Goal: Task Accomplishment & Management: Manage account settings

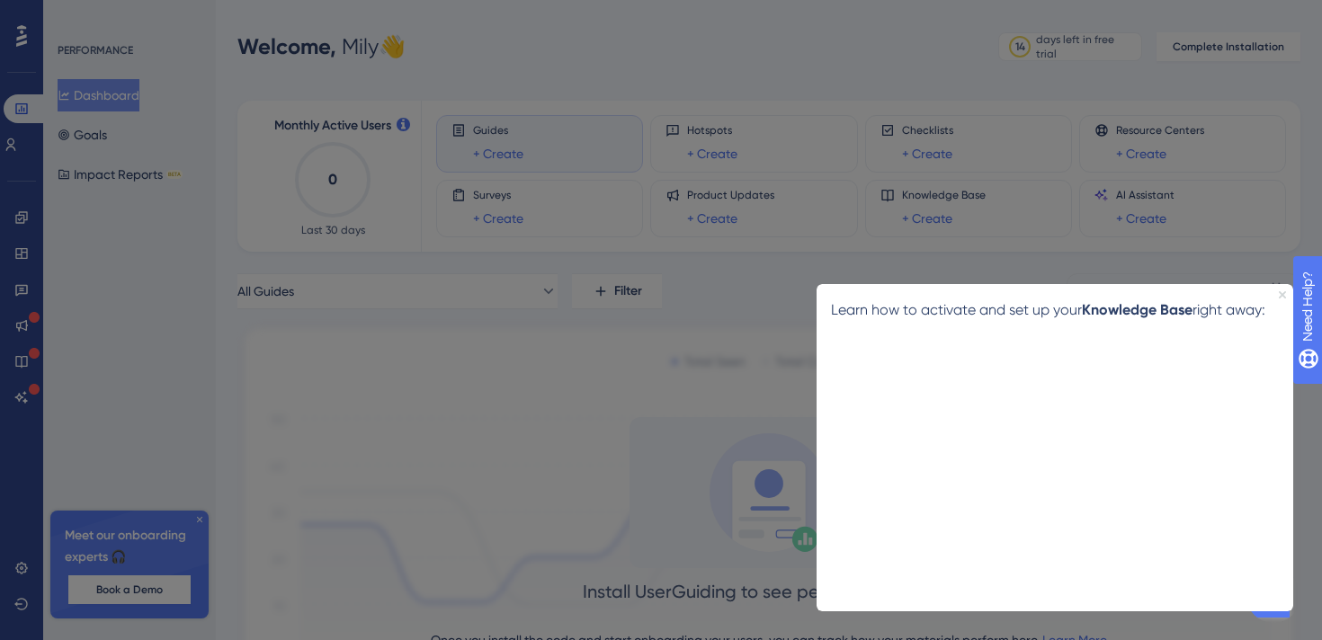
click at [1283, 293] on icon "Close Preview" at bounding box center [1282, 294] width 7 height 7
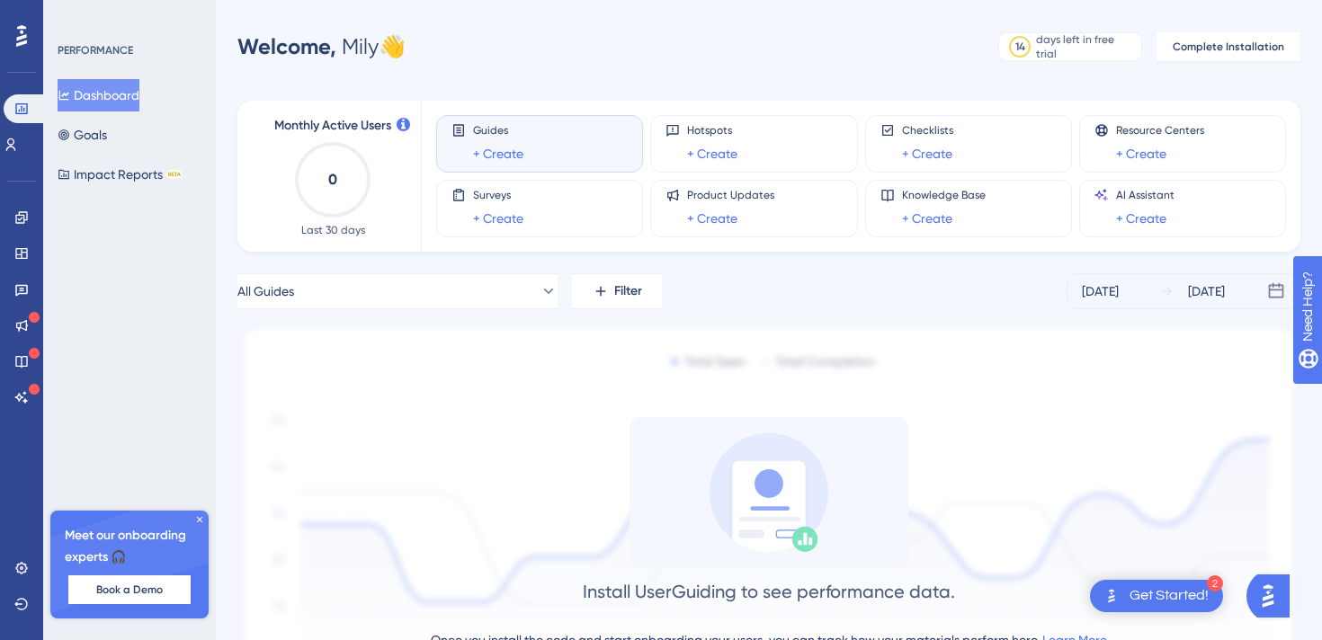
click at [572, 150] on div "Guides + Create" at bounding box center [540, 143] width 176 height 41
click at [672, 130] on icon at bounding box center [673, 130] width 14 height 14
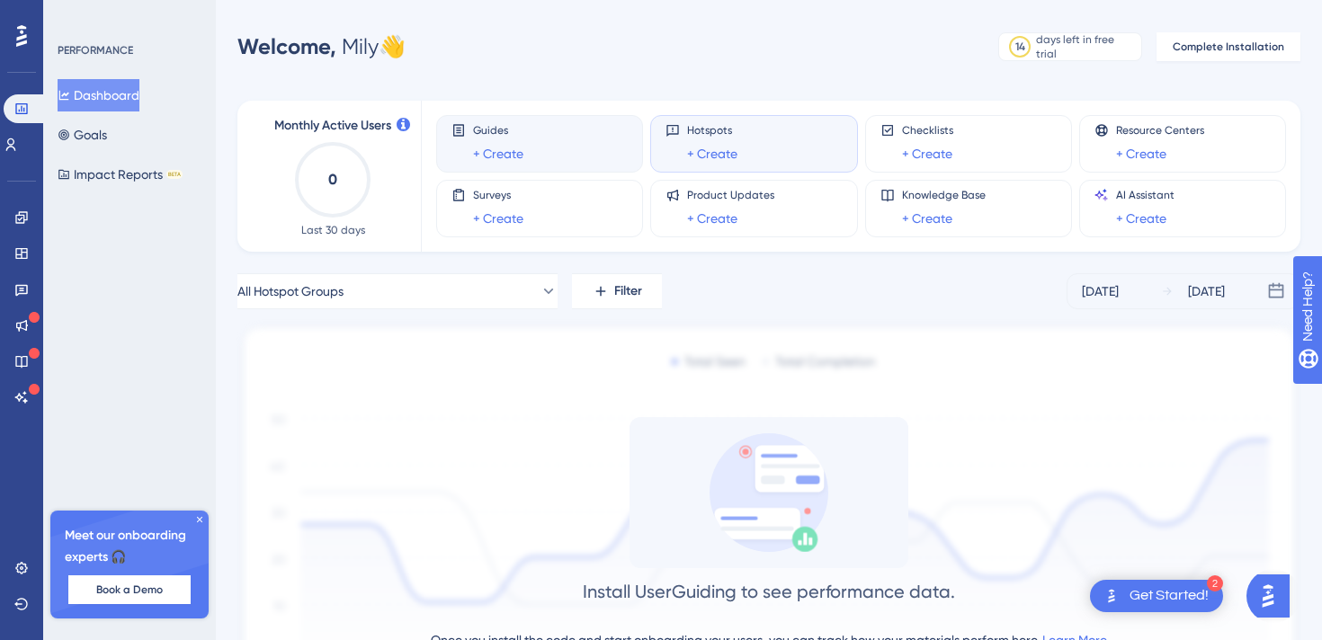
click at [591, 144] on div "Guides + Create" at bounding box center [540, 143] width 176 height 41
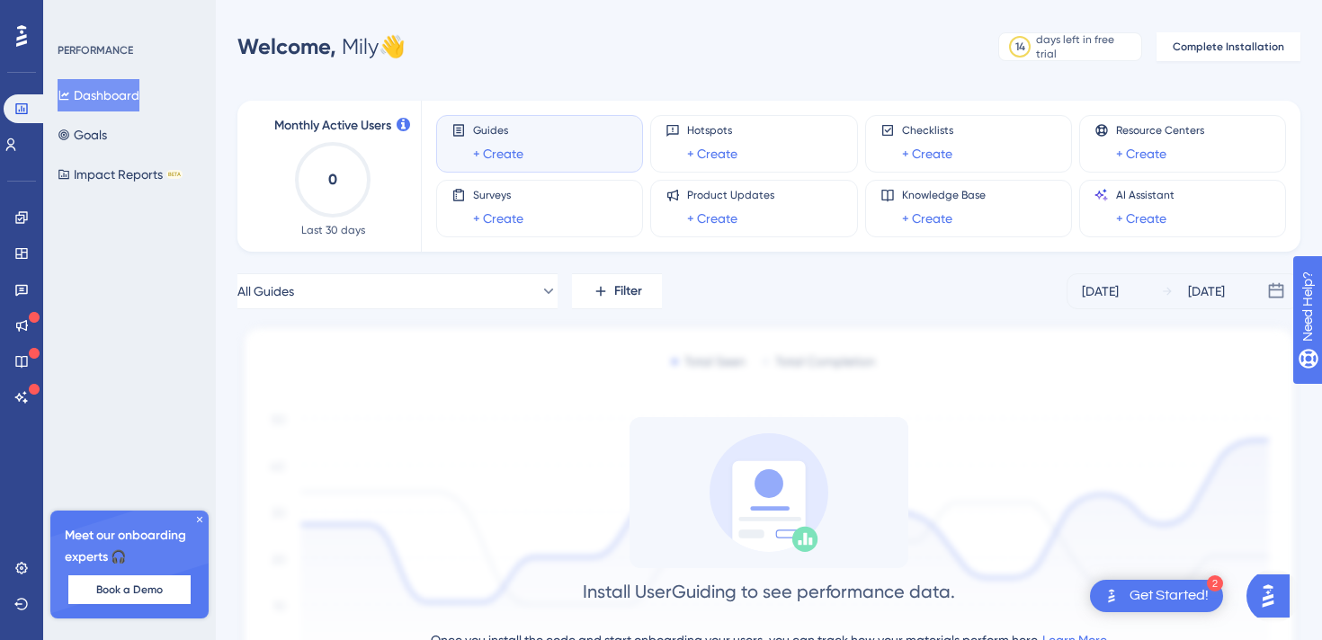
click at [202, 522] on icon at bounding box center [199, 519] width 11 height 11
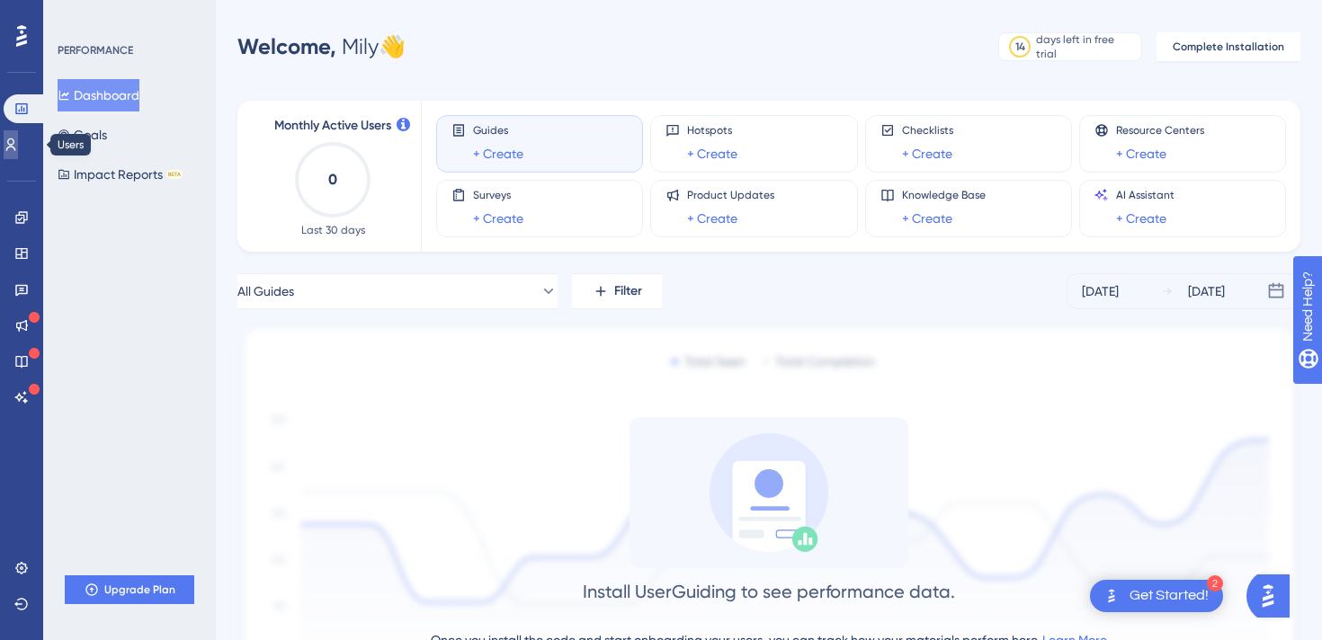
click at [18, 155] on link at bounding box center [11, 144] width 14 height 29
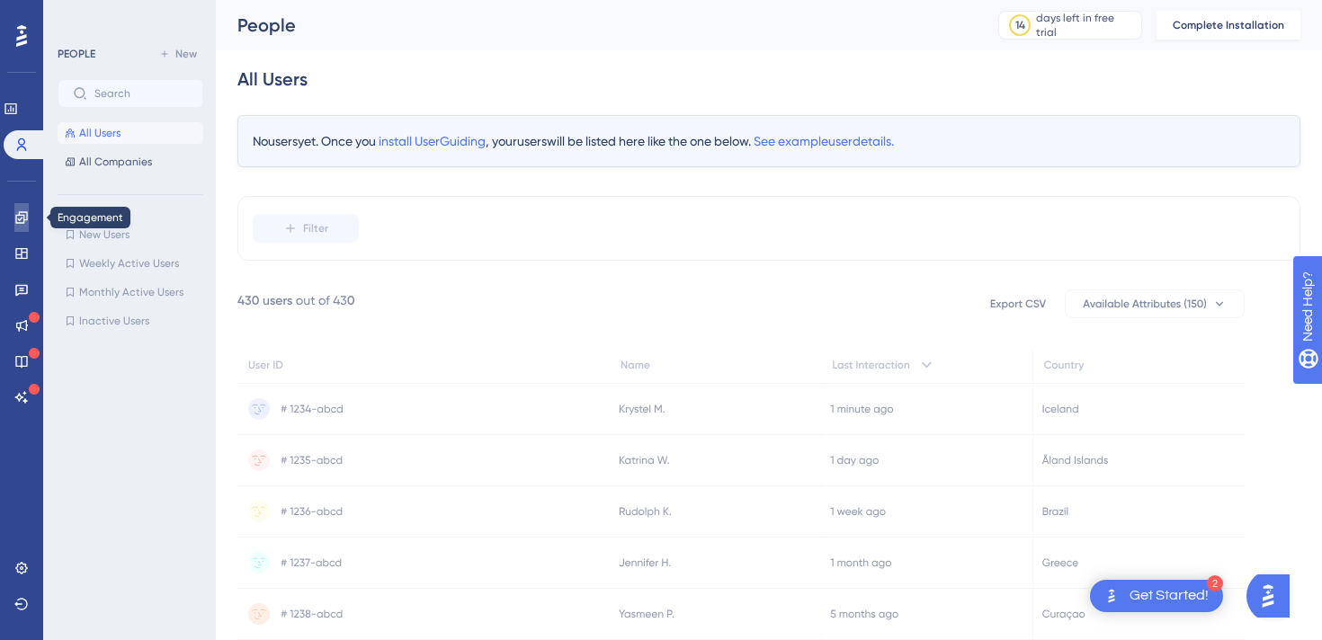
click at [22, 221] on icon at bounding box center [21, 217] width 14 height 14
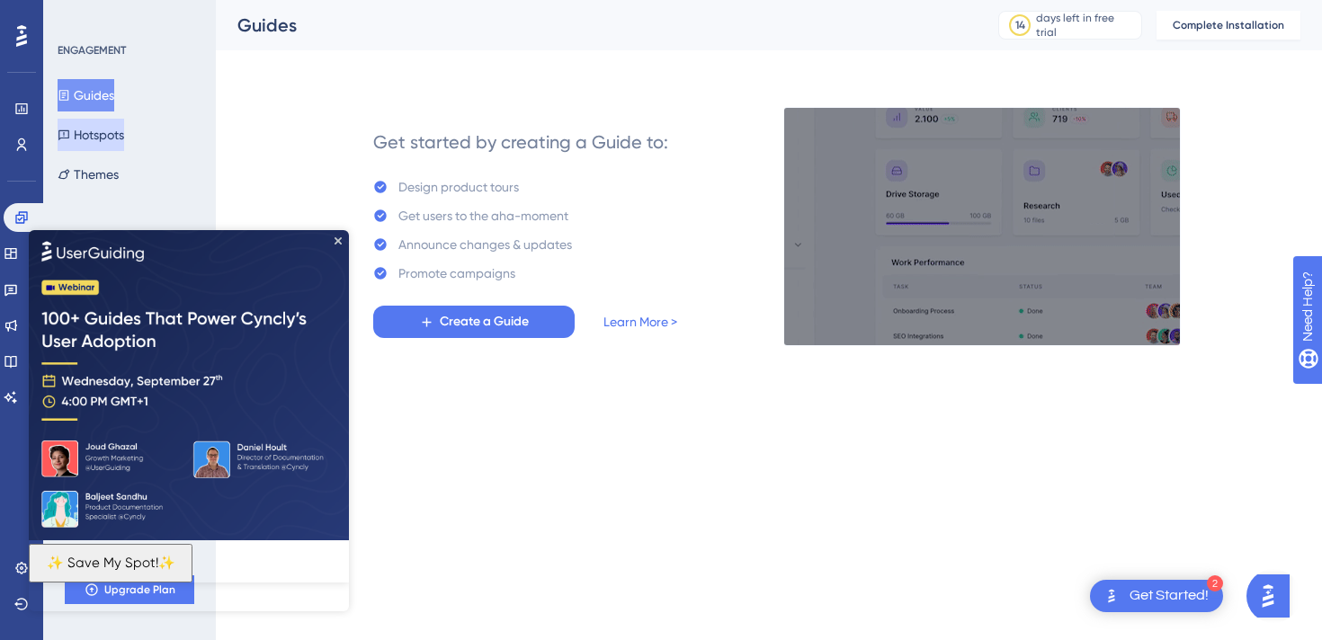
click at [111, 127] on button "Hotspots" at bounding box center [91, 135] width 67 height 32
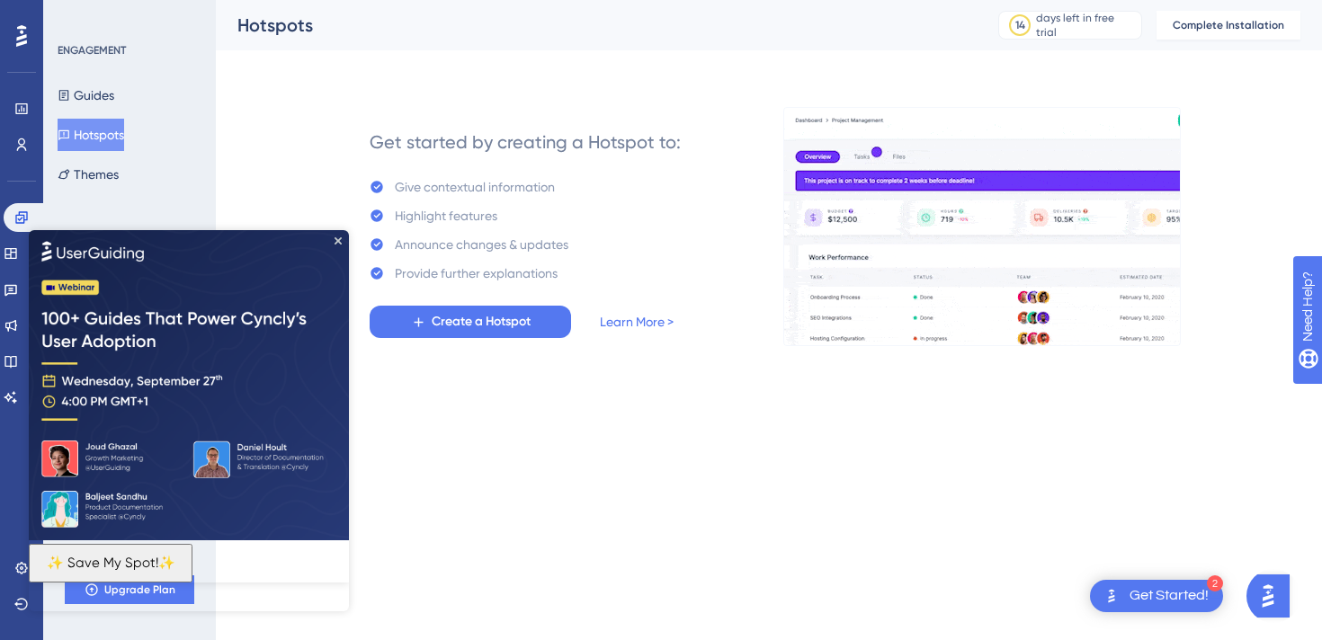
click at [342, 241] on div "✨ Save My Spot!✨" at bounding box center [189, 405] width 320 height 353
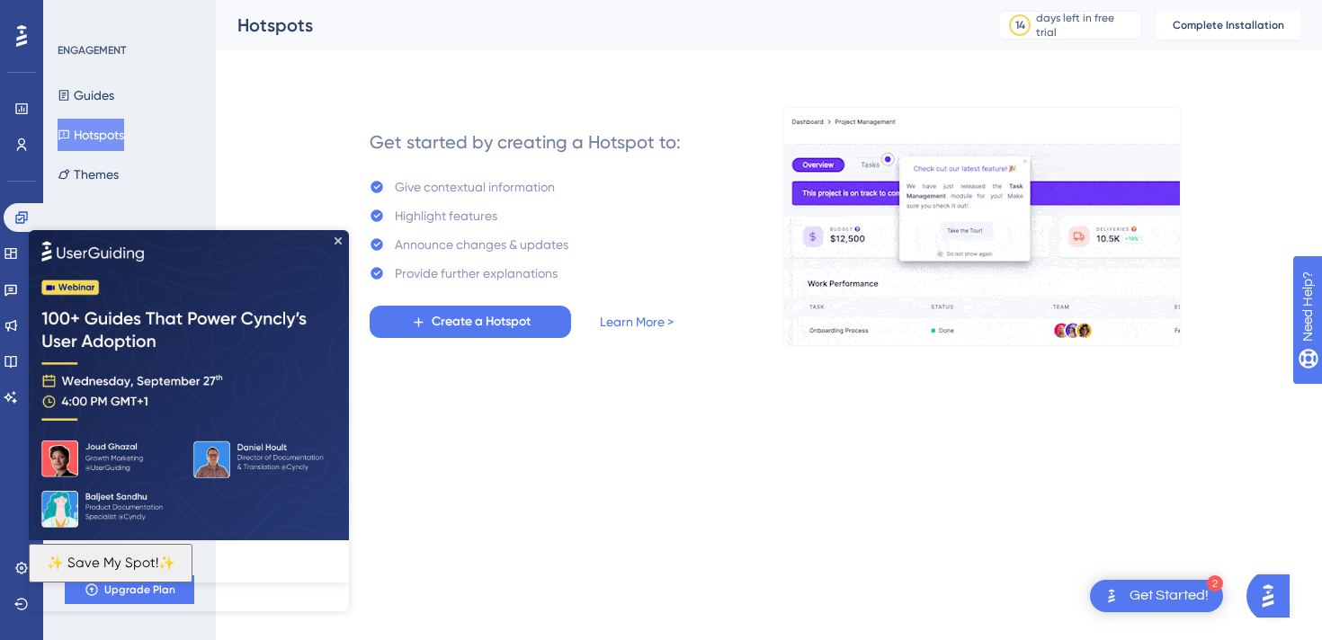
click at [344, 237] on img at bounding box center [189, 384] width 320 height 310
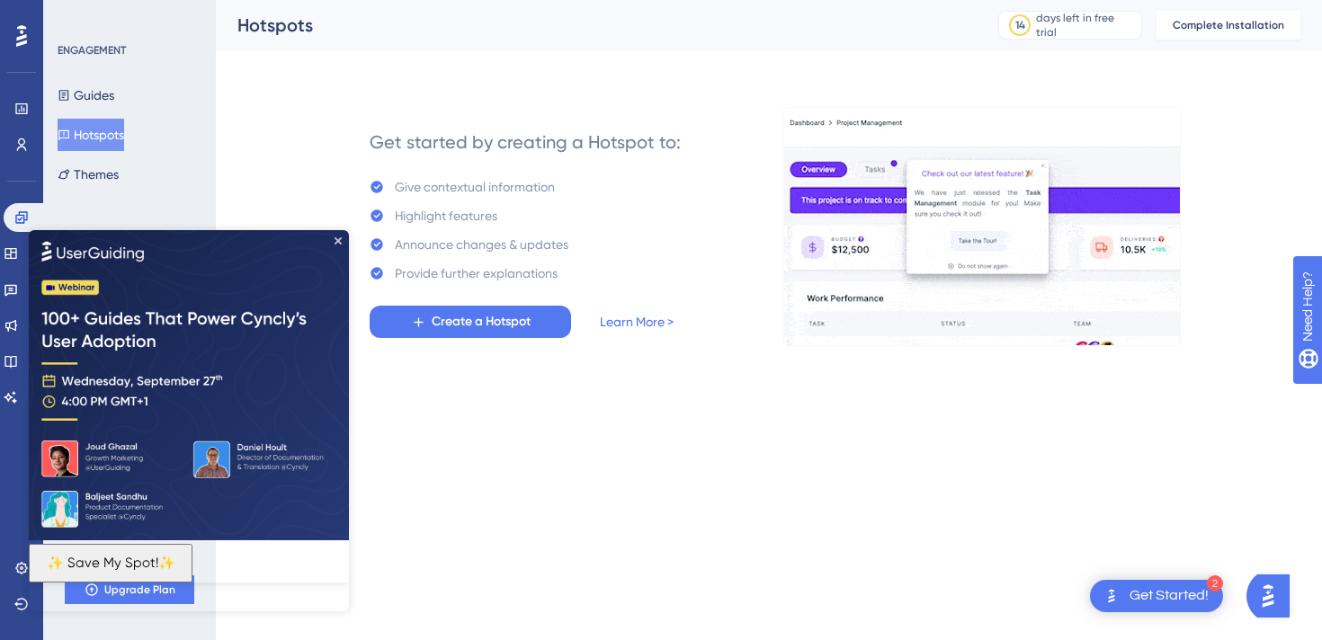
click at [1175, 595] on div "Get Started!" at bounding box center [1169, 596] width 79 height 20
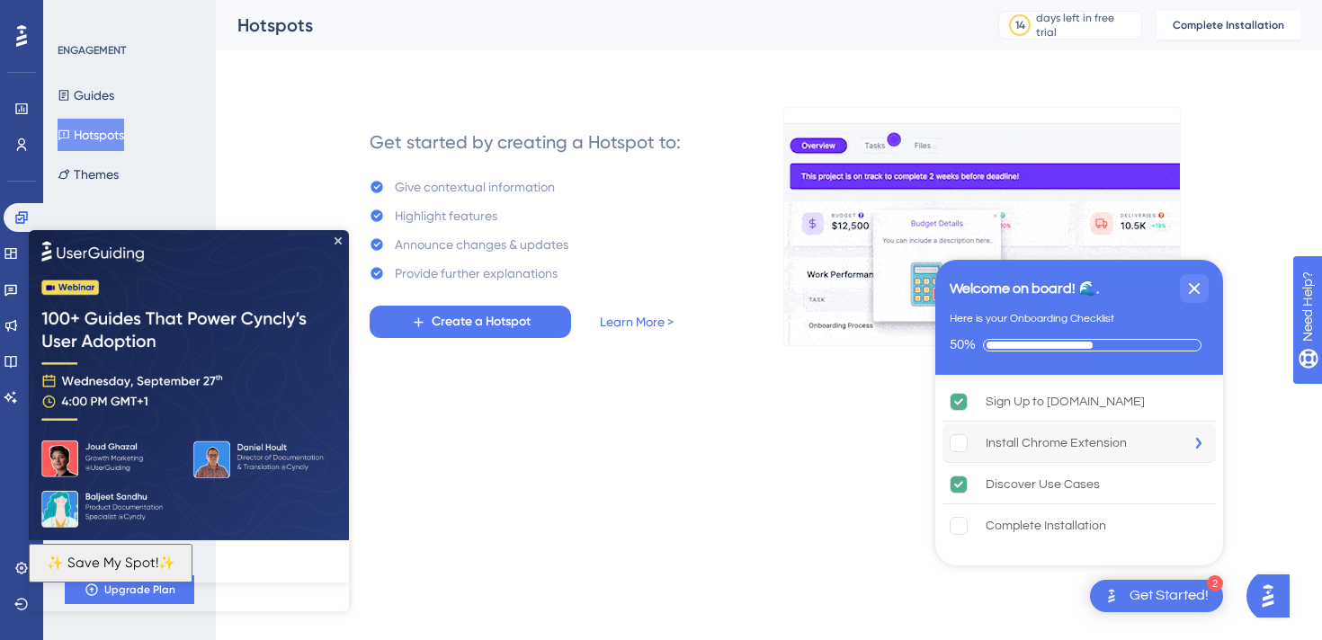
click at [1073, 457] on div "Install Chrome Extension" at bounding box center [1079, 444] width 273 height 40
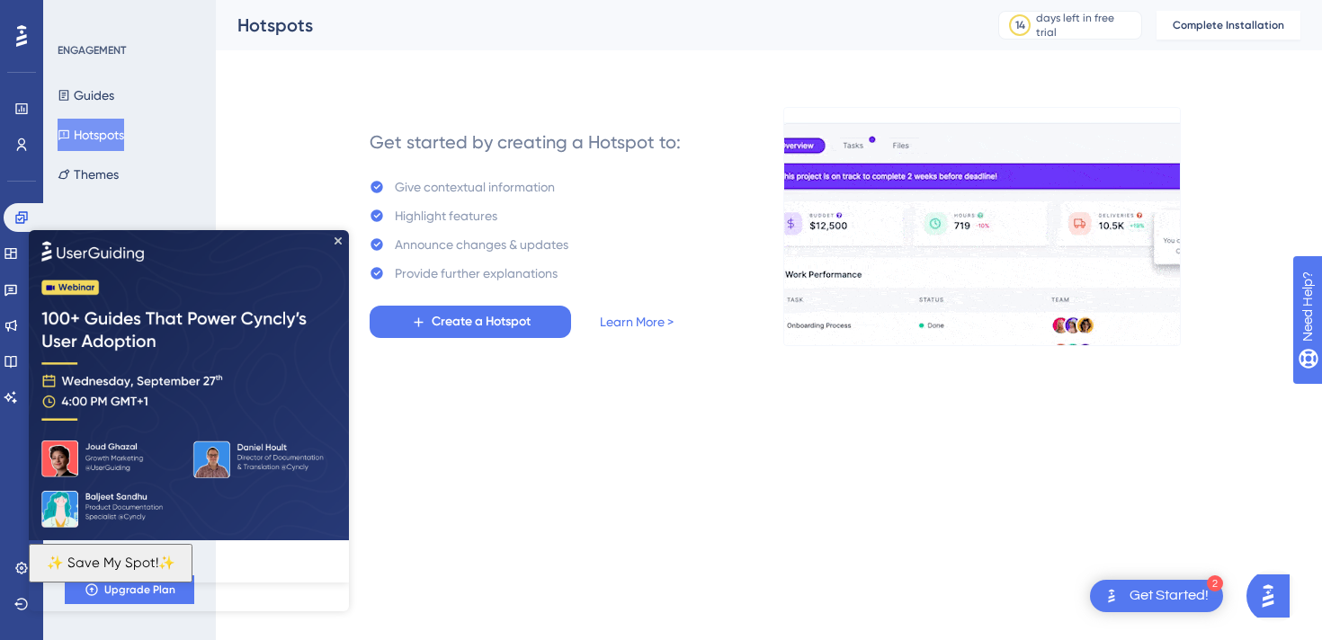
click at [1273, 598] on img "Open AI Assistant Launcher" at bounding box center [1268, 596] width 32 height 32
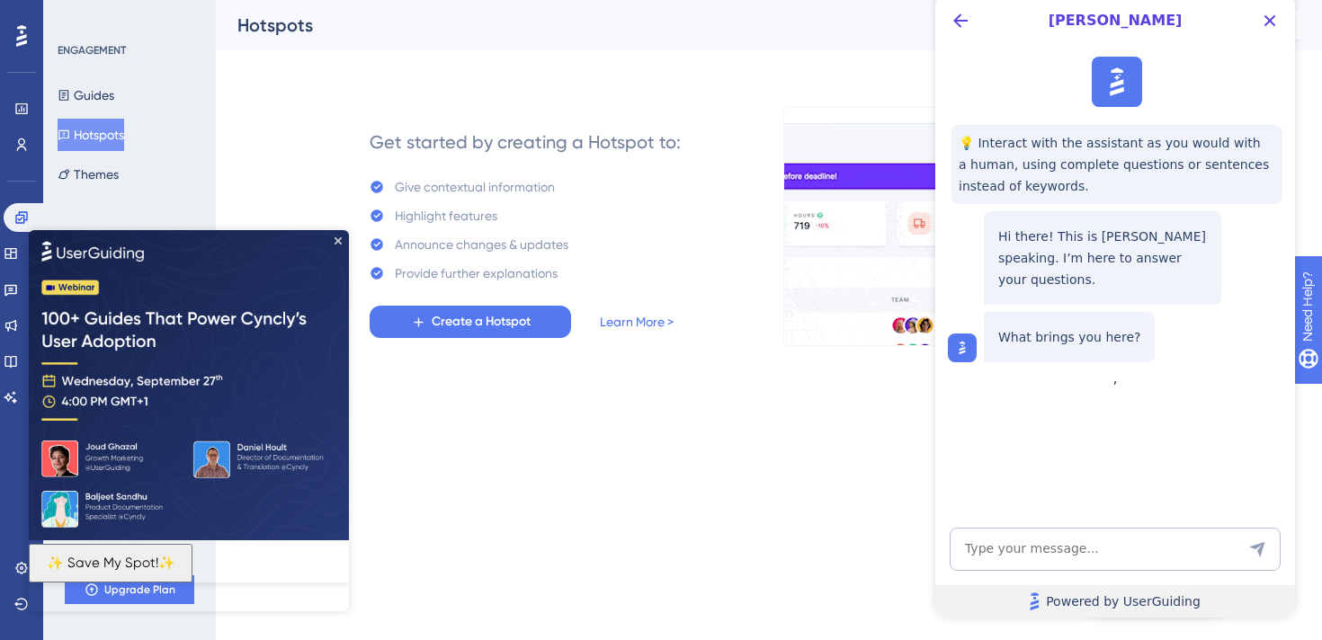
click at [1175, 588] on link "Powered by UserGuiding" at bounding box center [1115, 602] width 360 height 32
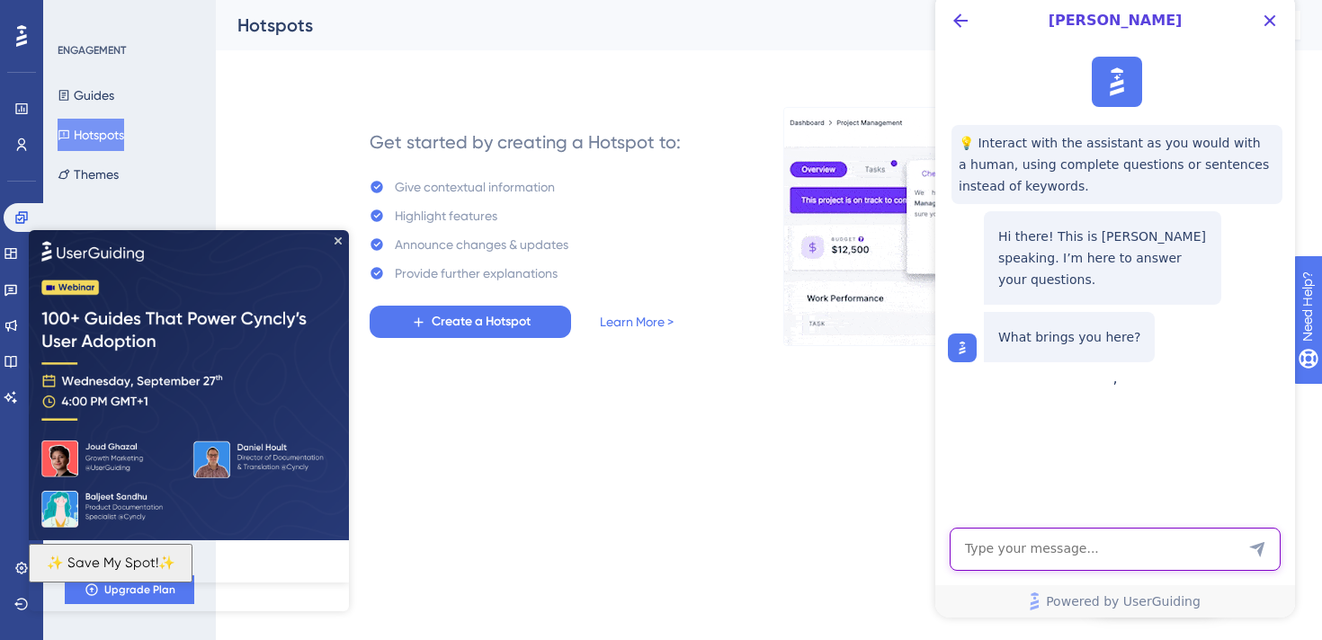
click at [1060, 556] on textarea "AI Assistant Text Input" at bounding box center [1115, 549] width 331 height 43
type textarea "what is the difference between guides and kbs"
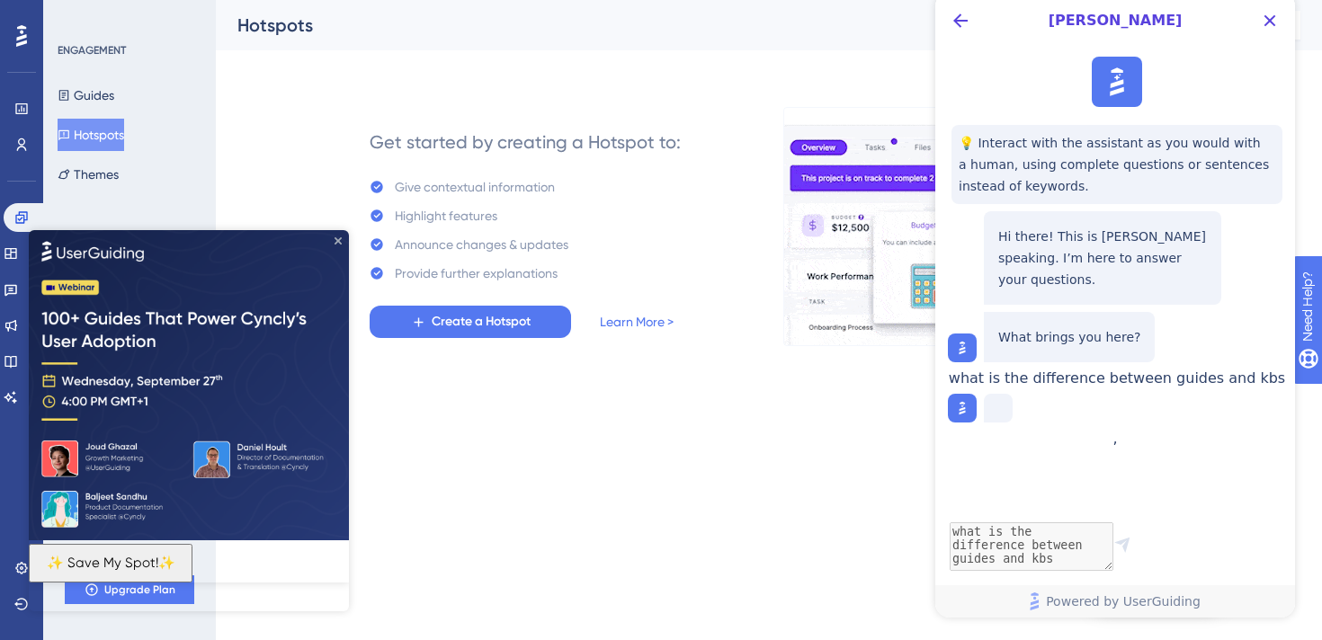
click at [340, 240] on icon "Close Preview" at bounding box center [338, 240] width 7 height 7
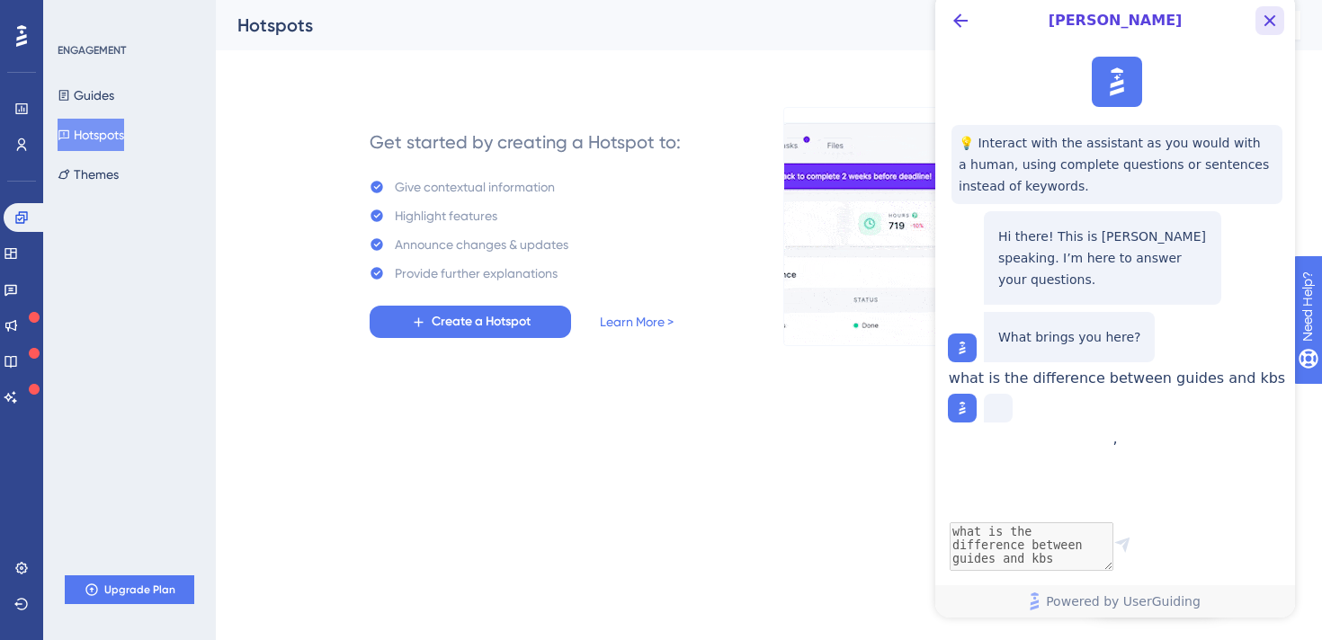
click at [1271, 22] on icon "Close Button" at bounding box center [1271, 21] width 12 height 12
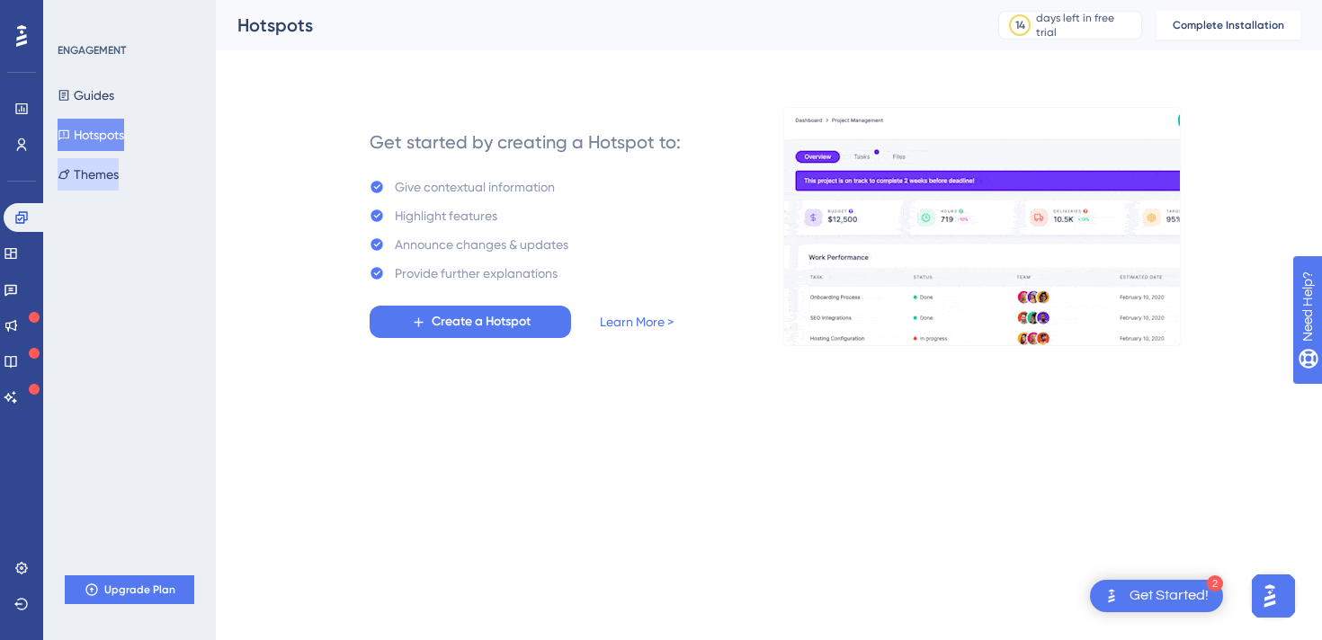
click at [109, 174] on button "Themes" at bounding box center [88, 174] width 61 height 32
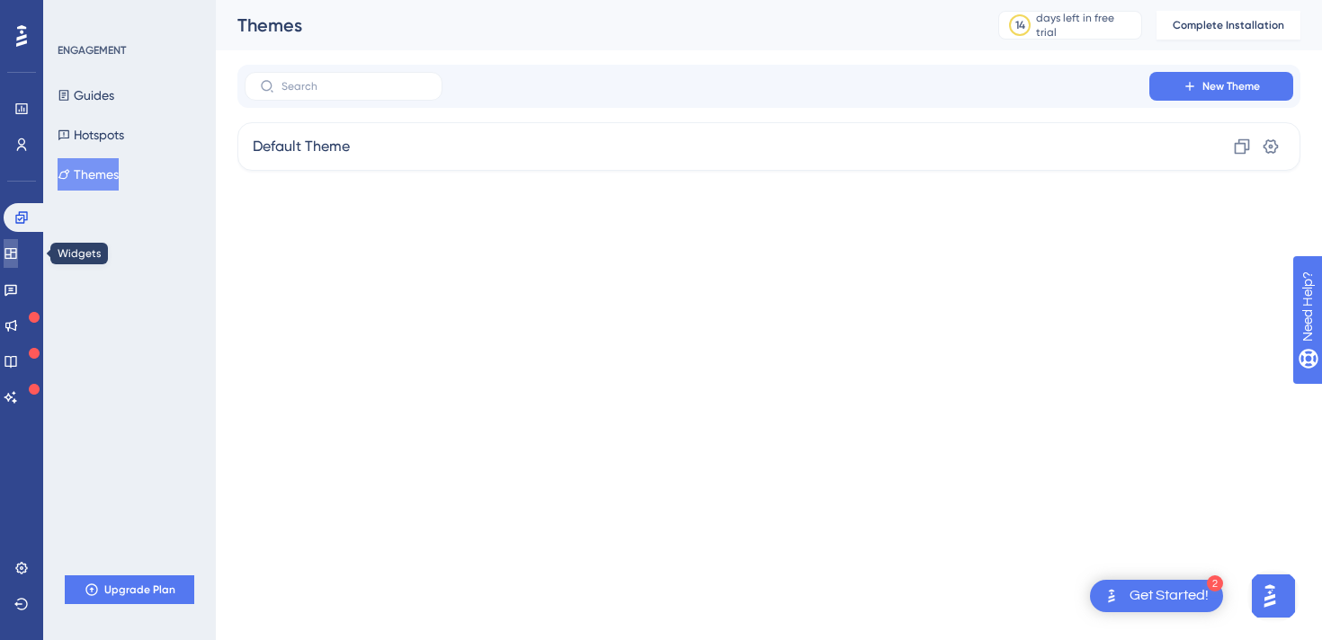
click at [18, 248] on link at bounding box center [11, 253] width 14 height 29
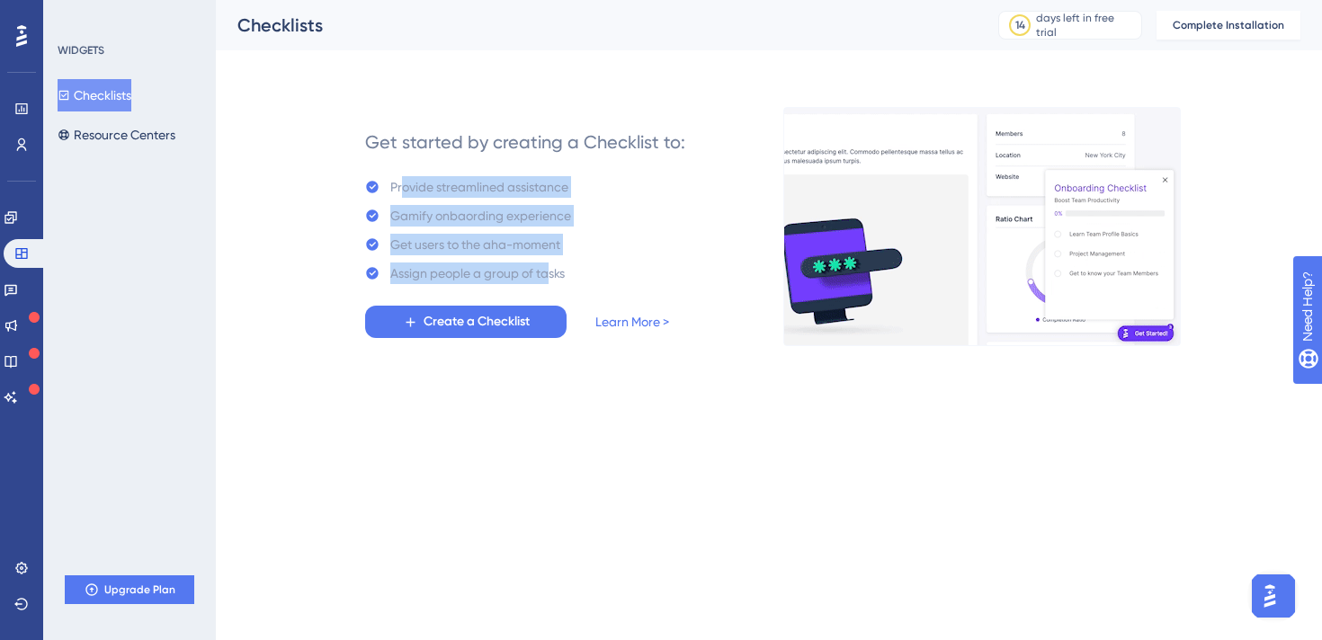
drag, startPoint x: 402, startPoint y: 190, endPoint x: 550, endPoint y: 272, distance: 168.7
click at [550, 273] on div "Provide streamlined assistance Gamify onbaording experience Get users to the ah…" at bounding box center [468, 230] width 206 height 108
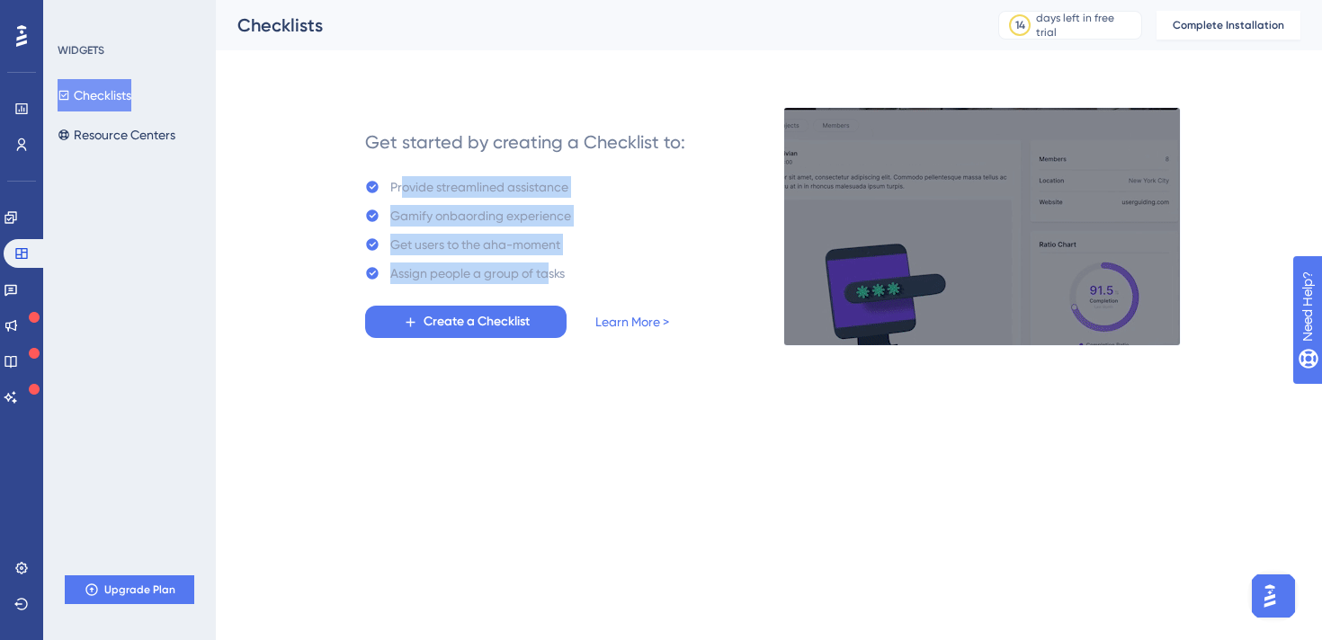
click at [592, 262] on div "Get started by creating a Checklist to: Provide streamlined assistance Gamify o…" at bounding box center [525, 226] width 320 height 223
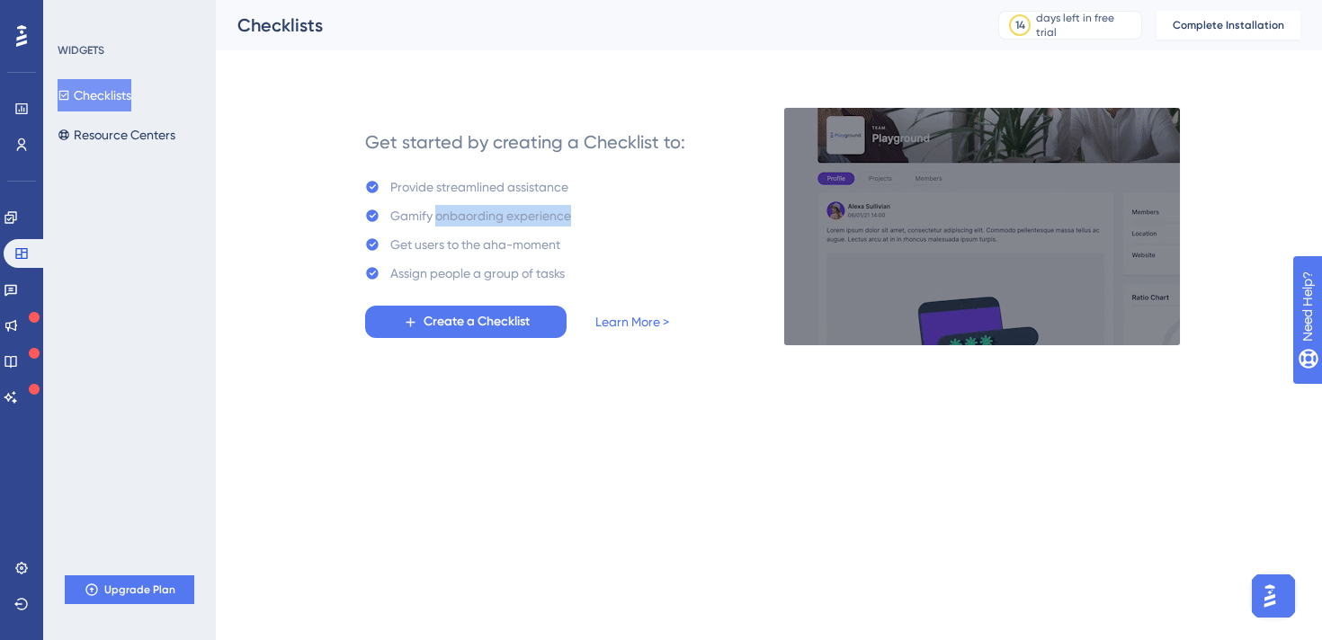
drag, startPoint x: 438, startPoint y: 219, endPoint x: 577, endPoint y: 218, distance: 138.5
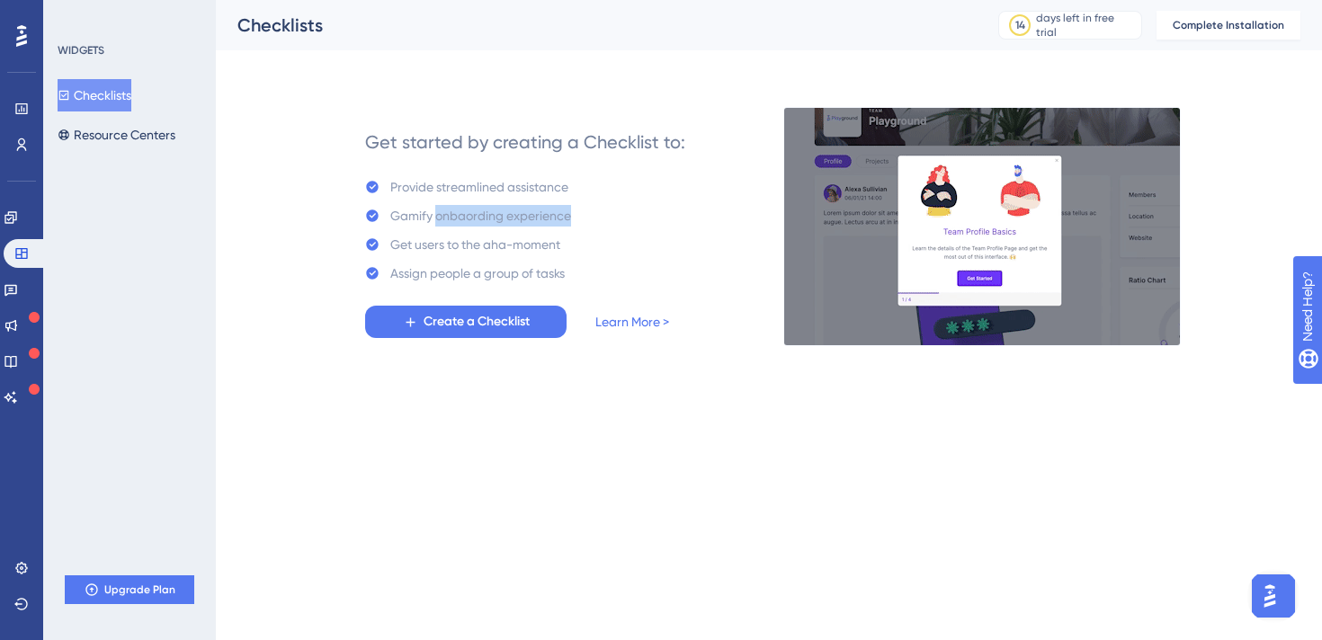
click at [577, 218] on div "Get started by creating a Checklist to: Provide streamlined assistance Gamify o…" at bounding box center [525, 226] width 320 height 223
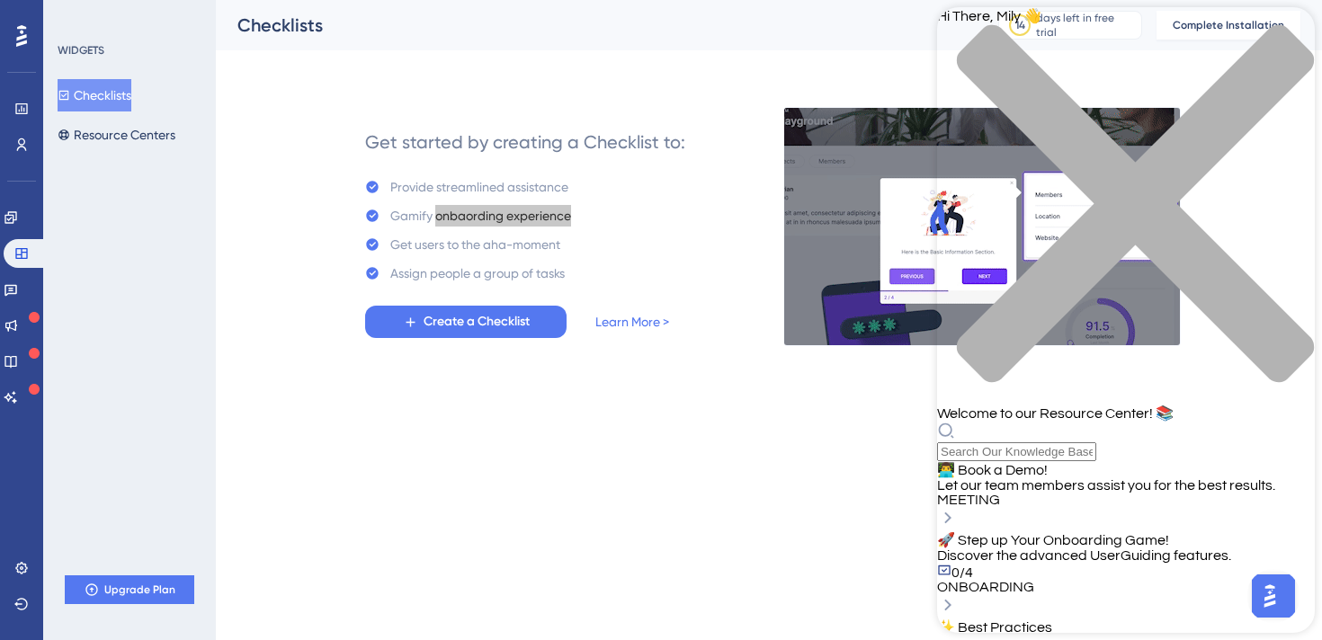
click at [1293, 38] on div "close resource center" at bounding box center [1126, 214] width 378 height 380
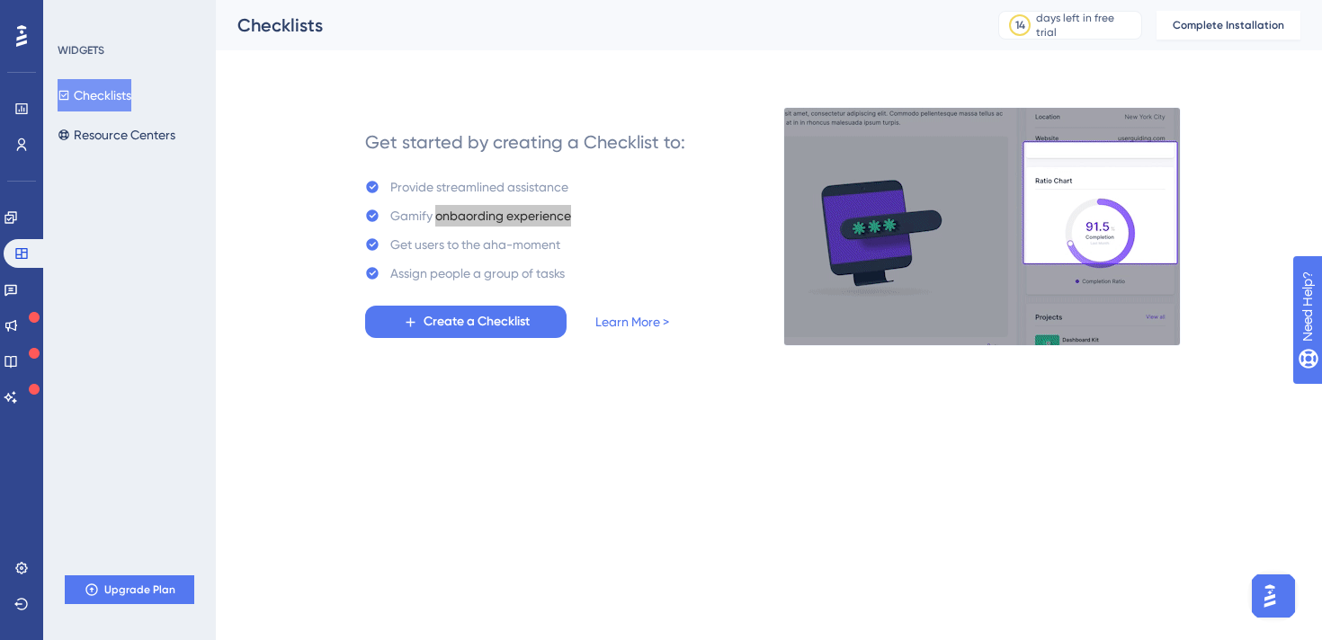
click at [1269, 598] on img "Open AI Assistant Launcher" at bounding box center [1270, 596] width 32 height 32
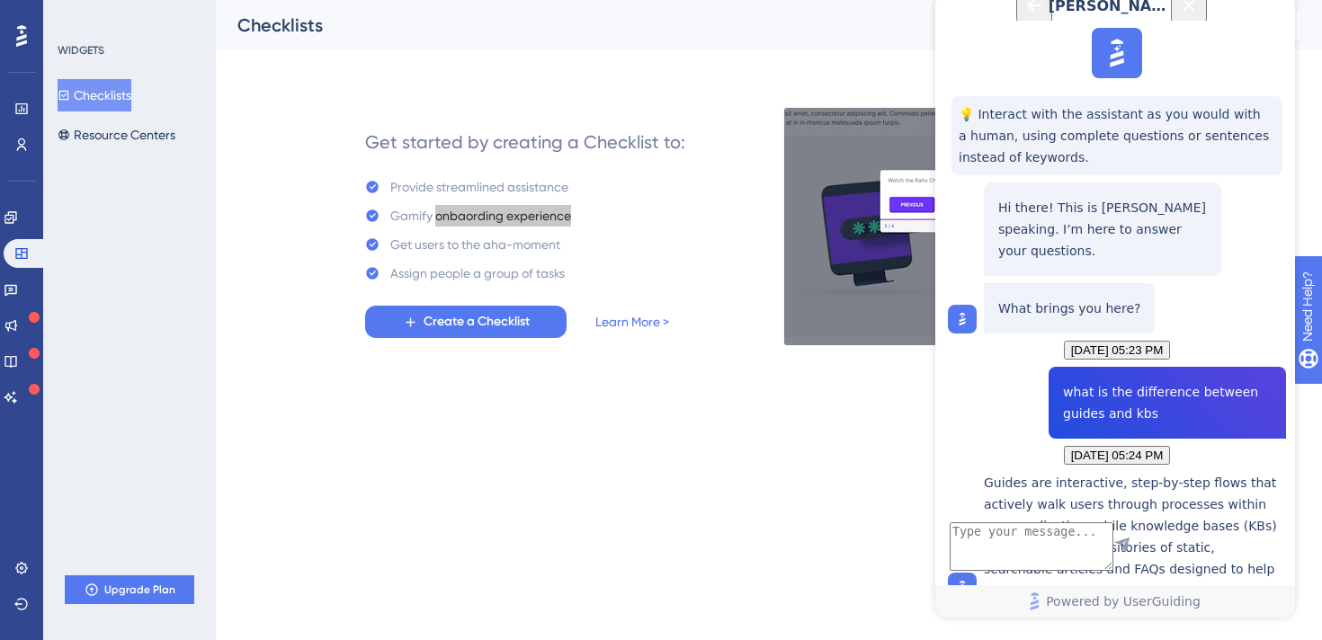
scroll to position [201, 0]
drag, startPoint x: 1024, startPoint y: 426, endPoint x: 1207, endPoint y: 450, distance: 185.0
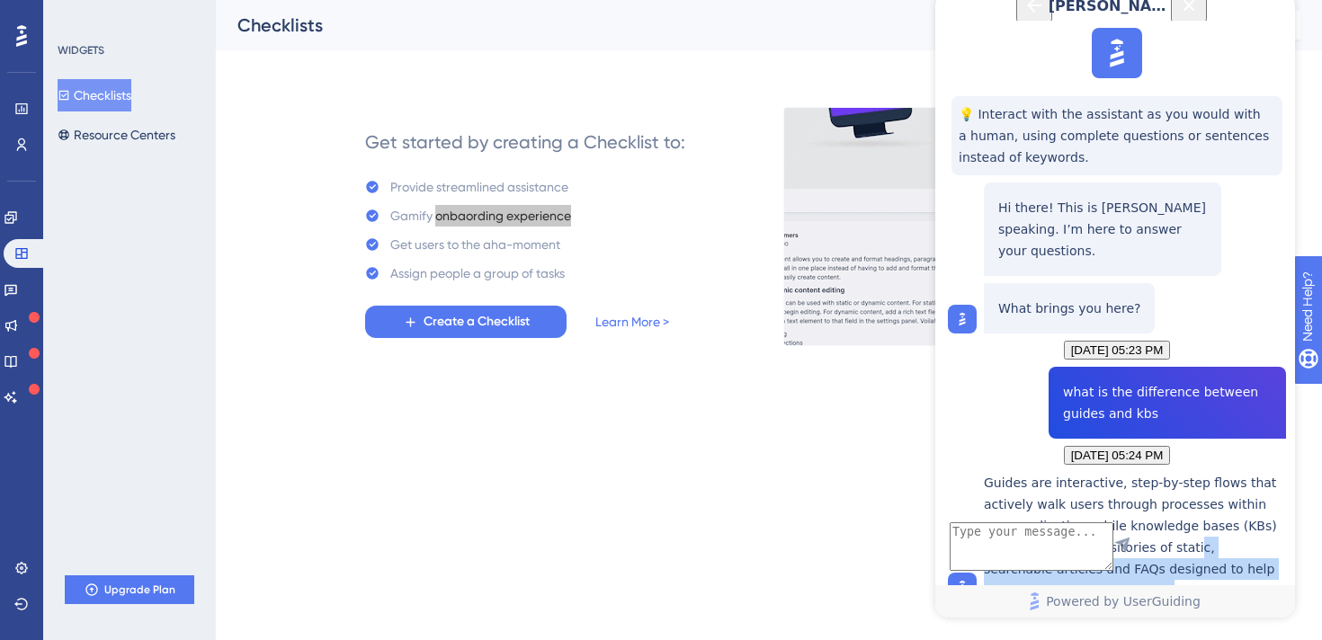
click at [1211, 472] on p "Guides are interactive, step‐by‐step flows that actively walk users through pro…" at bounding box center [1135, 537] width 302 height 130
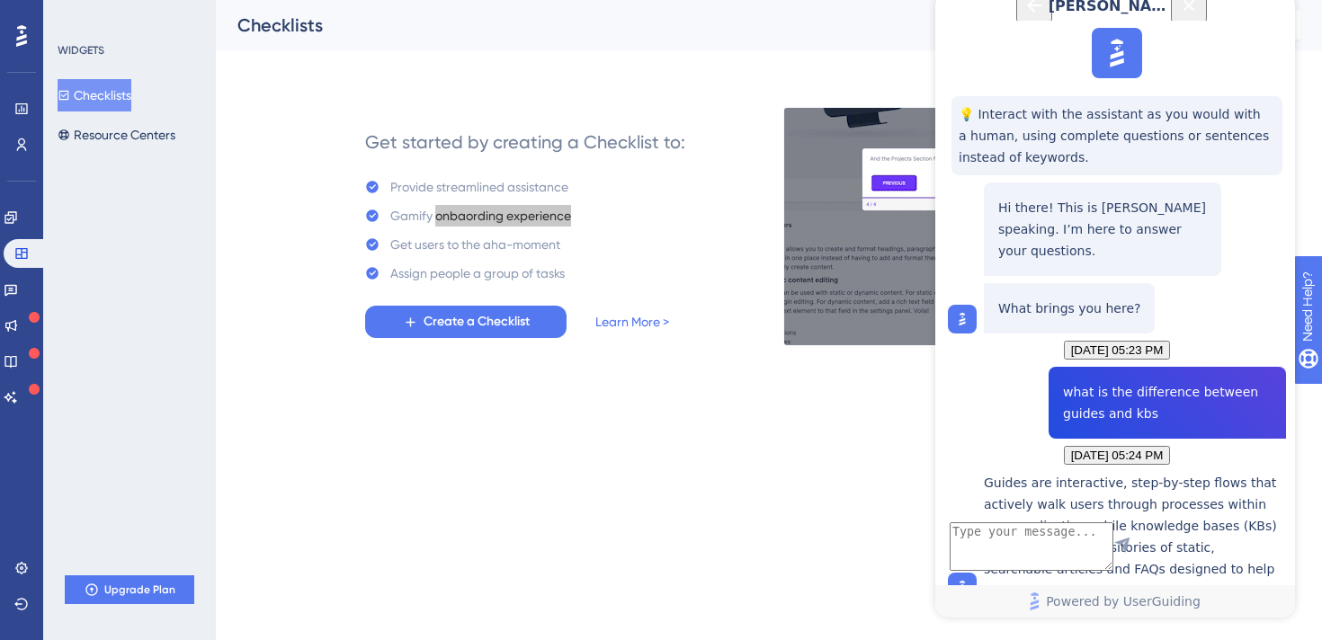
click at [1248, 472] on p "Guides are interactive, step‐by‐step flows that actively walk users through pro…" at bounding box center [1135, 537] width 302 height 130
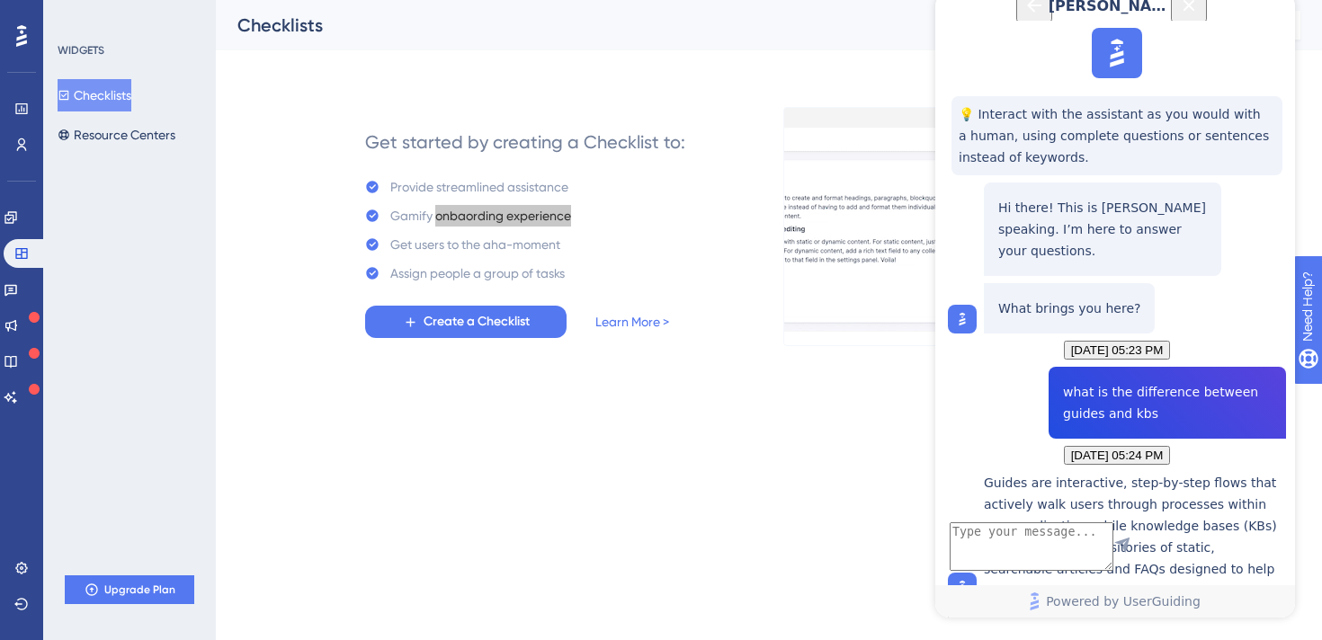
click at [1195, 11] on icon "Close Button" at bounding box center [1190, 5] width 12 height 12
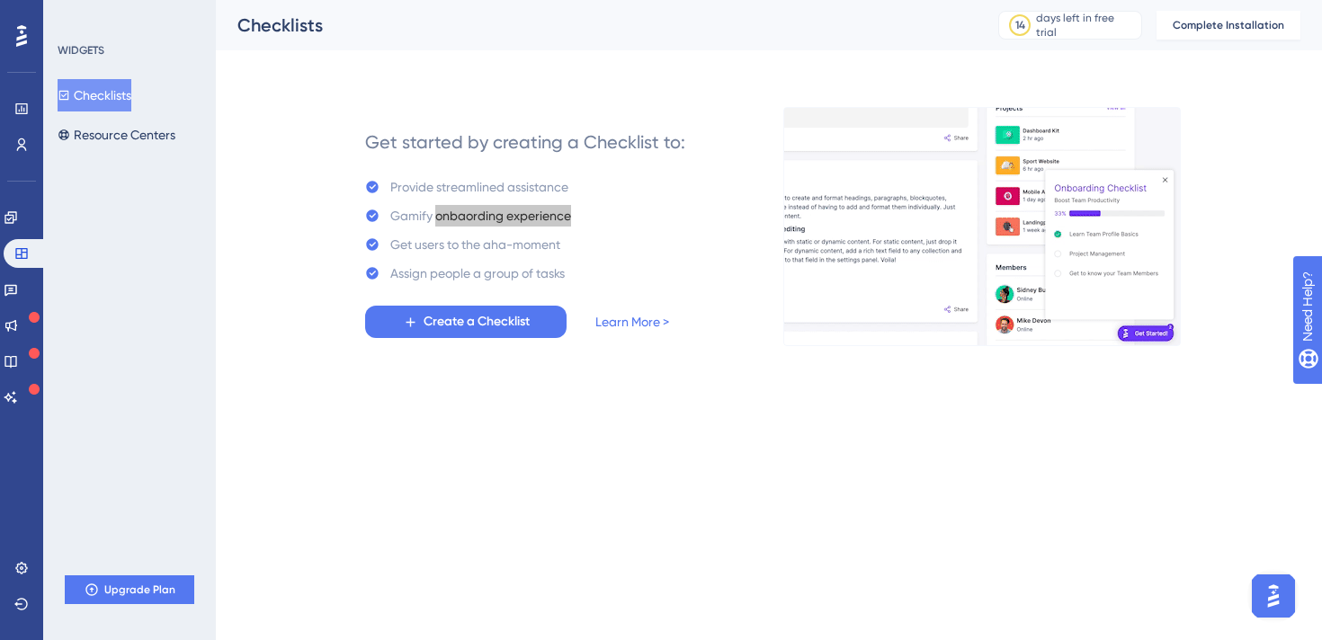
scroll to position [0, 0]
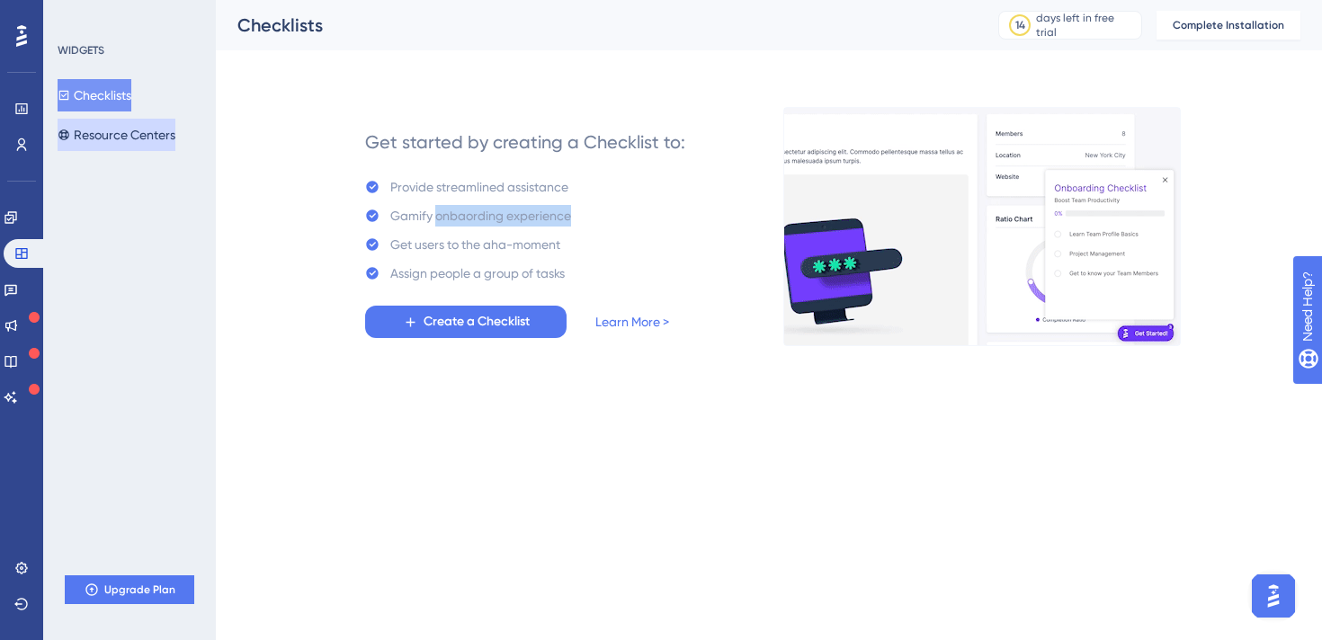
click at [137, 130] on button "Resource Centers" at bounding box center [117, 135] width 118 height 32
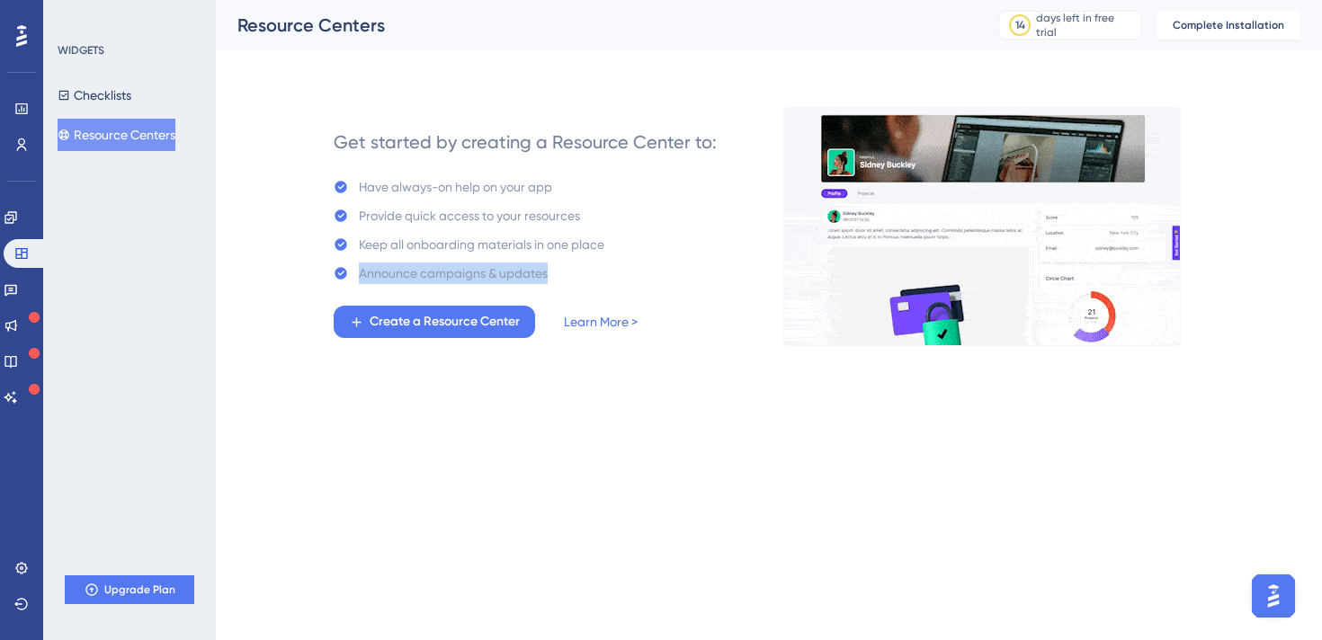
drag, startPoint x: 359, startPoint y: 273, endPoint x: 596, endPoint y: 282, distance: 237.6
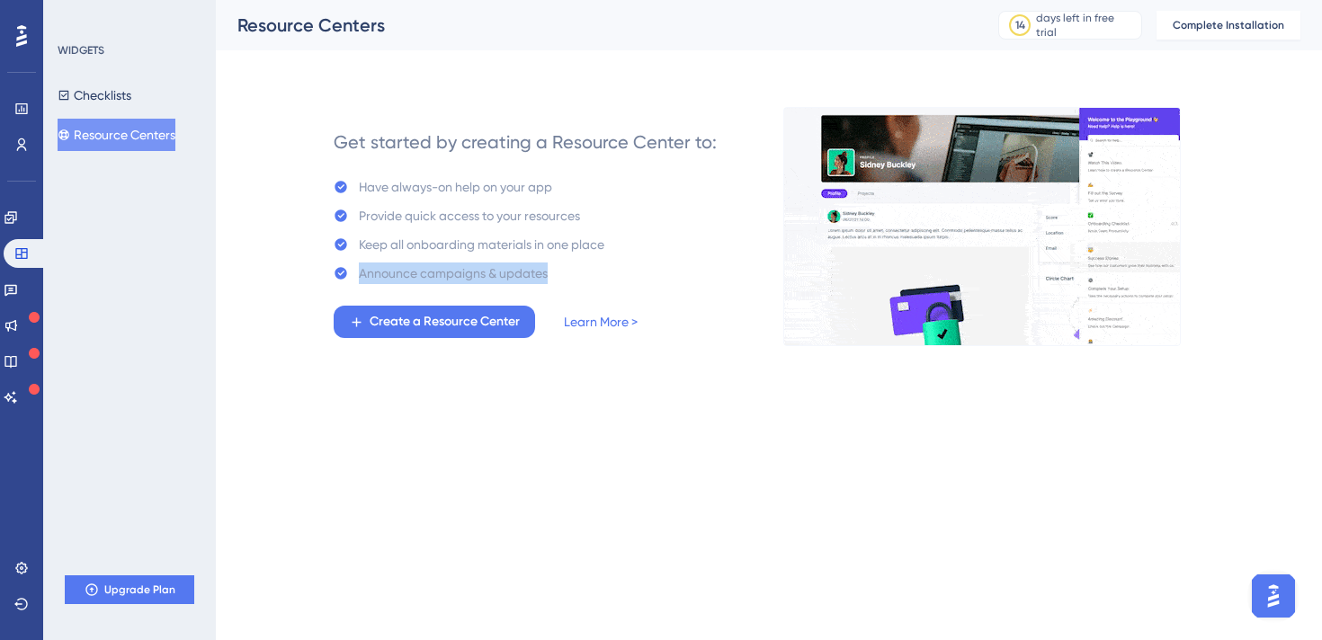
click at [596, 282] on div "Announce campaigns & updates" at bounding box center [469, 274] width 271 height 22
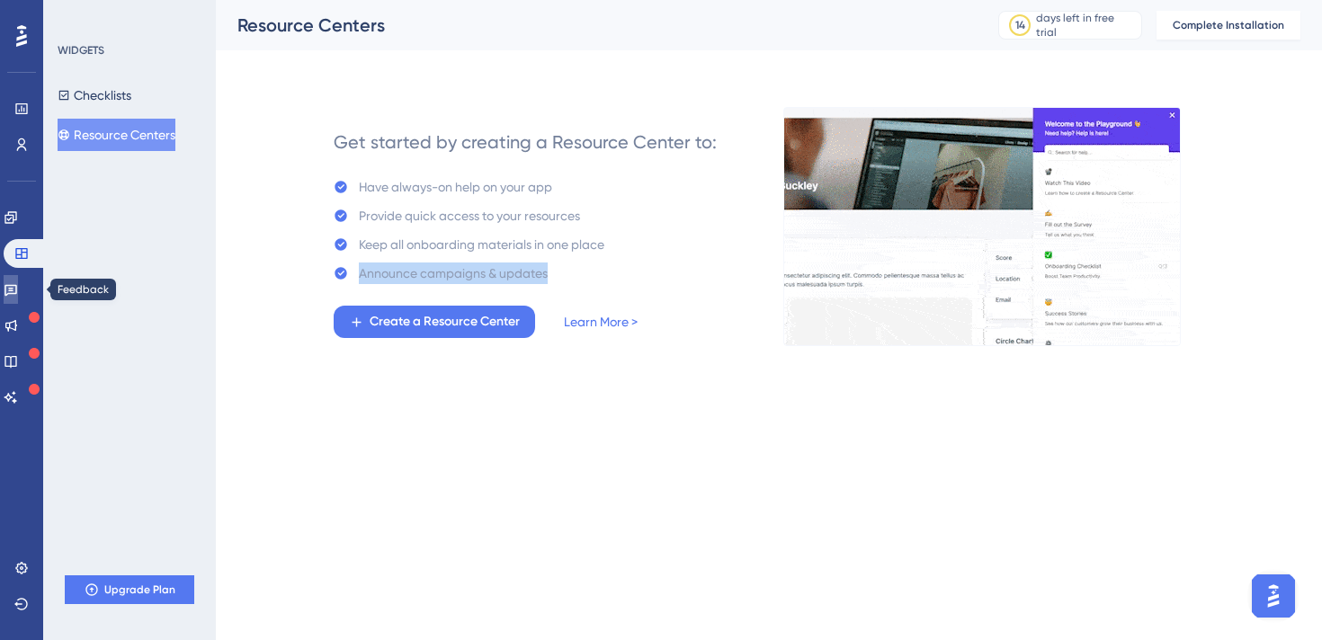
click at [18, 293] on link at bounding box center [11, 289] width 14 height 29
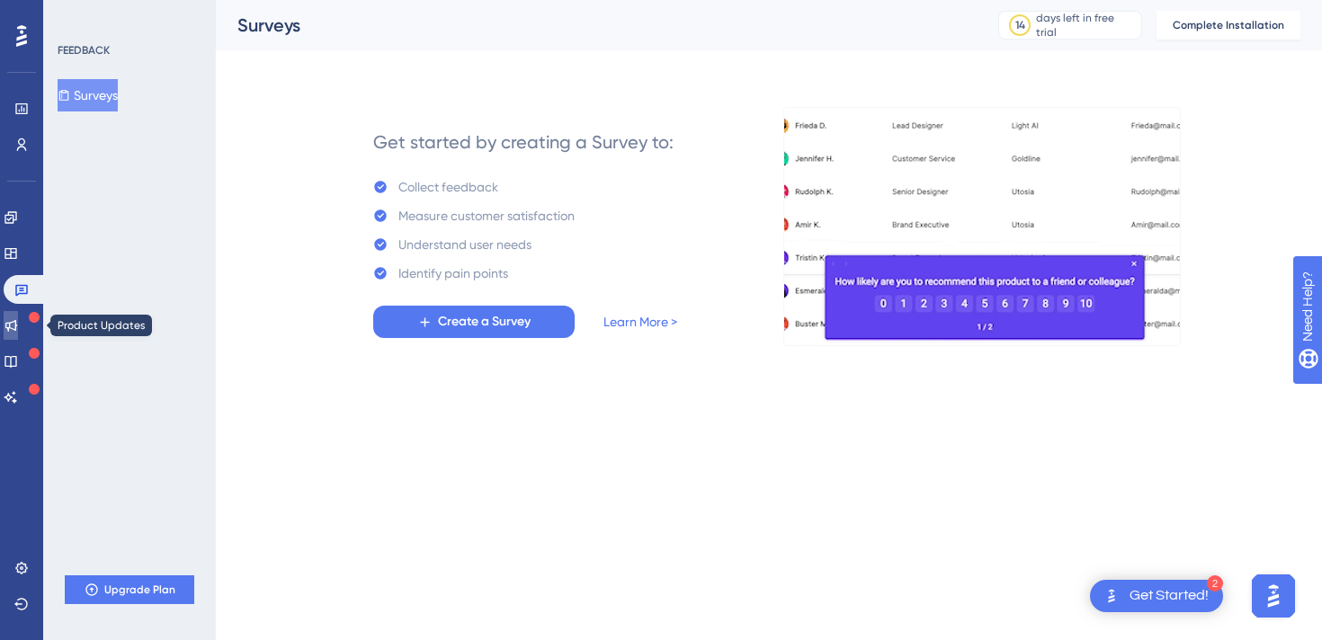
click at [18, 333] on link at bounding box center [11, 325] width 14 height 29
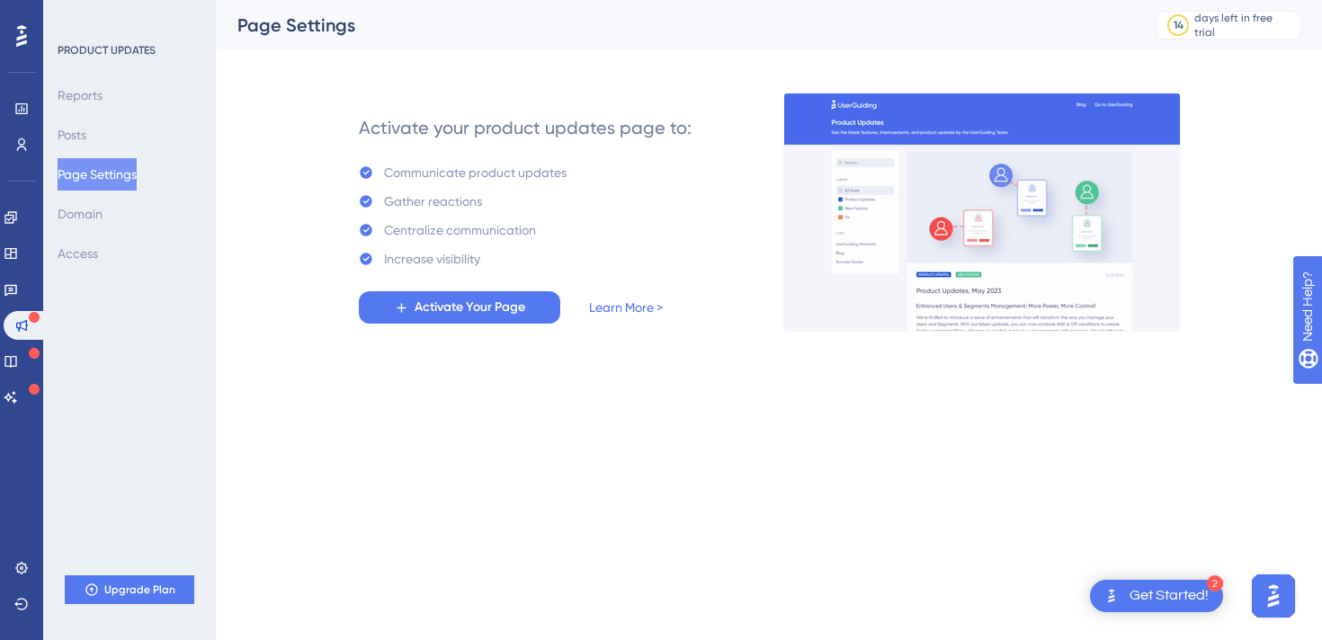
click at [92, 168] on button "Page Settings" at bounding box center [97, 174] width 79 height 32
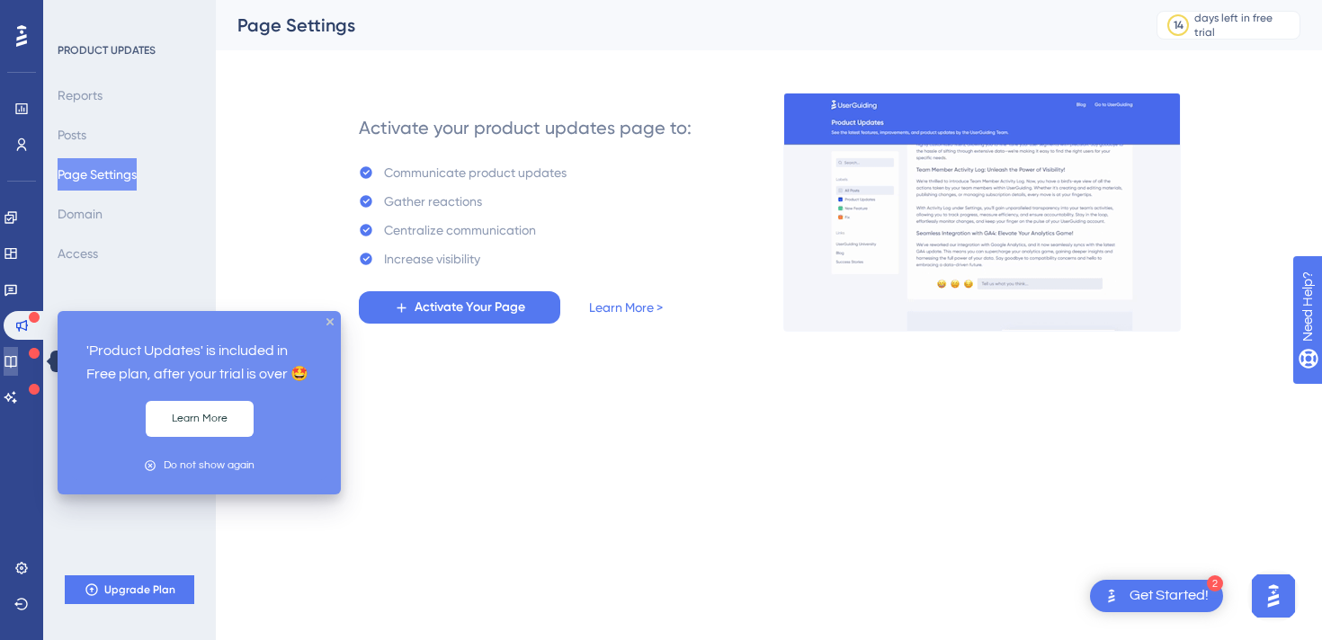
click at [18, 355] on icon at bounding box center [11, 361] width 14 height 14
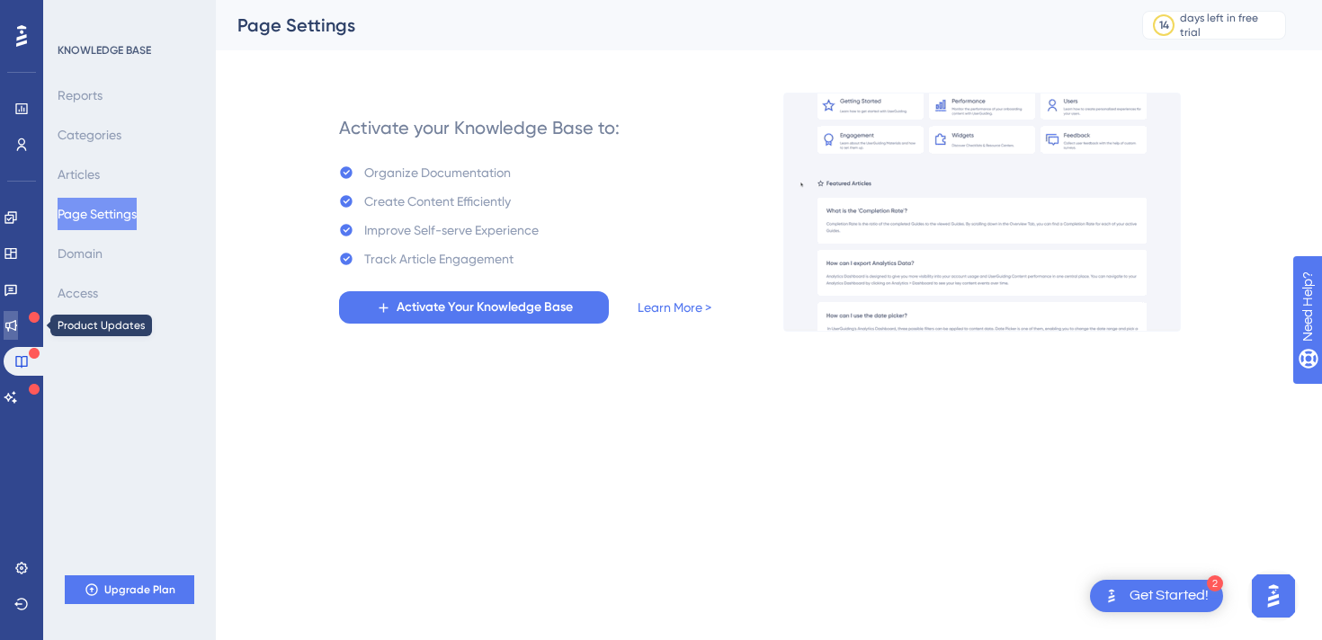
click at [18, 311] on link at bounding box center [11, 325] width 14 height 29
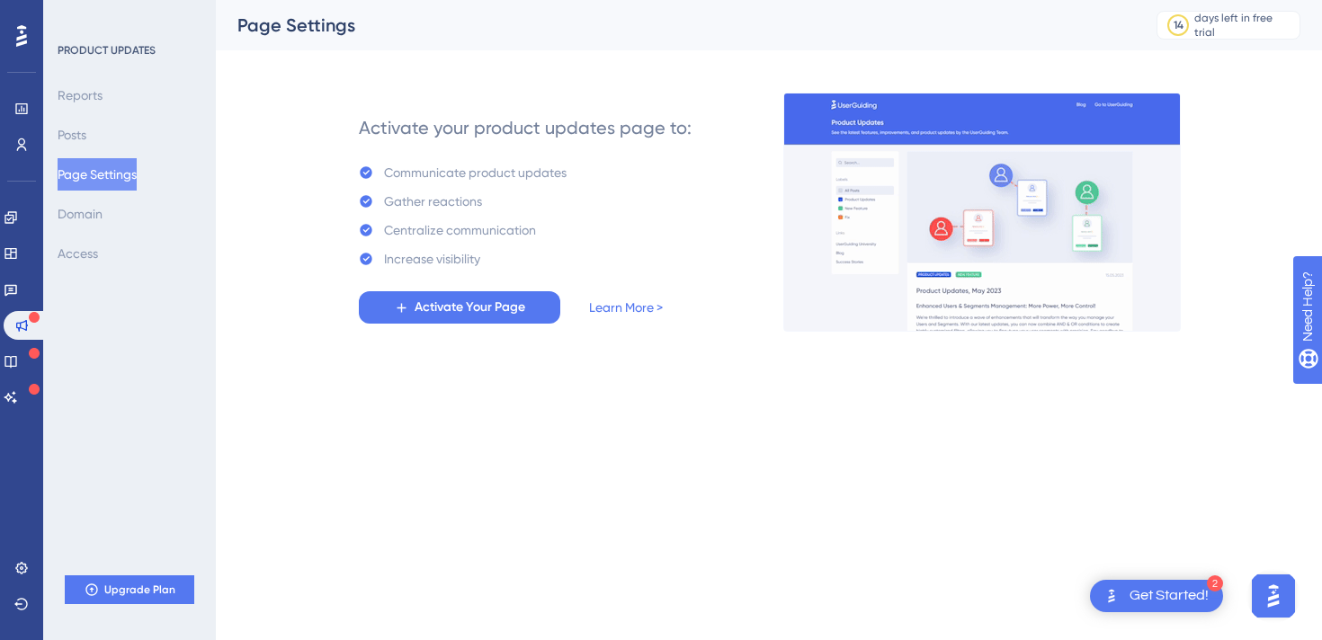
click at [636, 320] on div "Activate Your Page Learn More >" at bounding box center [511, 307] width 304 height 32
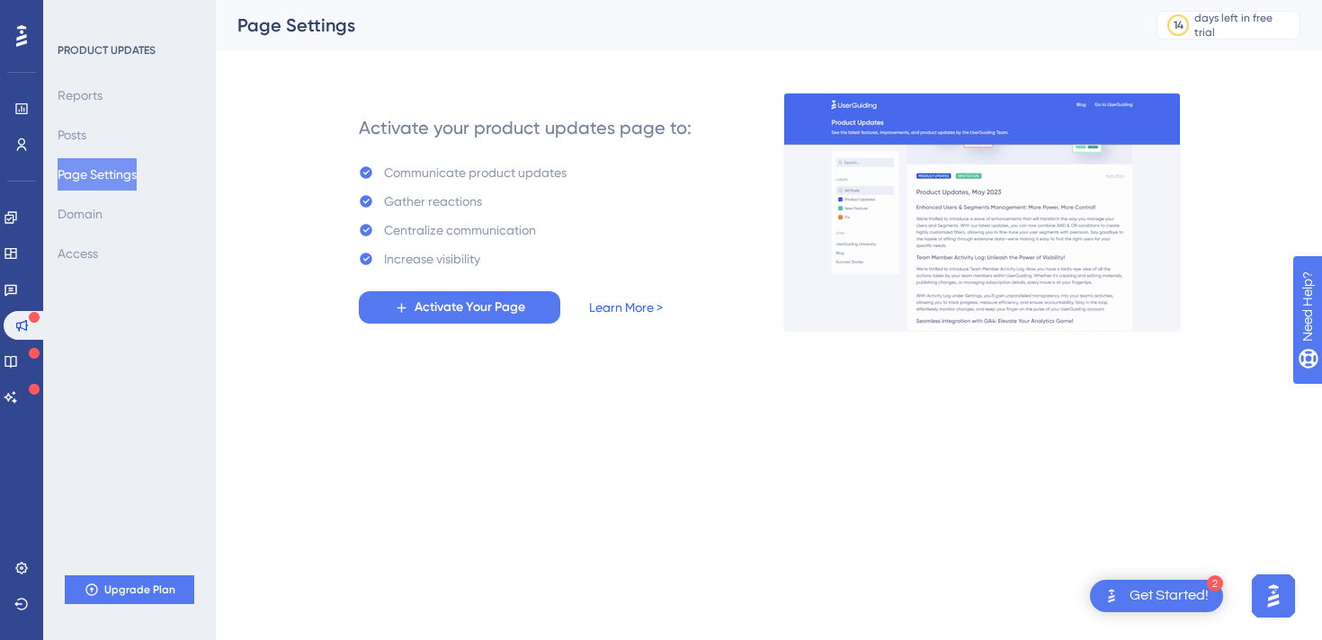
click at [636, 314] on link "Learn More >" at bounding box center [626, 308] width 74 height 22
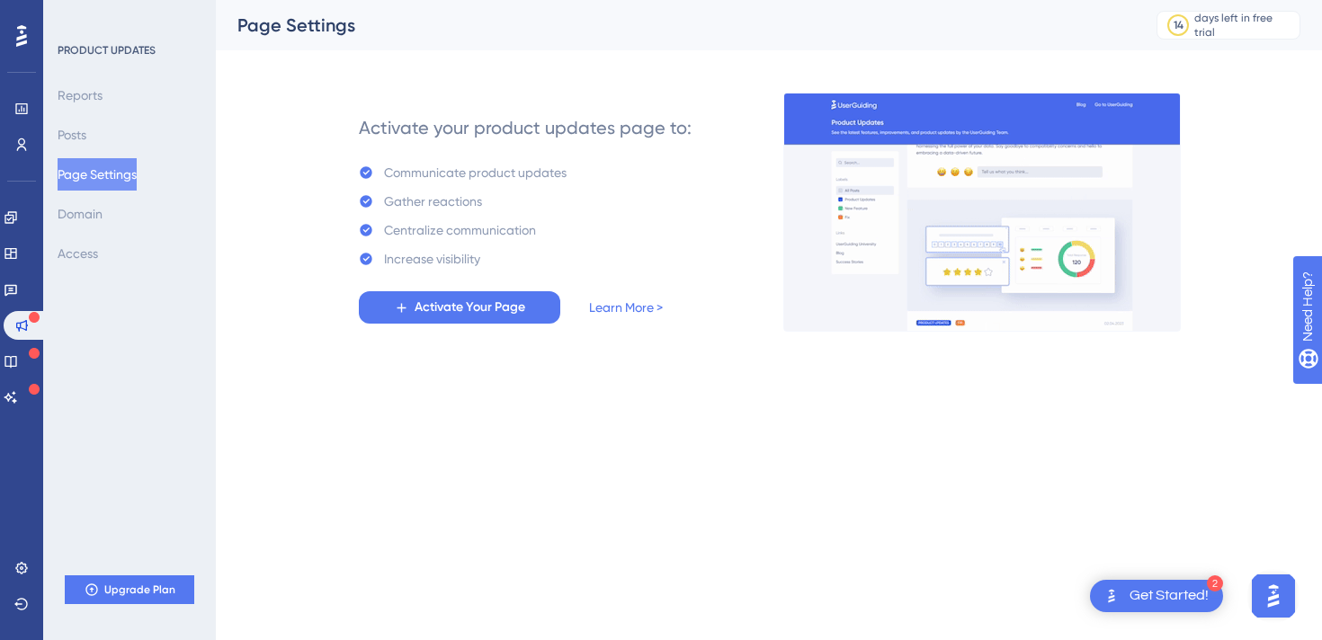
click at [119, 225] on div "Reports Posts Page Settings Domain Access" at bounding box center [131, 174] width 146 height 191
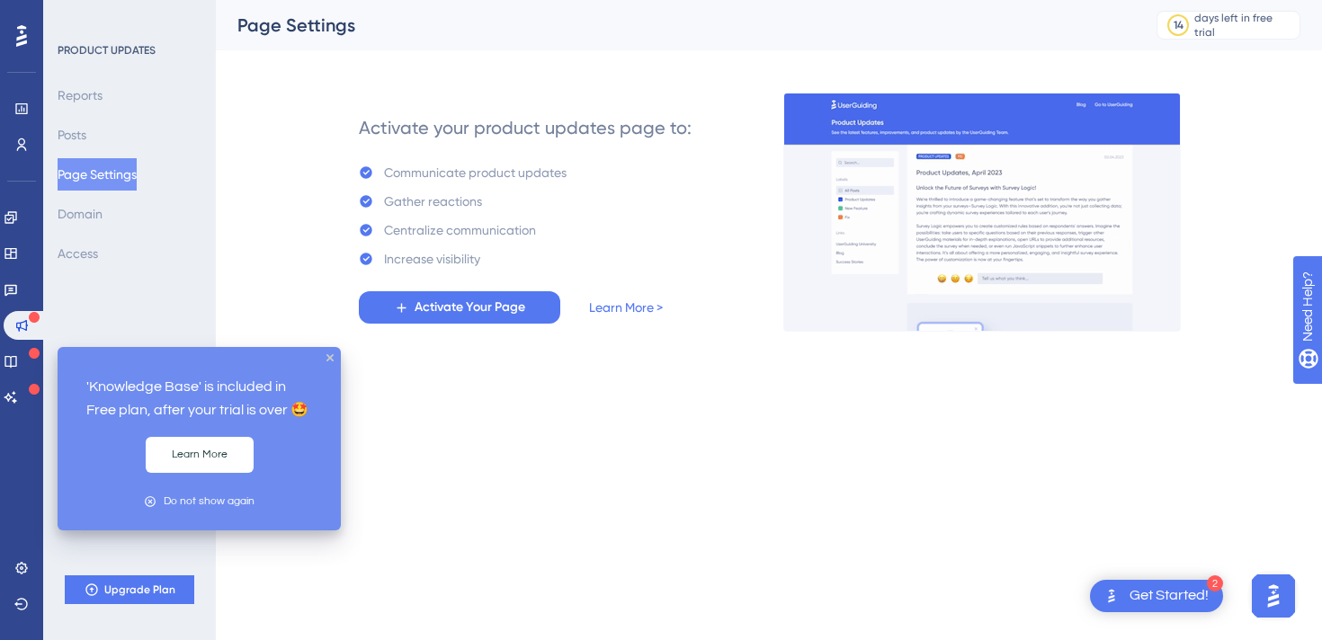
click at [33, 357] on icon at bounding box center [34, 353] width 11 height 11
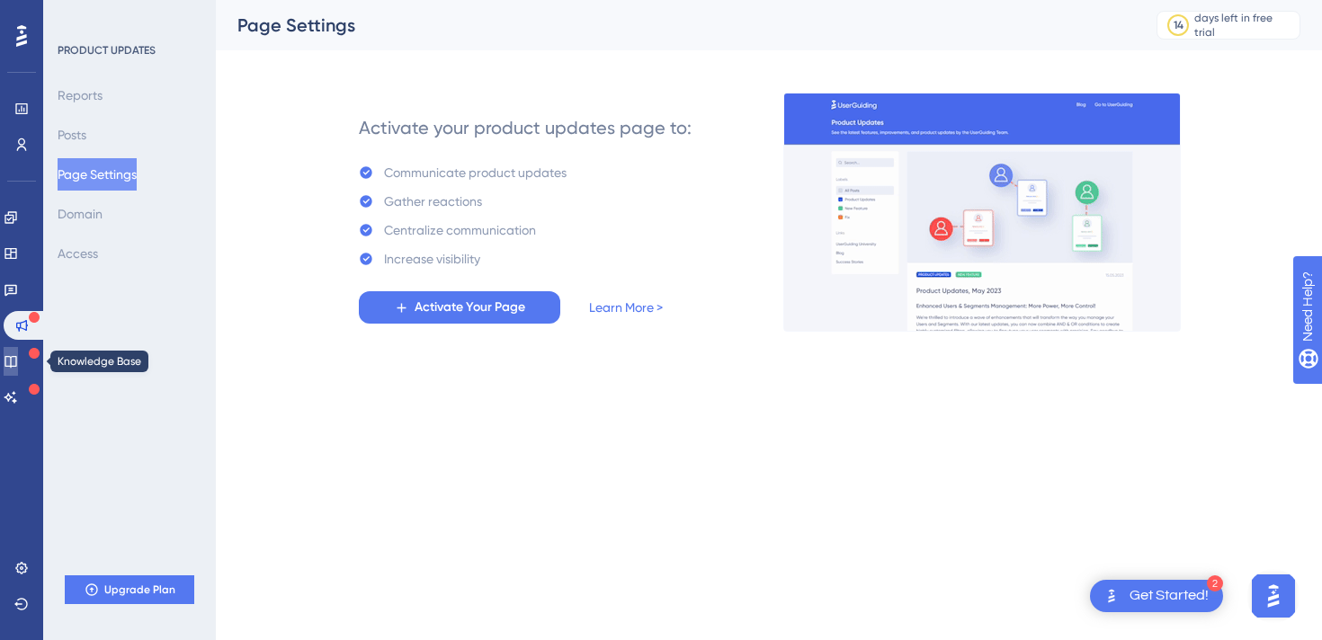
click at [18, 359] on icon at bounding box center [11, 361] width 14 height 14
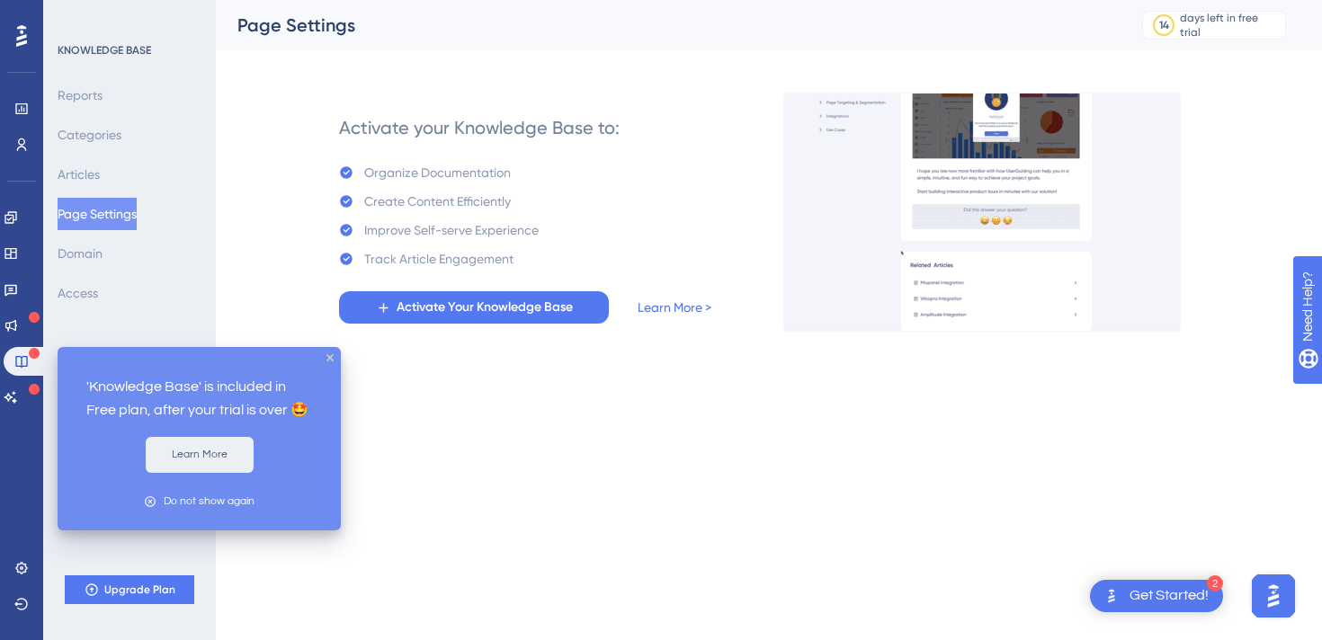
click at [222, 461] on button "Learn More" at bounding box center [200, 455] width 108 height 36
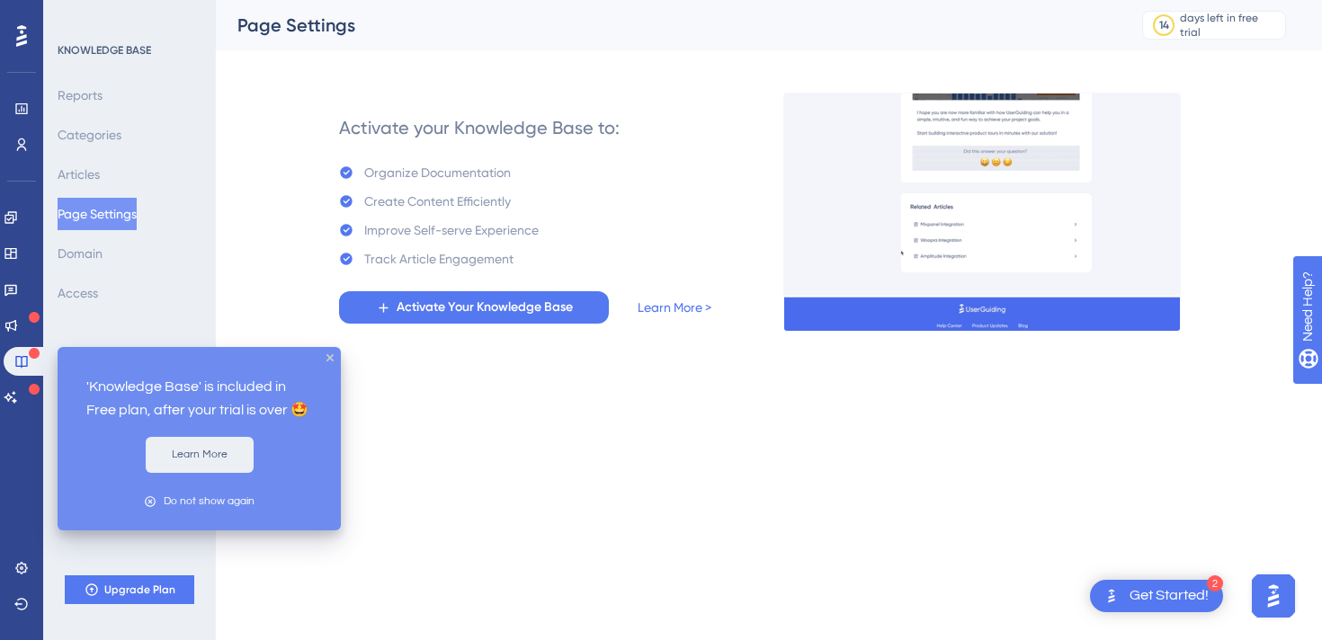
click at [214, 455] on button "Learn More" at bounding box center [200, 455] width 108 height 36
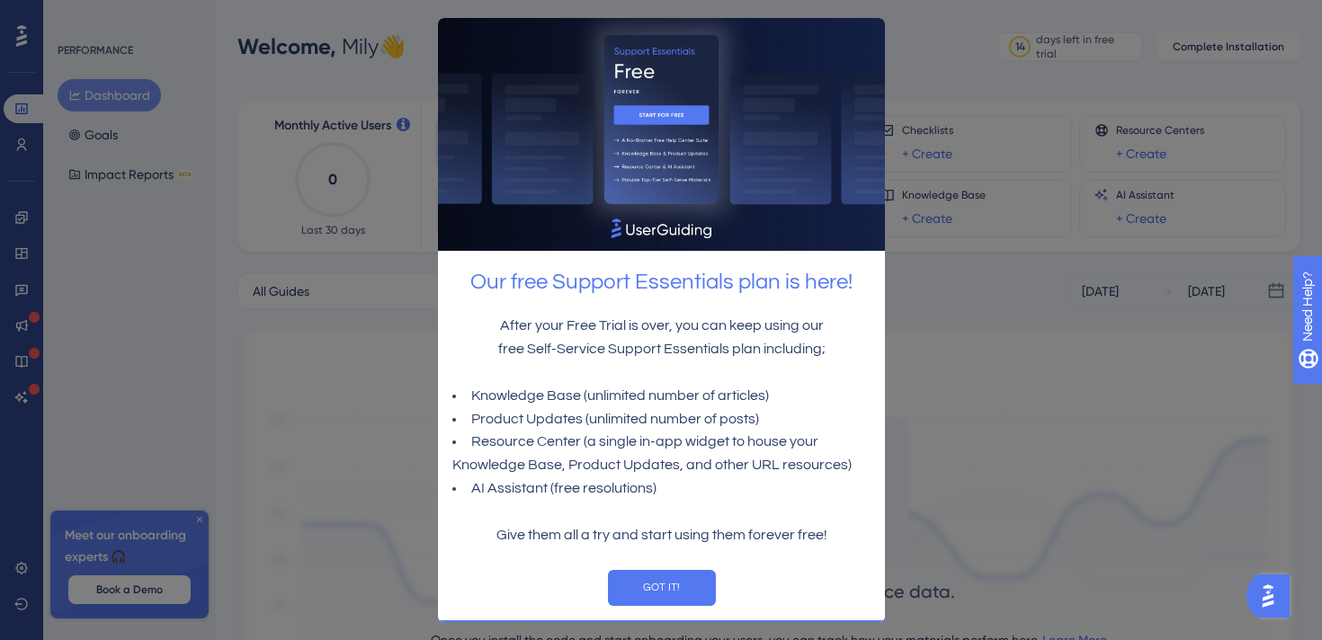
scroll to position [6, 0]
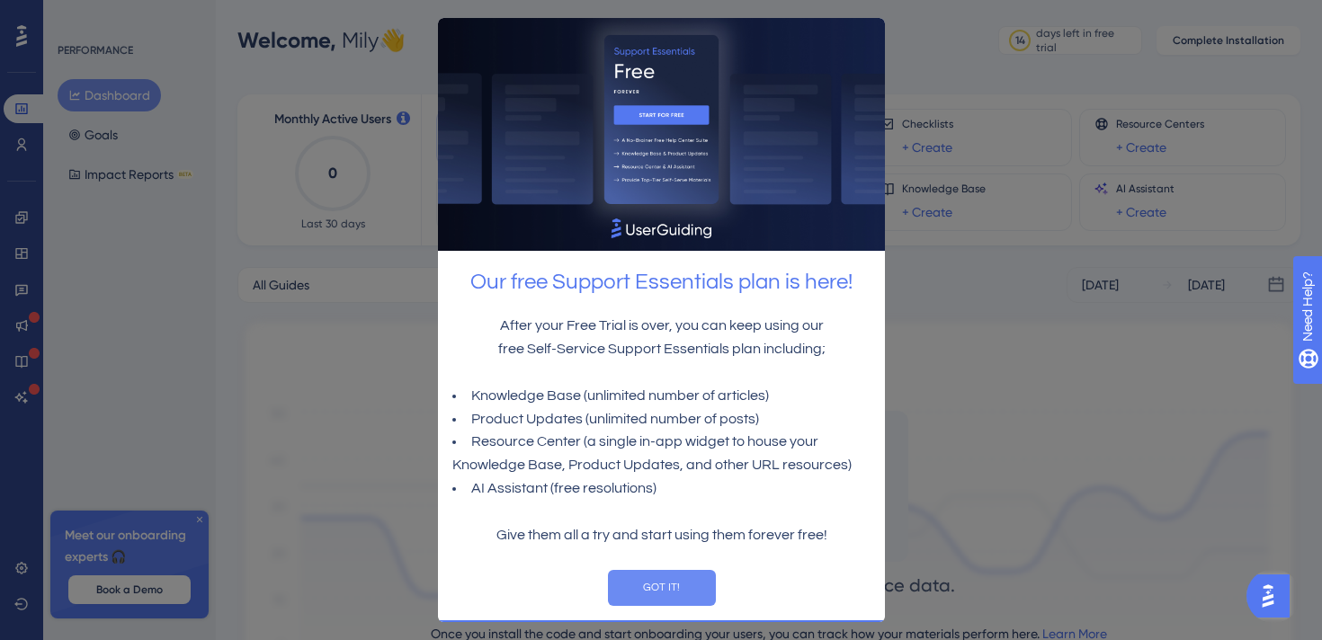
click at [670, 590] on button "GOT IT!" at bounding box center [661, 587] width 108 height 36
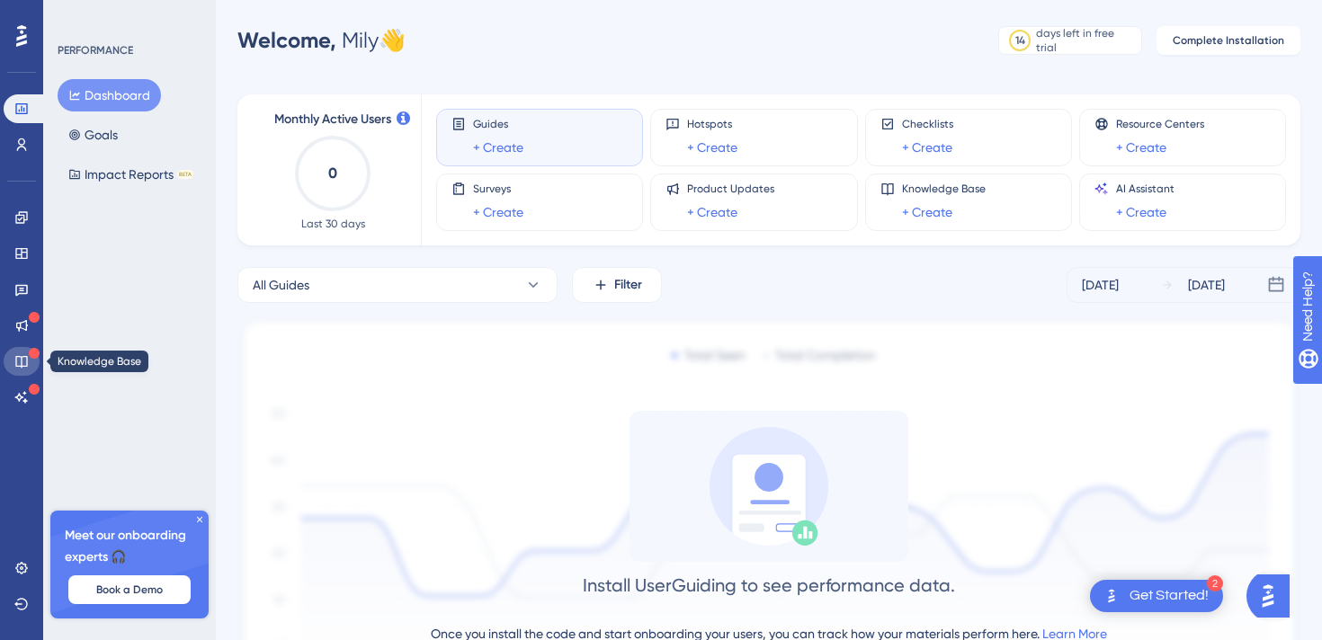
click at [26, 363] on icon at bounding box center [21, 361] width 14 height 14
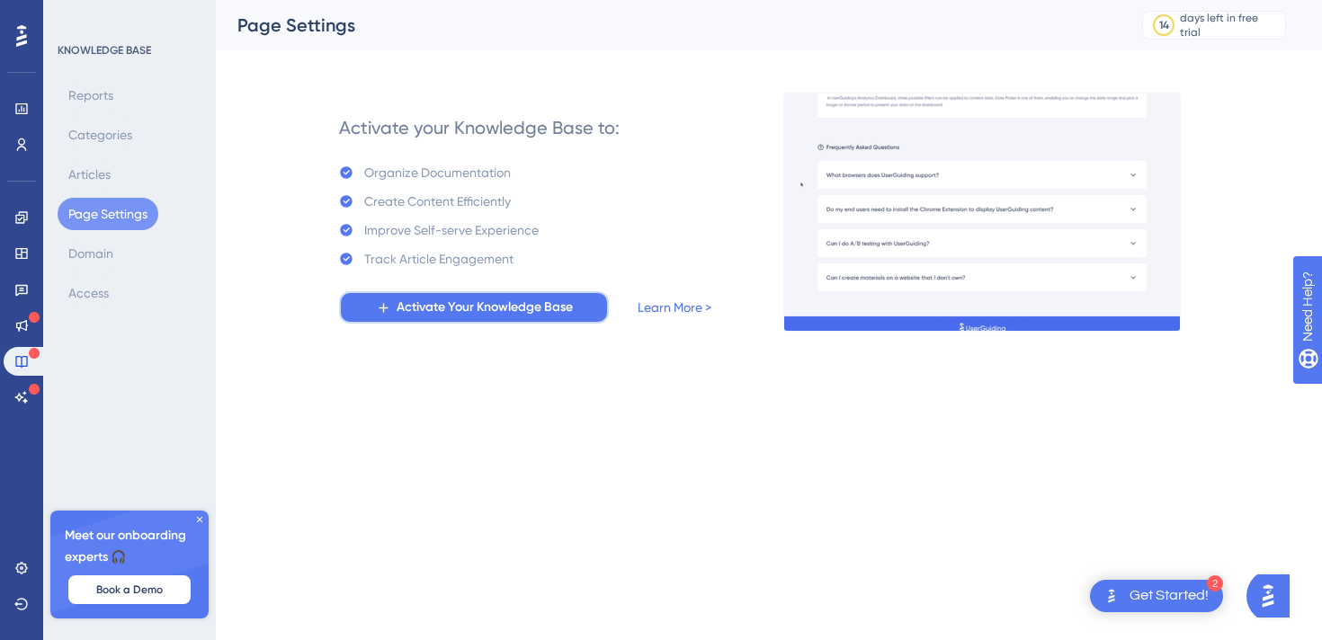
click at [504, 306] on span "Activate Your Knowledge Base" at bounding box center [485, 308] width 176 height 22
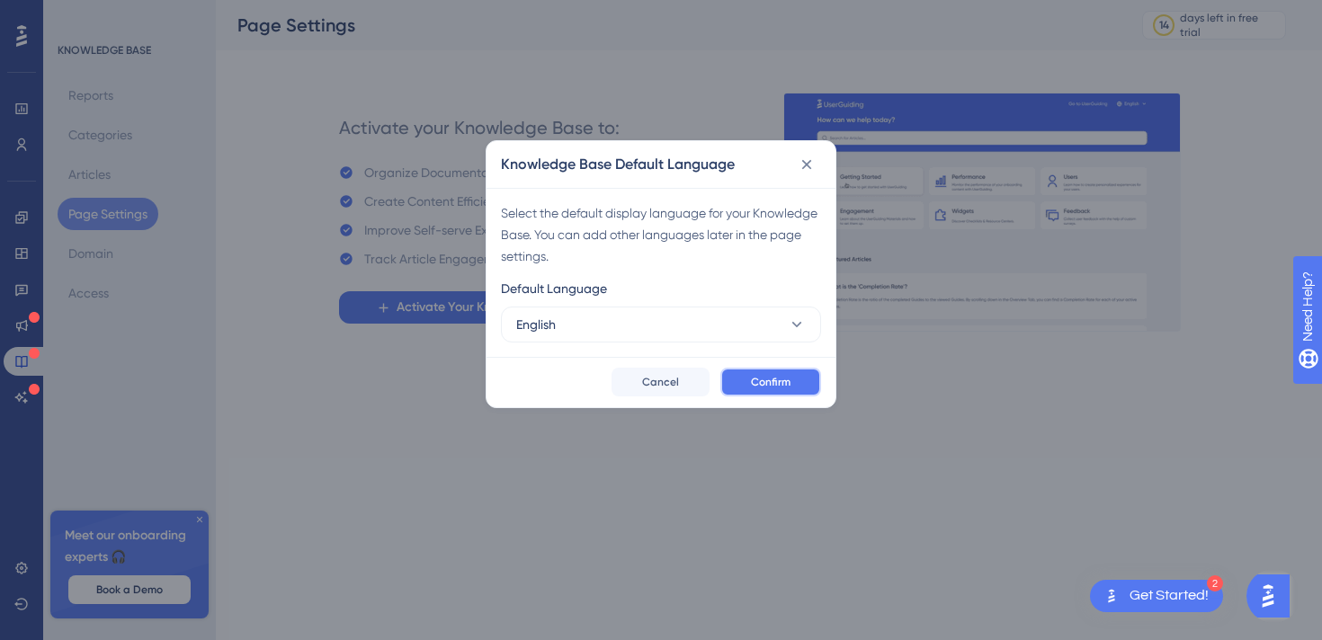
click at [786, 379] on span "Confirm" at bounding box center [771, 382] width 40 height 14
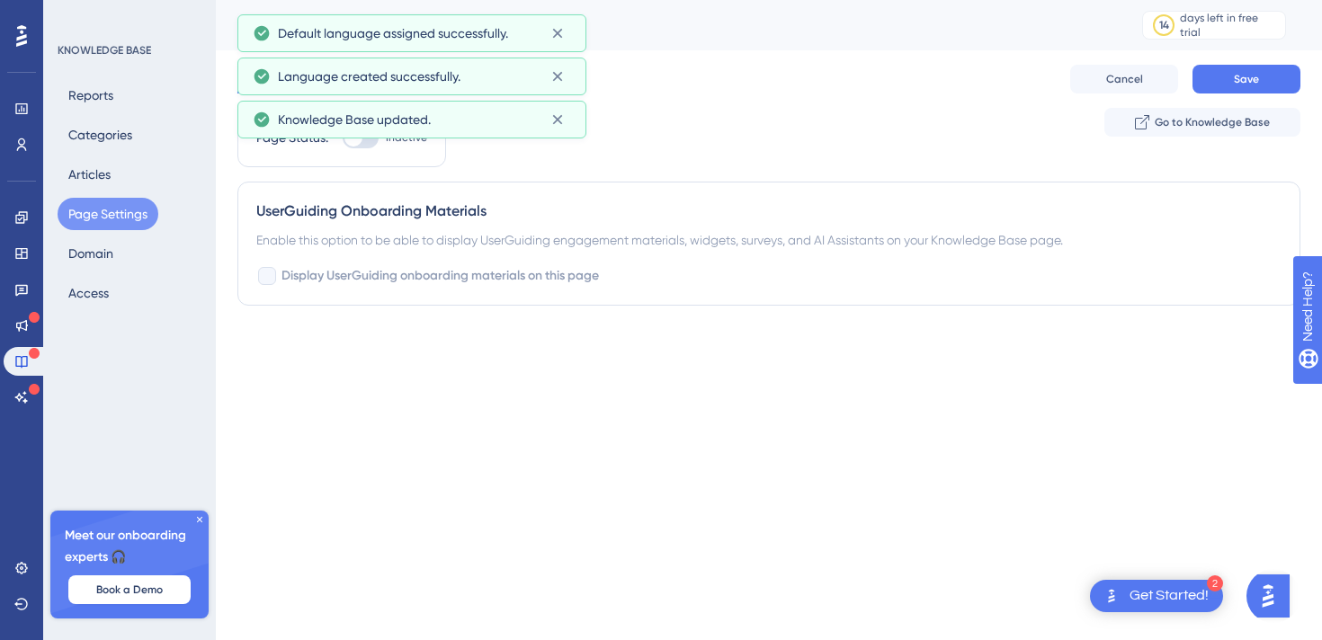
checkbox input "true"
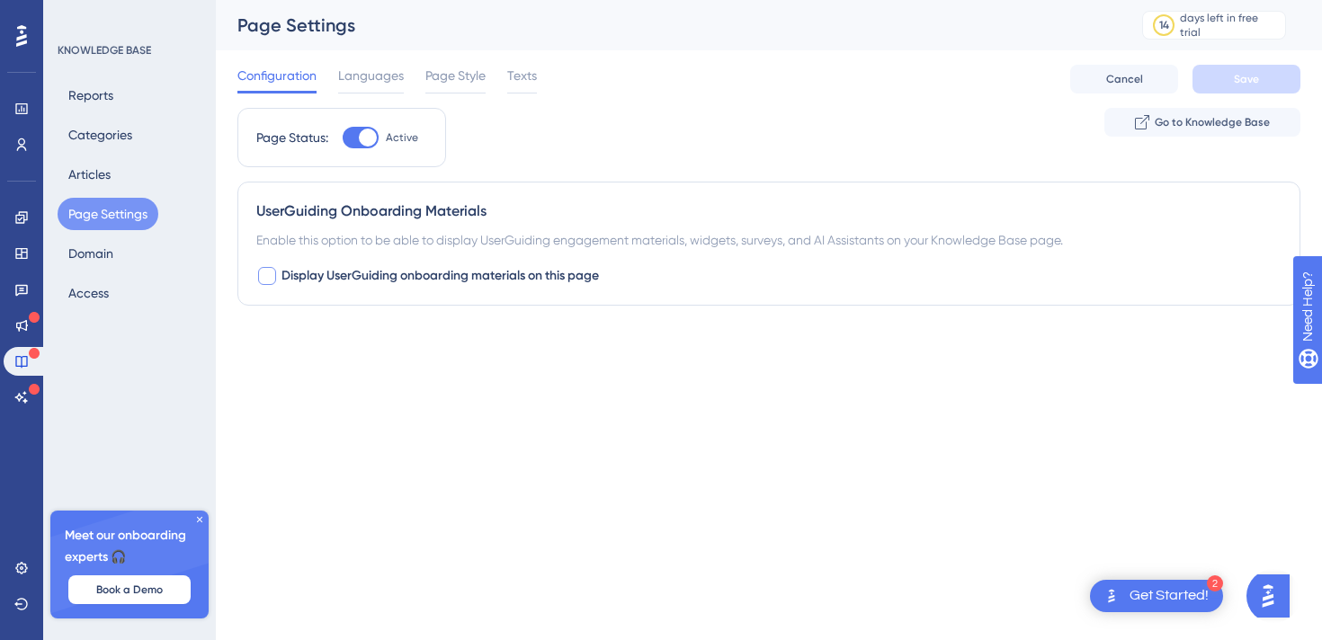
click at [577, 273] on span "Display UserGuiding onboarding materials on this page" at bounding box center [441, 276] width 318 height 22
checkbox input "true"
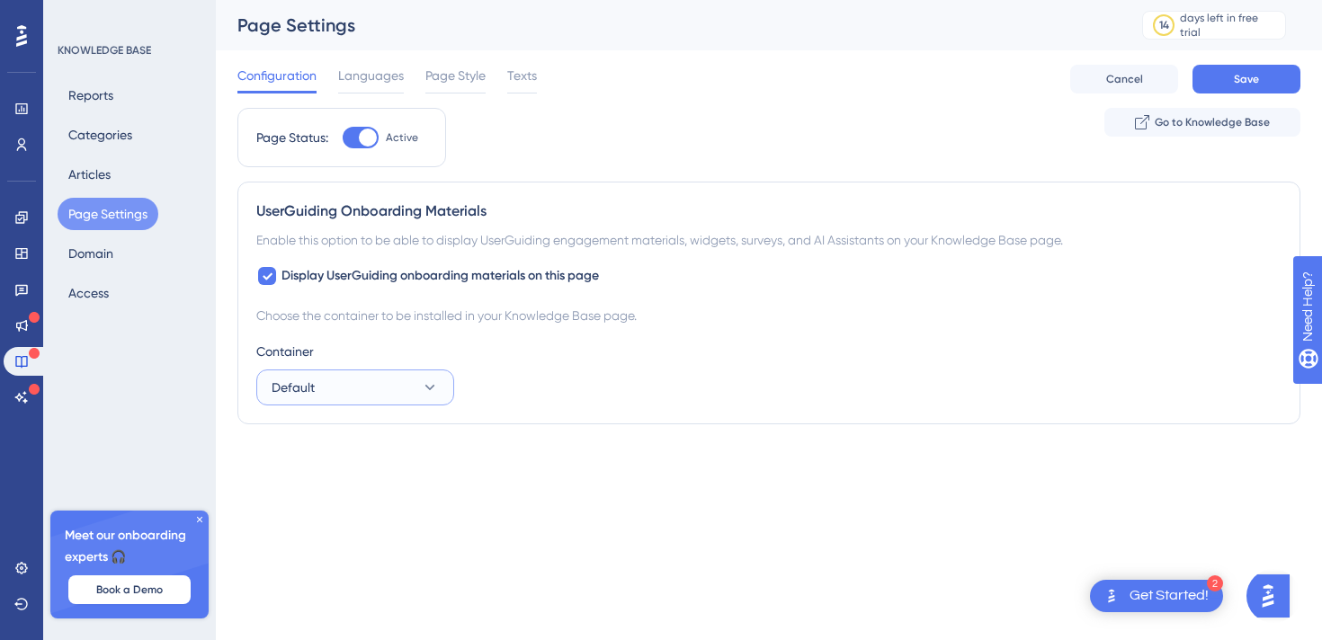
click at [385, 396] on button "Default" at bounding box center [355, 388] width 198 height 36
click at [378, 425] on div "Default Default" at bounding box center [355, 443] width 146 height 36
click at [647, 335] on div "Choose the container to be installed in your Knowledge Base page. Container Def…" at bounding box center [768, 355] width 1025 height 101
click at [410, 385] on button "Default" at bounding box center [355, 388] width 198 height 36
click at [393, 434] on div "Default Default" at bounding box center [355, 443] width 146 height 36
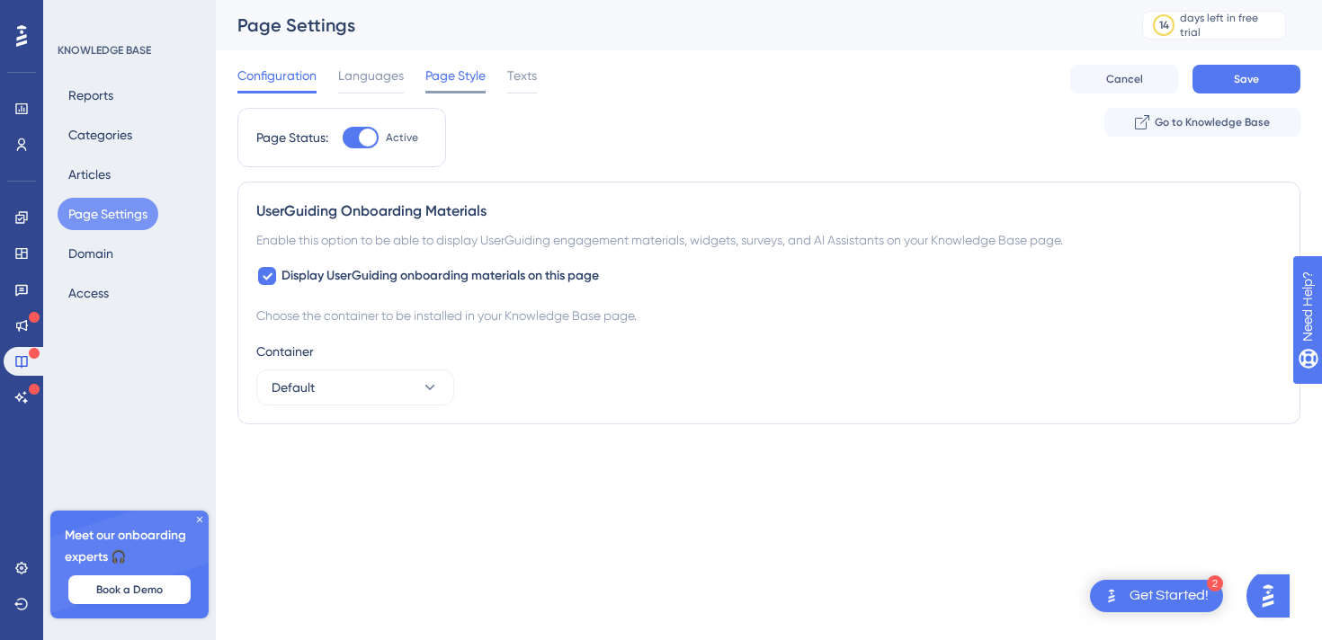
click at [466, 80] on span "Page Style" at bounding box center [455, 76] width 60 height 22
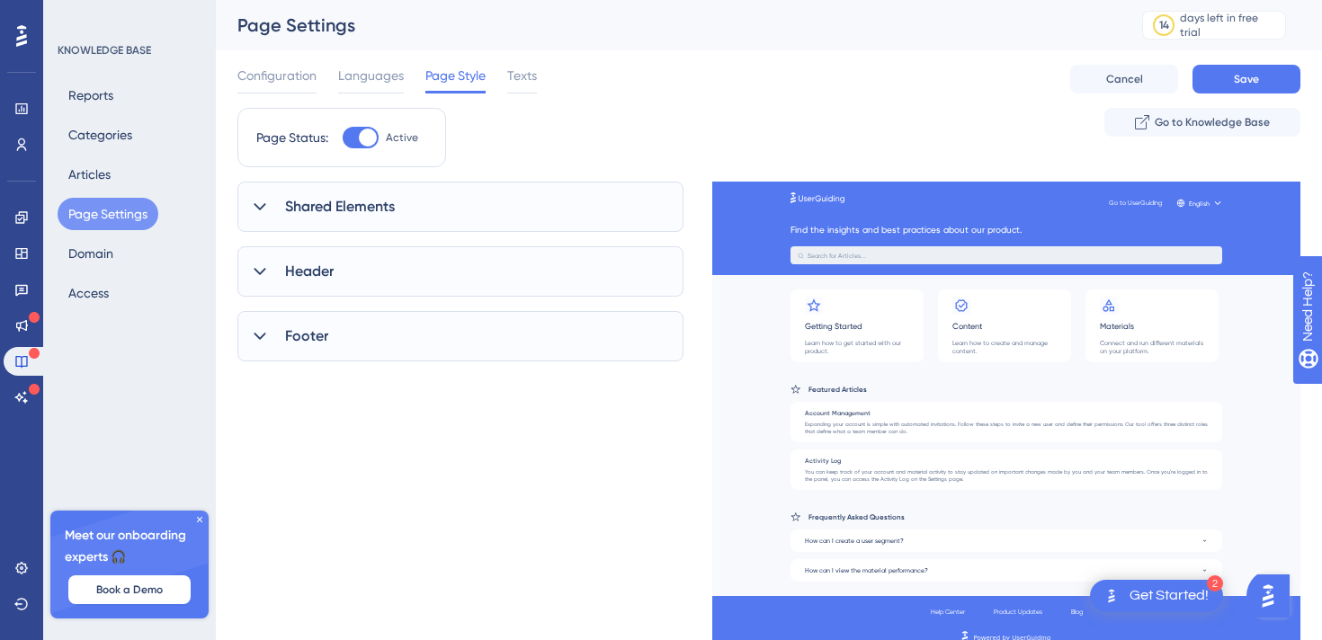
click at [414, 204] on div "Shared Elements" at bounding box center [460, 207] width 446 height 50
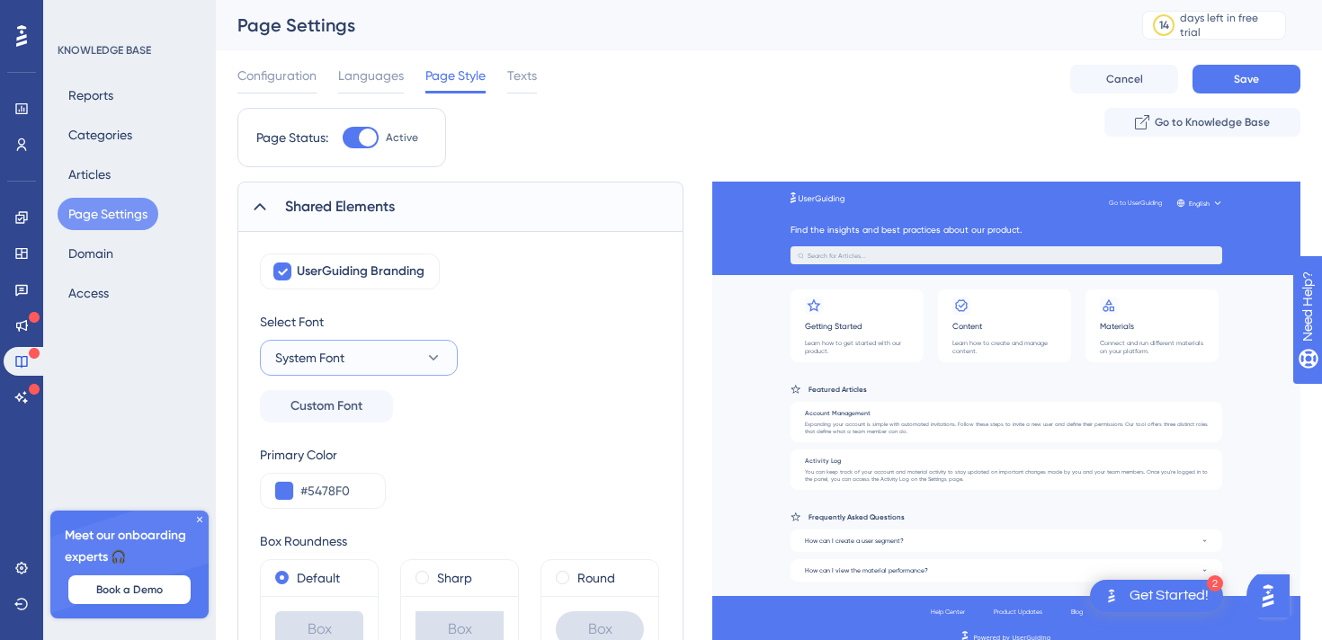
click at [379, 371] on button "System Font" at bounding box center [359, 358] width 198 height 36
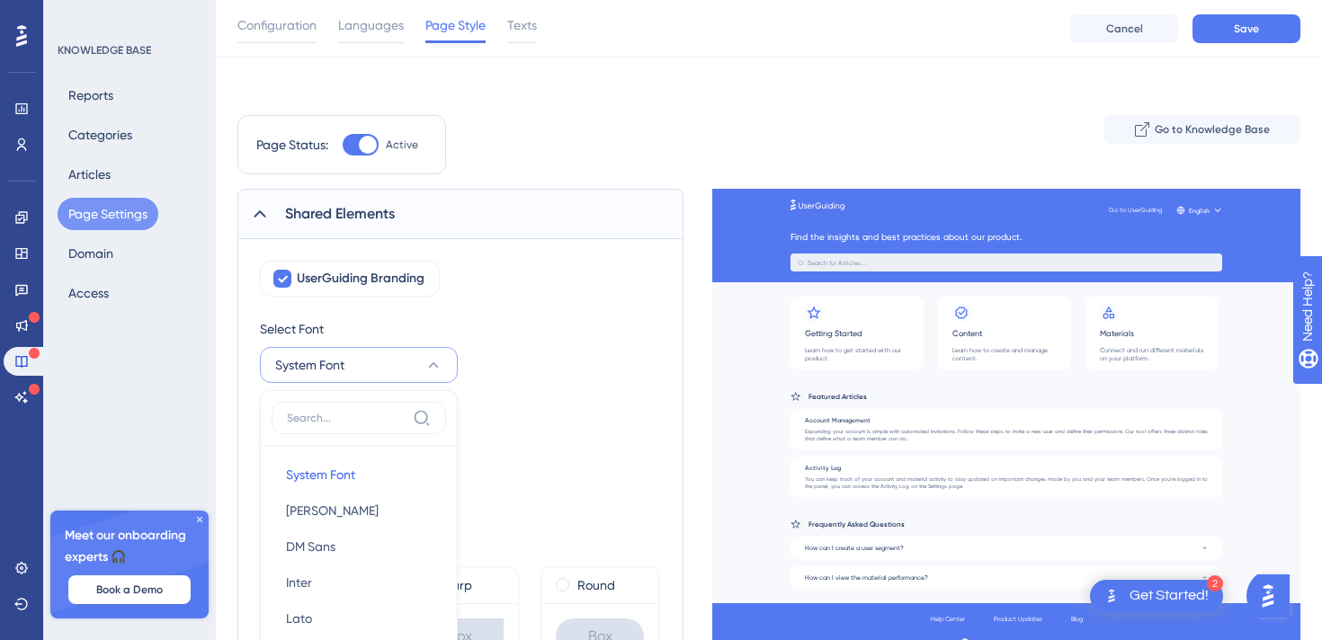
scroll to position [251, 0]
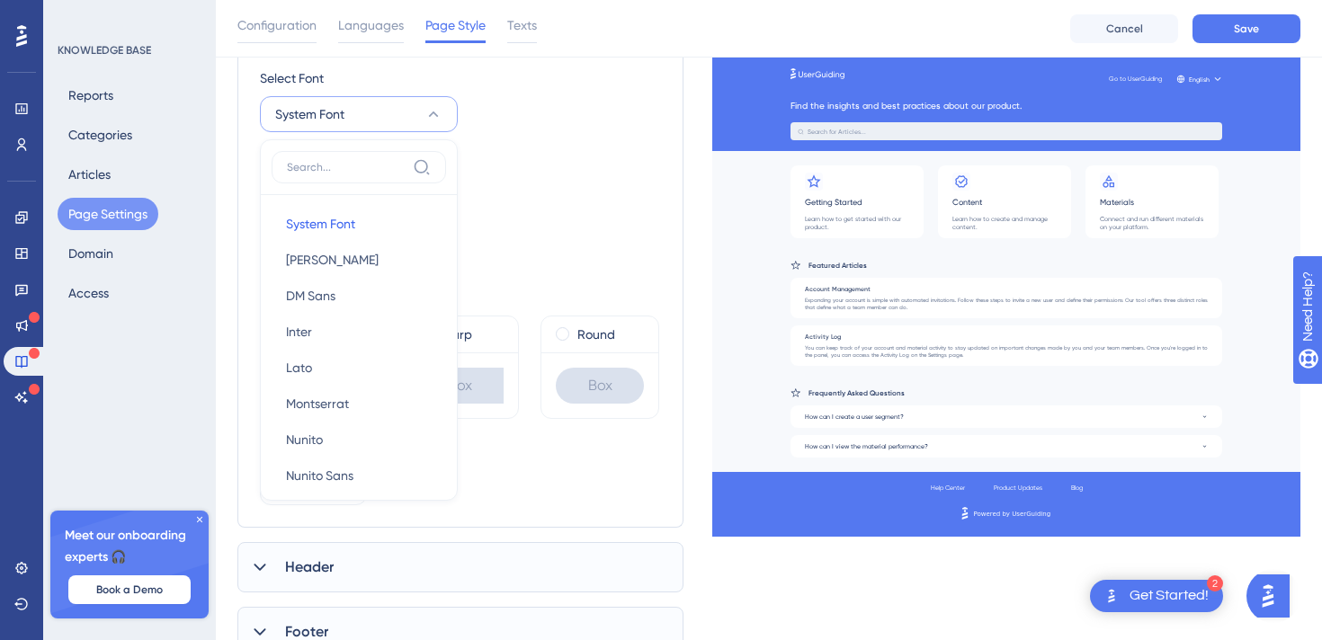
click at [538, 177] on div "Select Font System Font System Font System Font [PERSON_NAME] [PERSON_NAME] San…" at bounding box center [460, 123] width 401 height 112
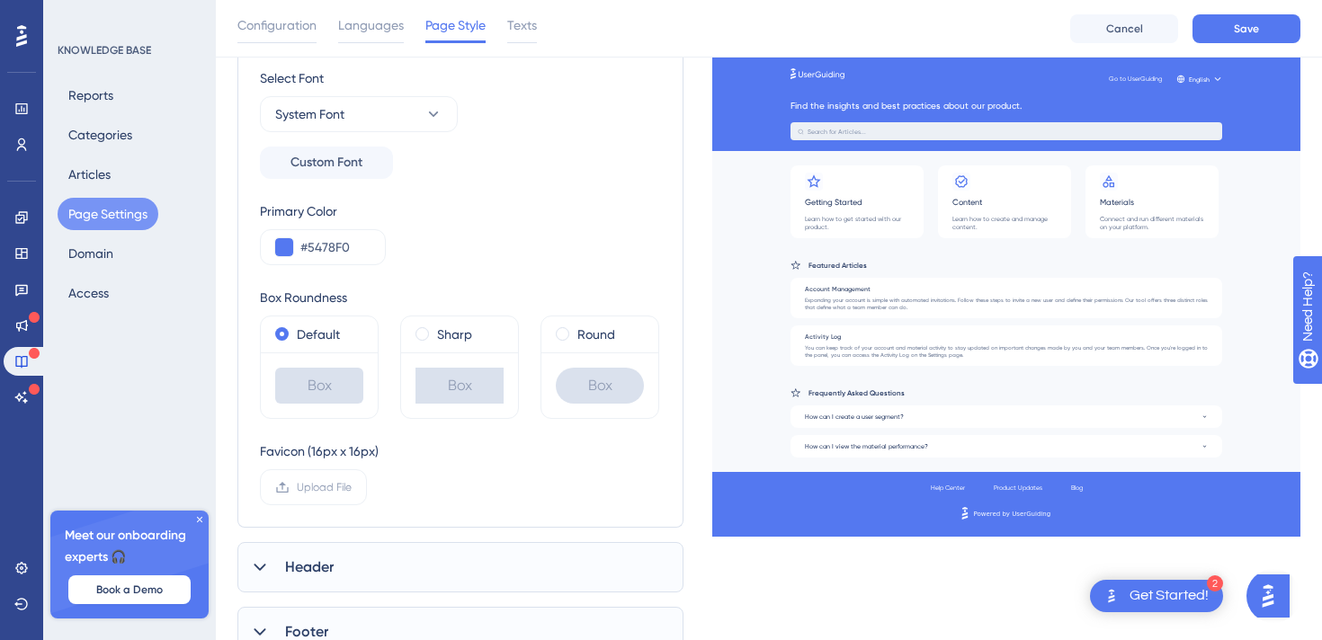
scroll to position [326, 0]
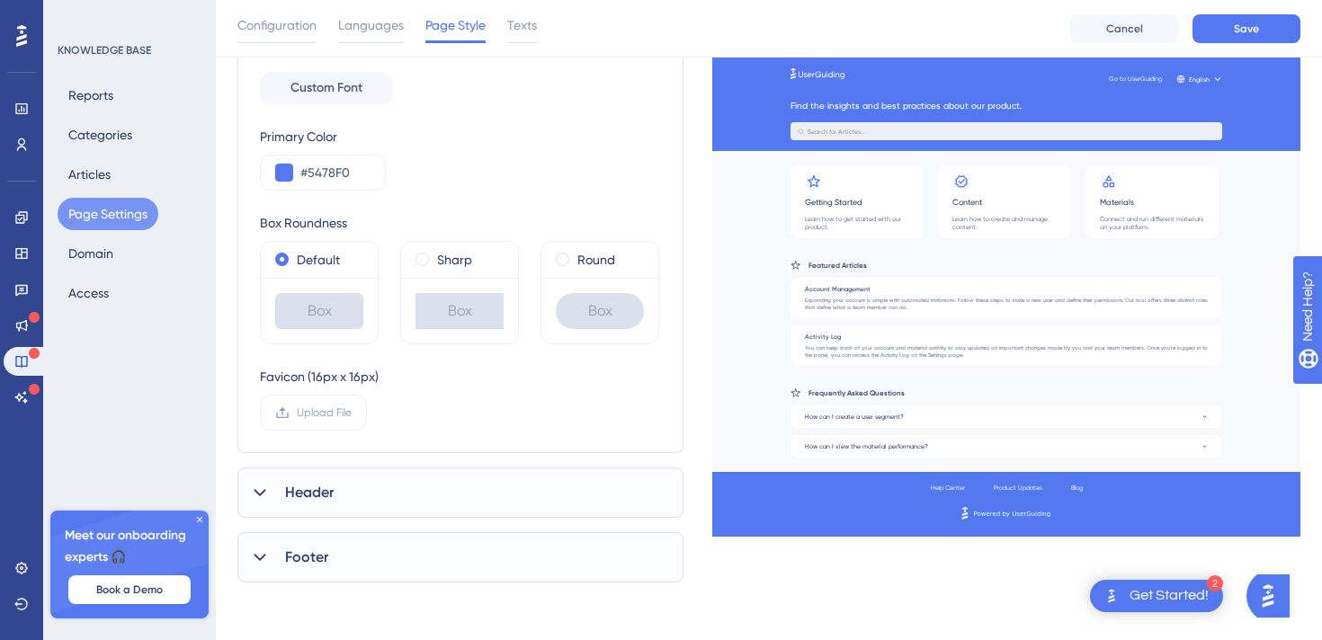
click at [384, 505] on div "Header" at bounding box center [460, 493] width 446 height 50
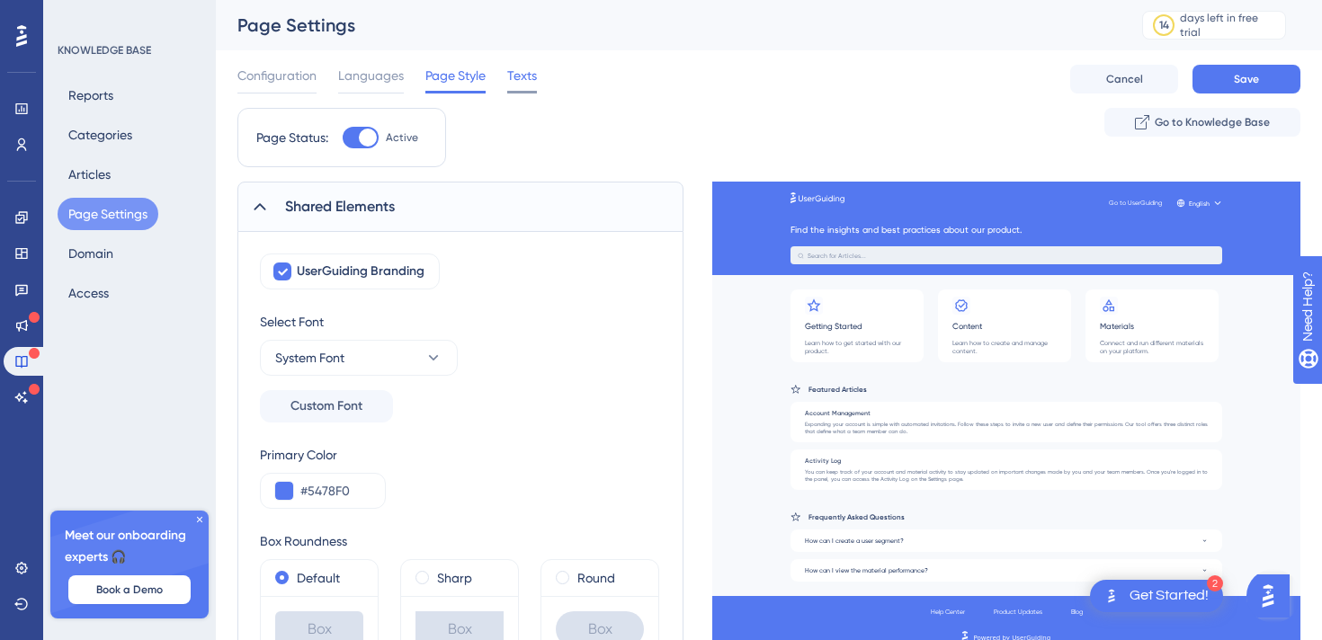
click at [521, 83] on span "Texts" at bounding box center [522, 76] width 30 height 22
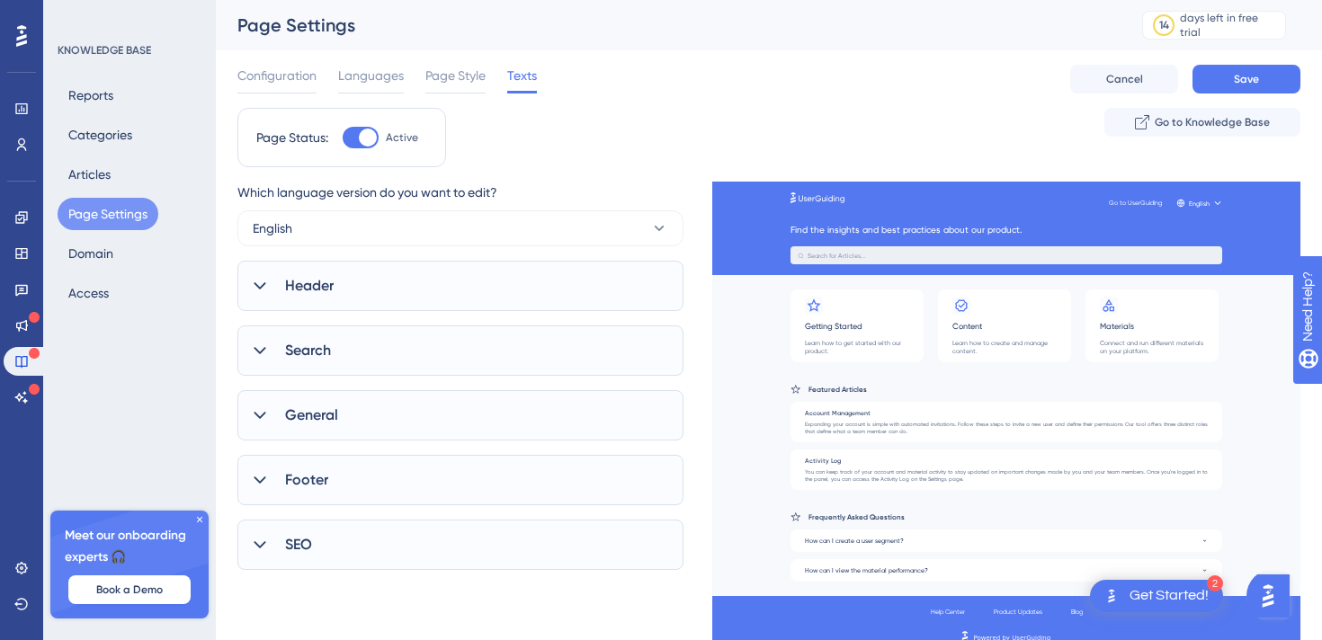
scroll to position [21, 0]
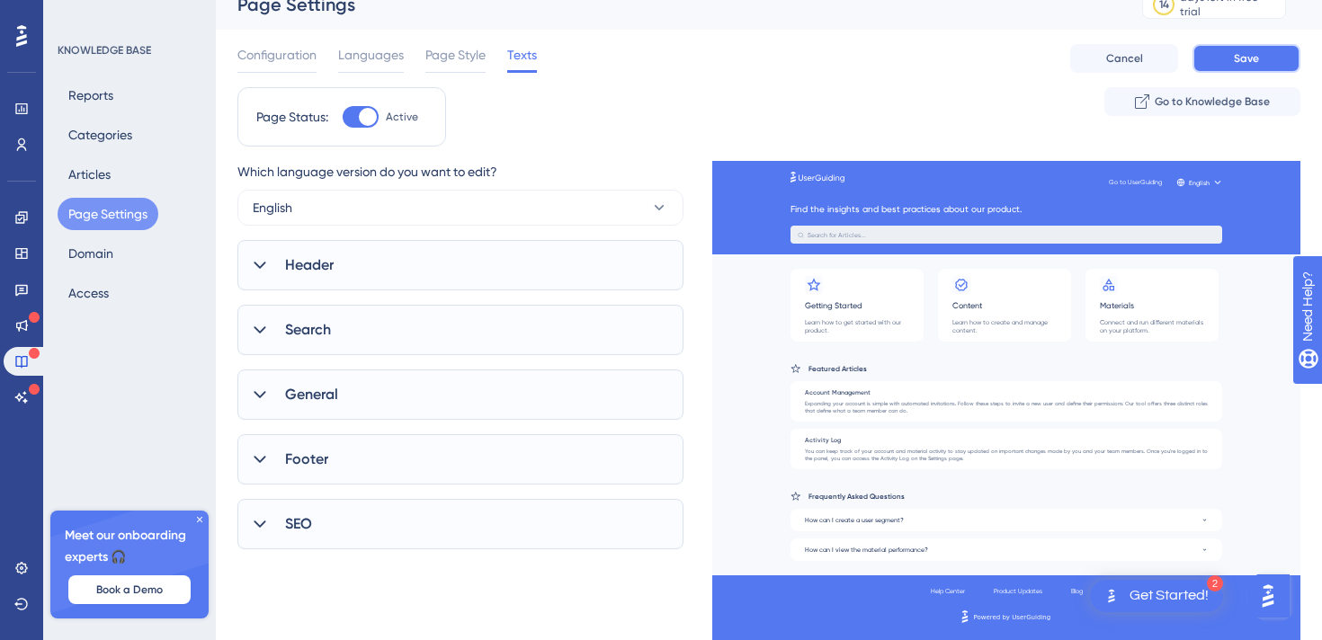
click at [1252, 57] on span "Save" at bounding box center [1246, 58] width 25 height 14
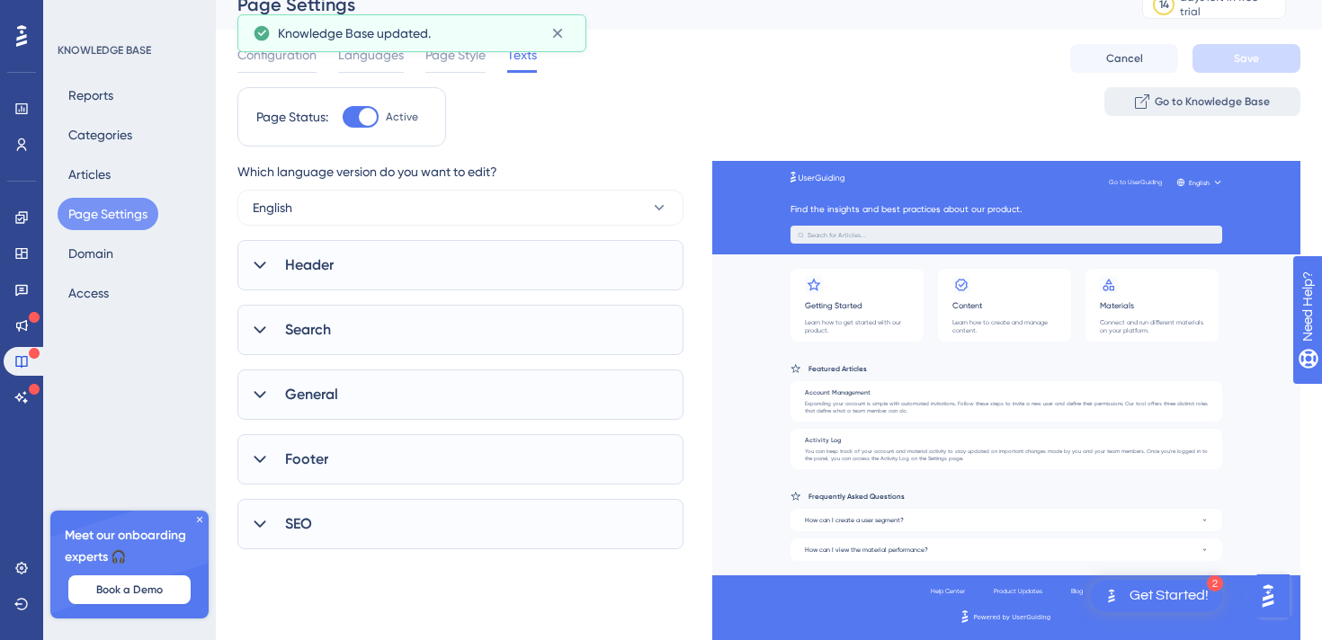
click at [1239, 100] on span "Go to Knowledge Base" at bounding box center [1212, 101] width 115 height 14
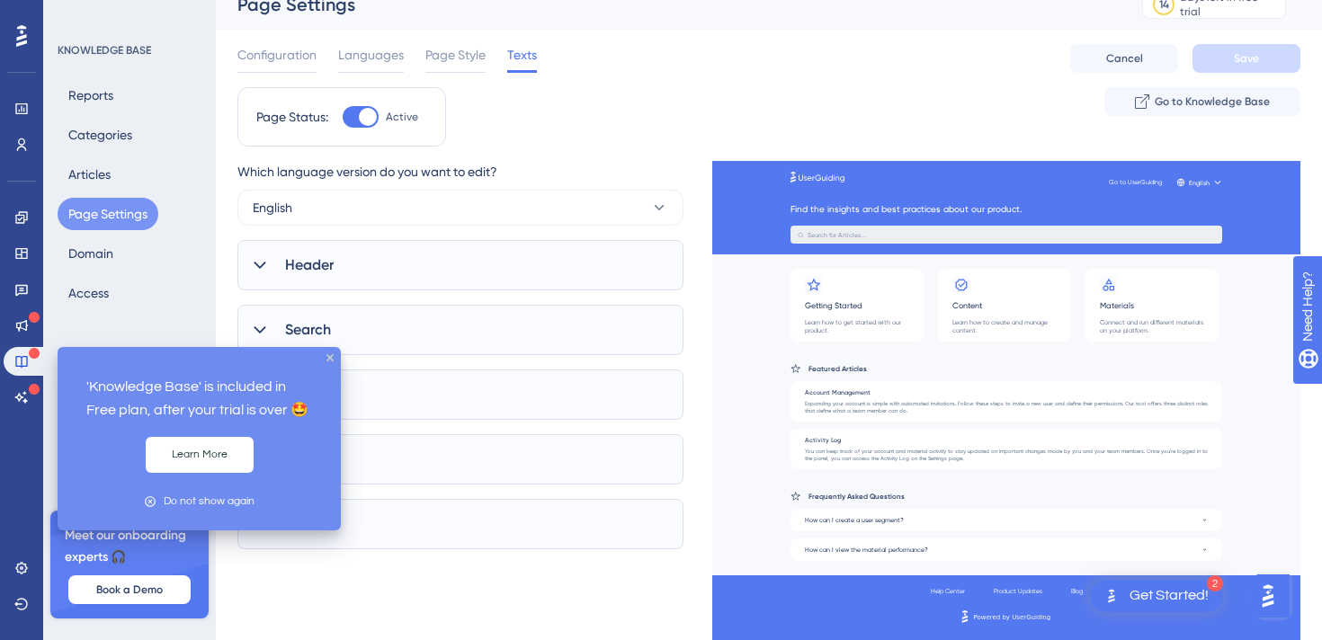
click at [29, 361] on div at bounding box center [34, 354] width 11 height 14
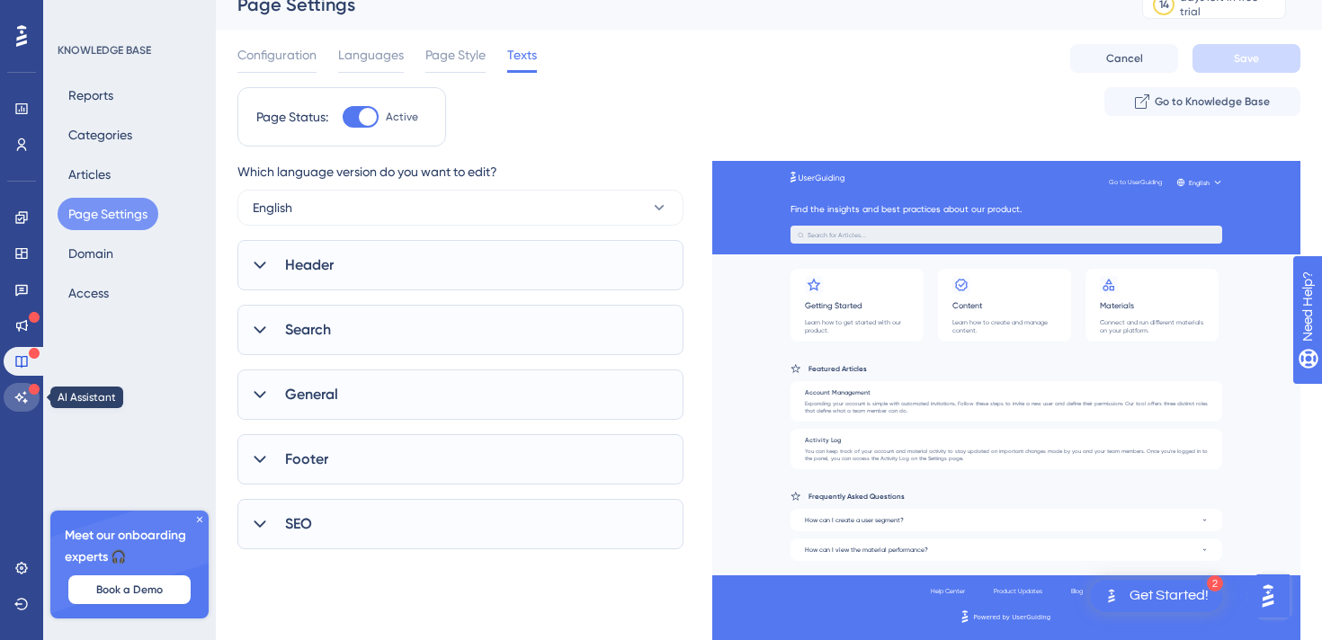
click at [22, 395] on icon at bounding box center [21, 397] width 14 height 14
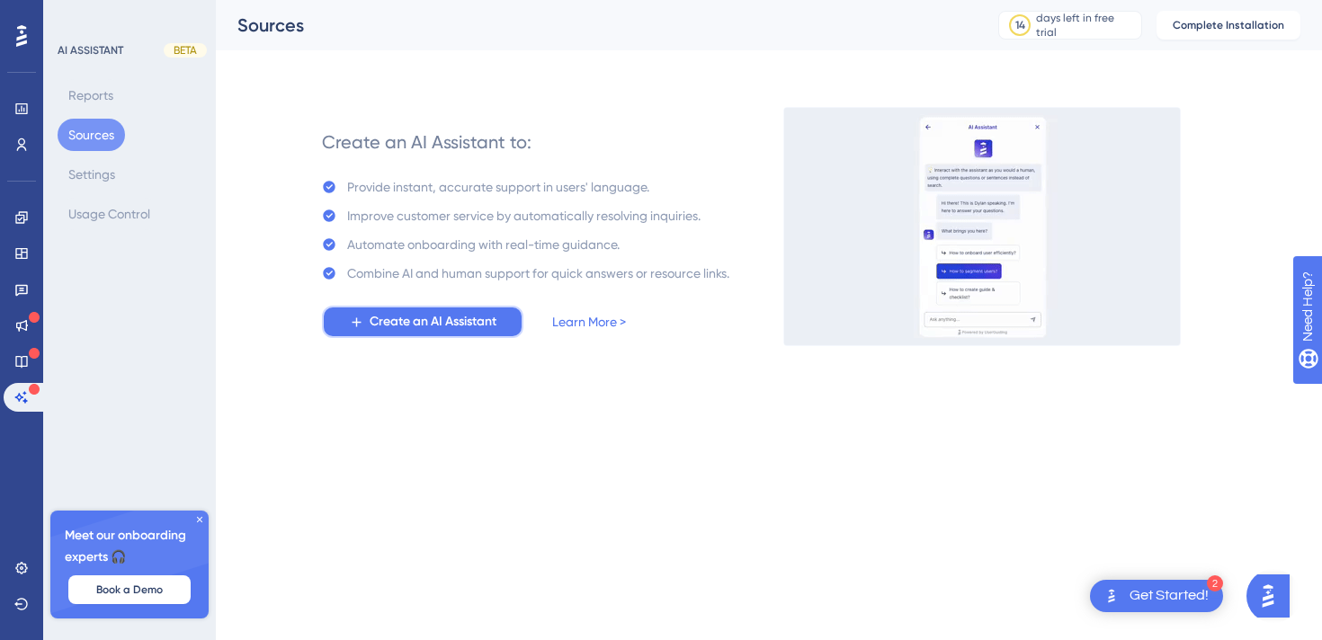
click at [455, 327] on span "Create an AI Assistant" at bounding box center [433, 322] width 127 height 22
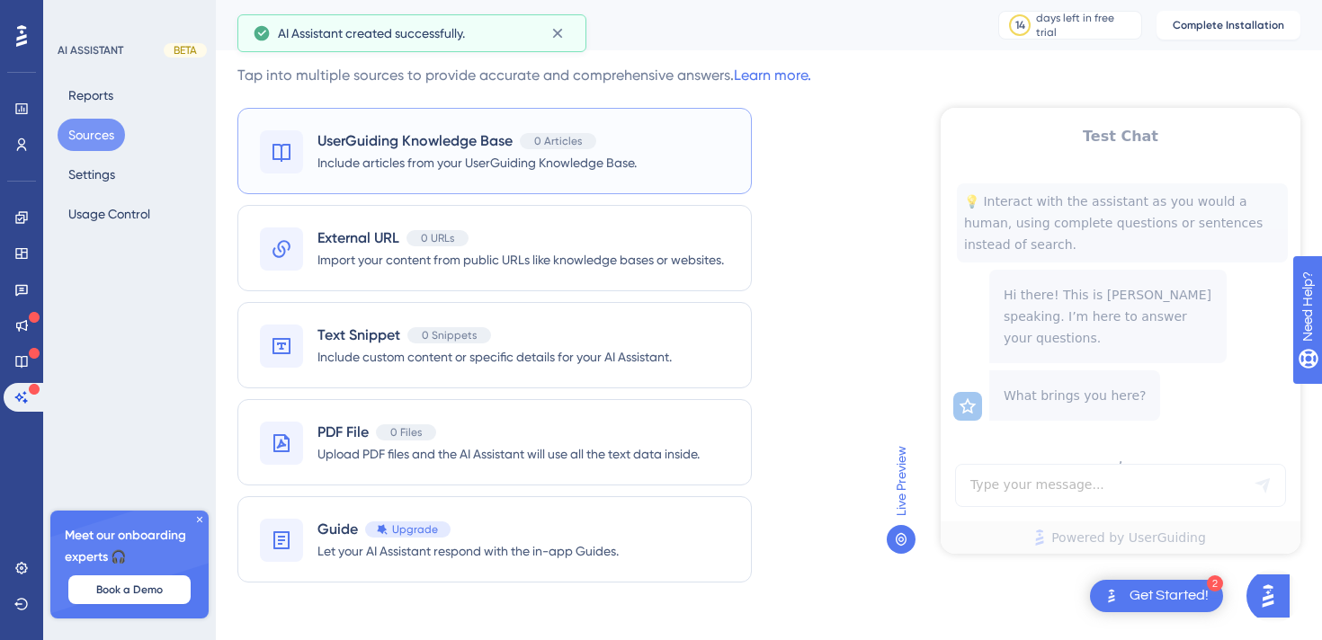
click at [628, 129] on div "UserGuiding Knowledge Base 0 Articles Include articles from your UserGuiding Kn…" at bounding box center [494, 151] width 514 height 86
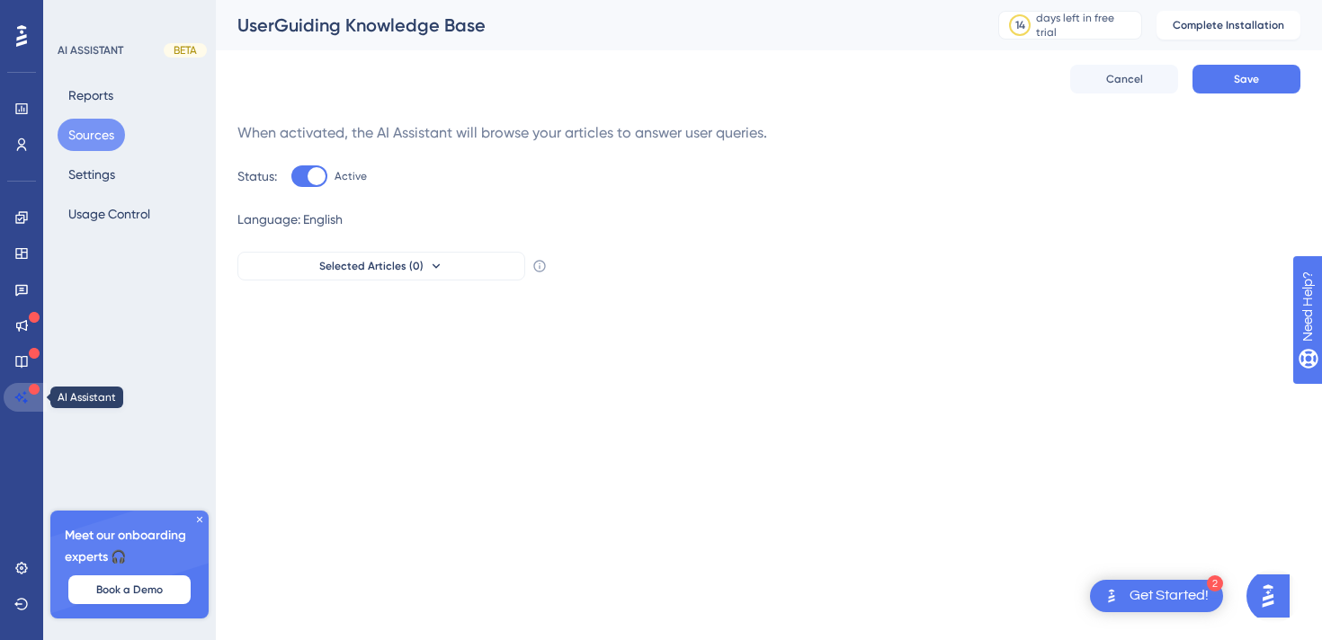
click at [15, 400] on icon at bounding box center [21, 397] width 14 height 14
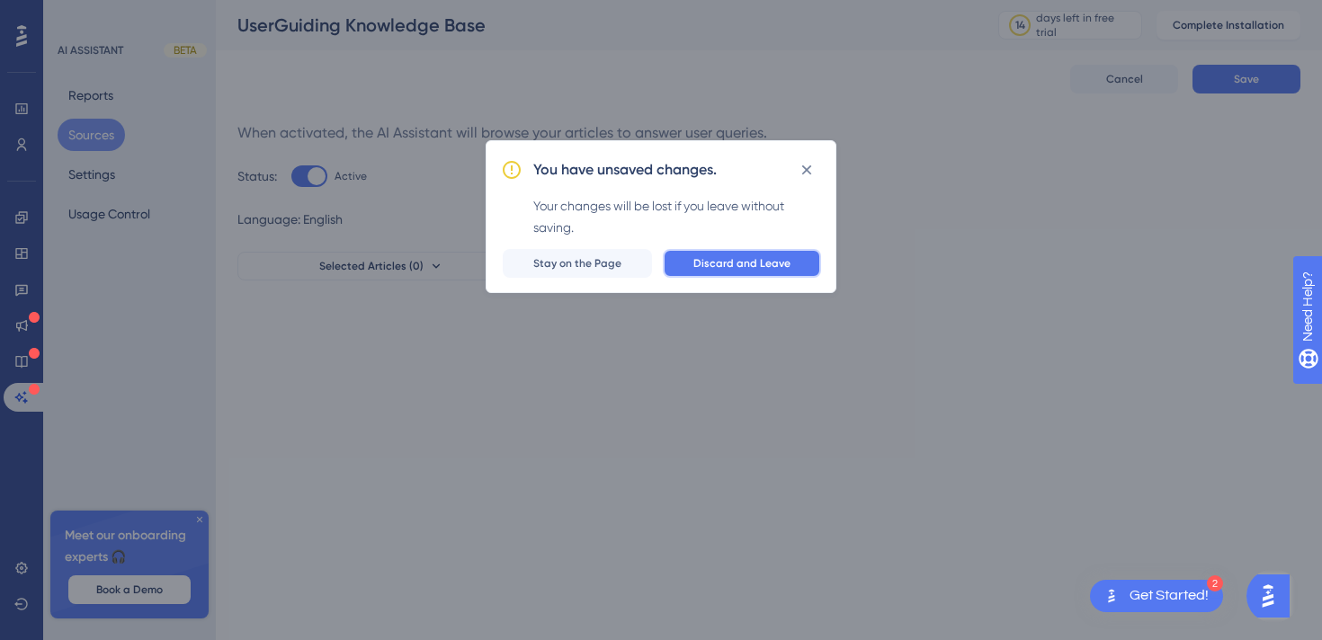
click at [736, 268] on span "Discard and Leave" at bounding box center [741, 263] width 97 height 14
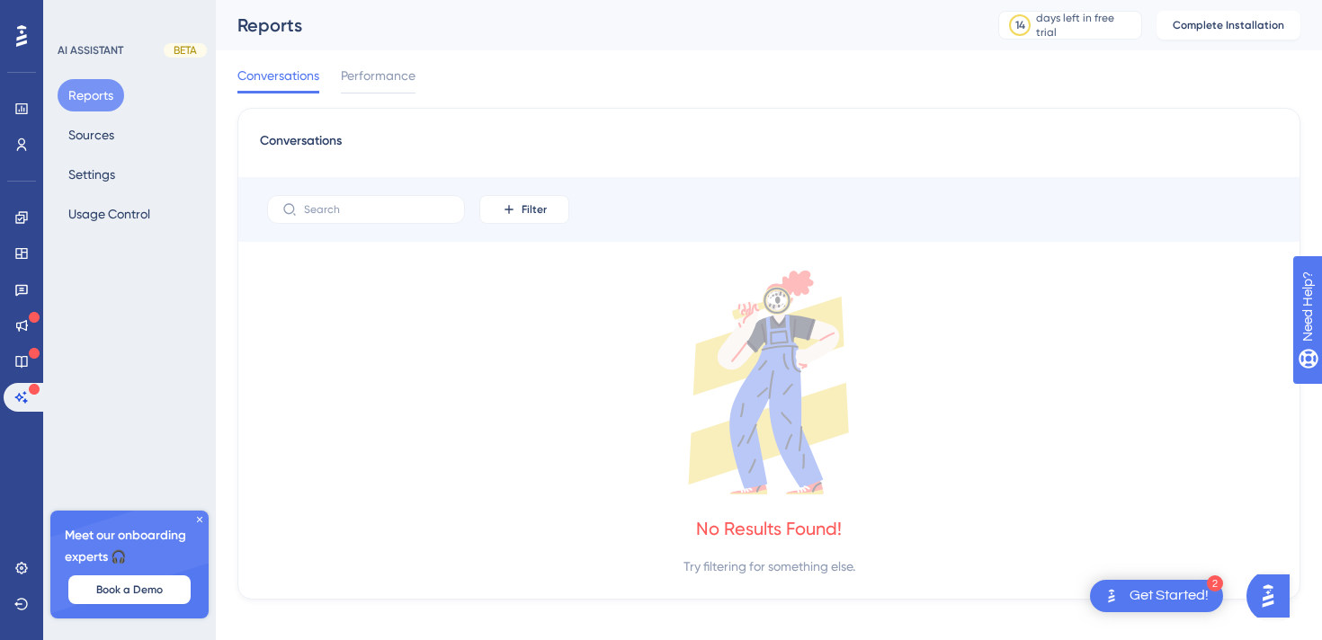
click at [22, 30] on icon at bounding box center [21, 35] width 11 height 23
click at [27, 349] on link at bounding box center [22, 361] width 36 height 29
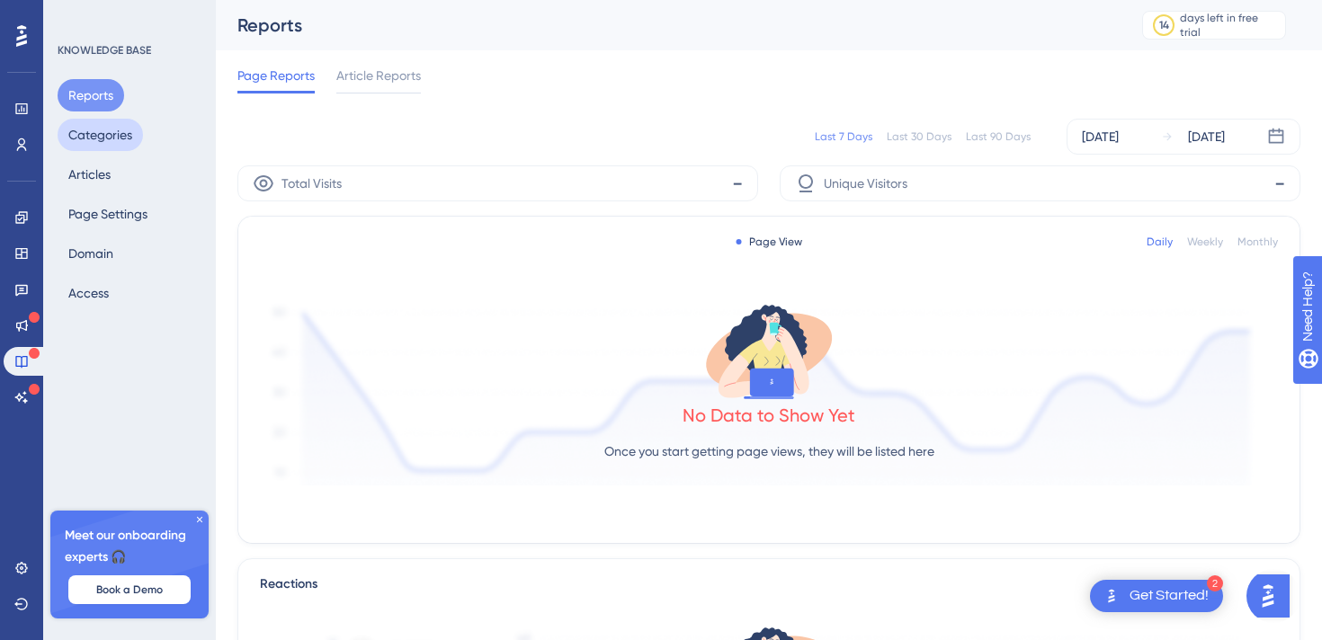
click at [116, 144] on button "Categories" at bounding box center [100, 135] width 85 height 32
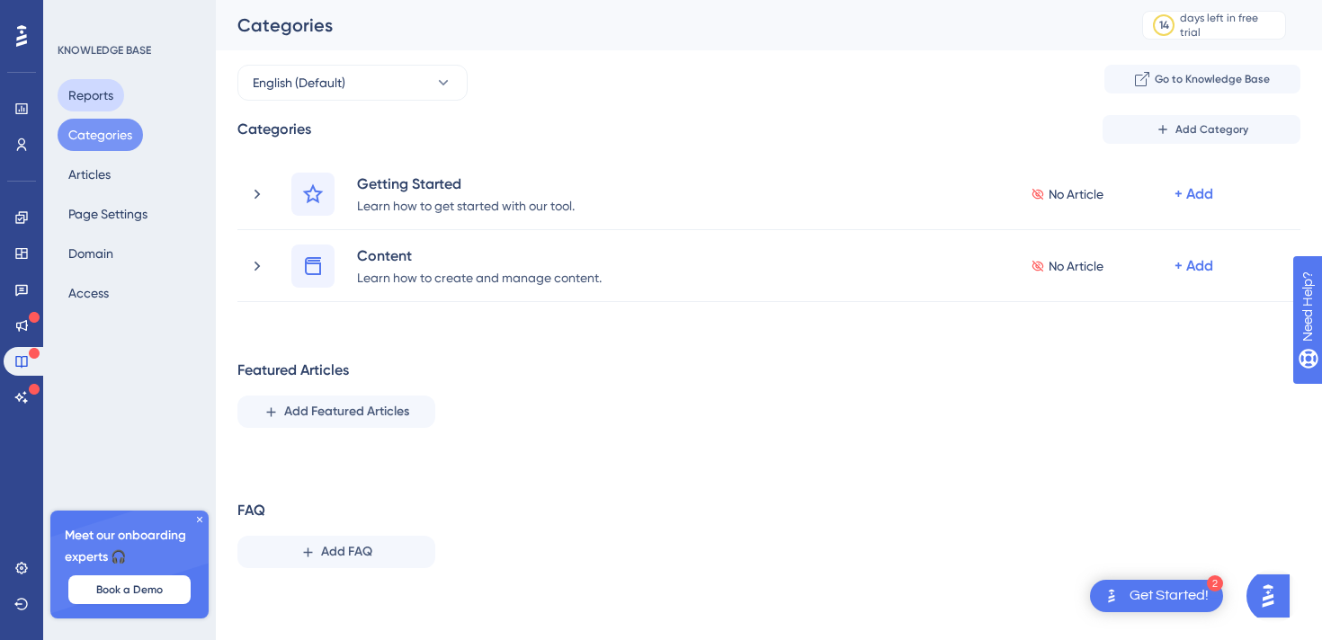
click at [97, 92] on button "Reports" at bounding box center [91, 95] width 67 height 32
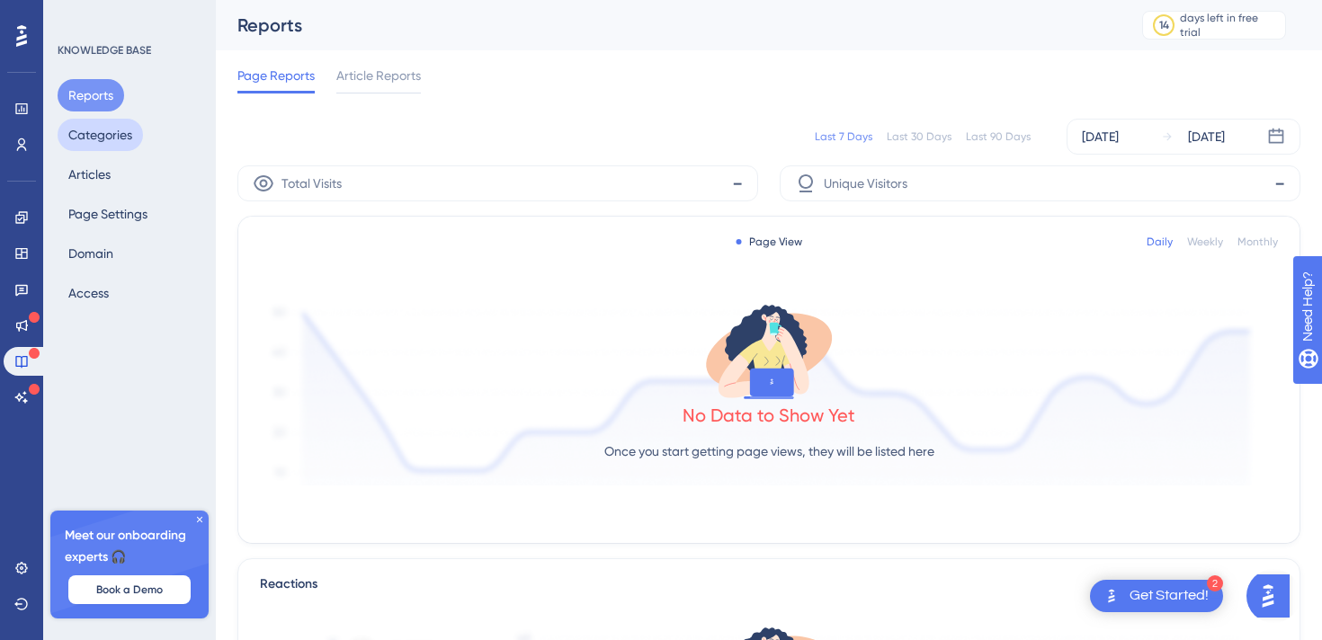
click at [98, 131] on button "Categories" at bounding box center [100, 135] width 85 height 32
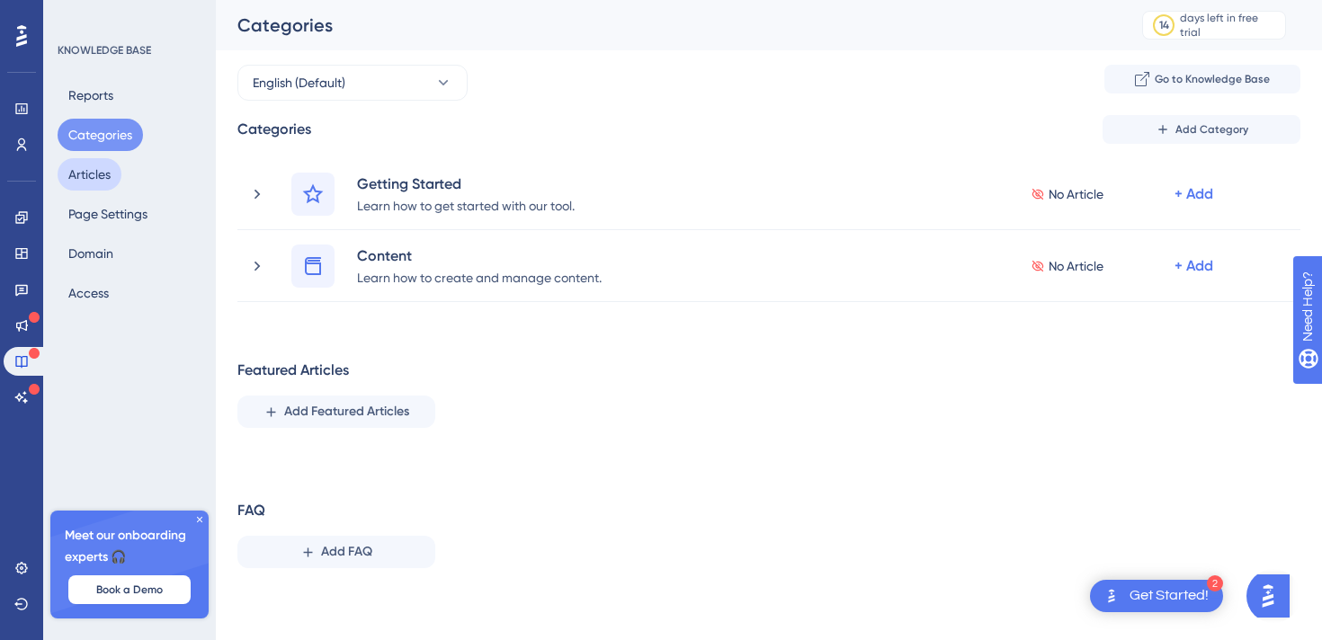
click at [97, 185] on button "Articles" at bounding box center [90, 174] width 64 height 32
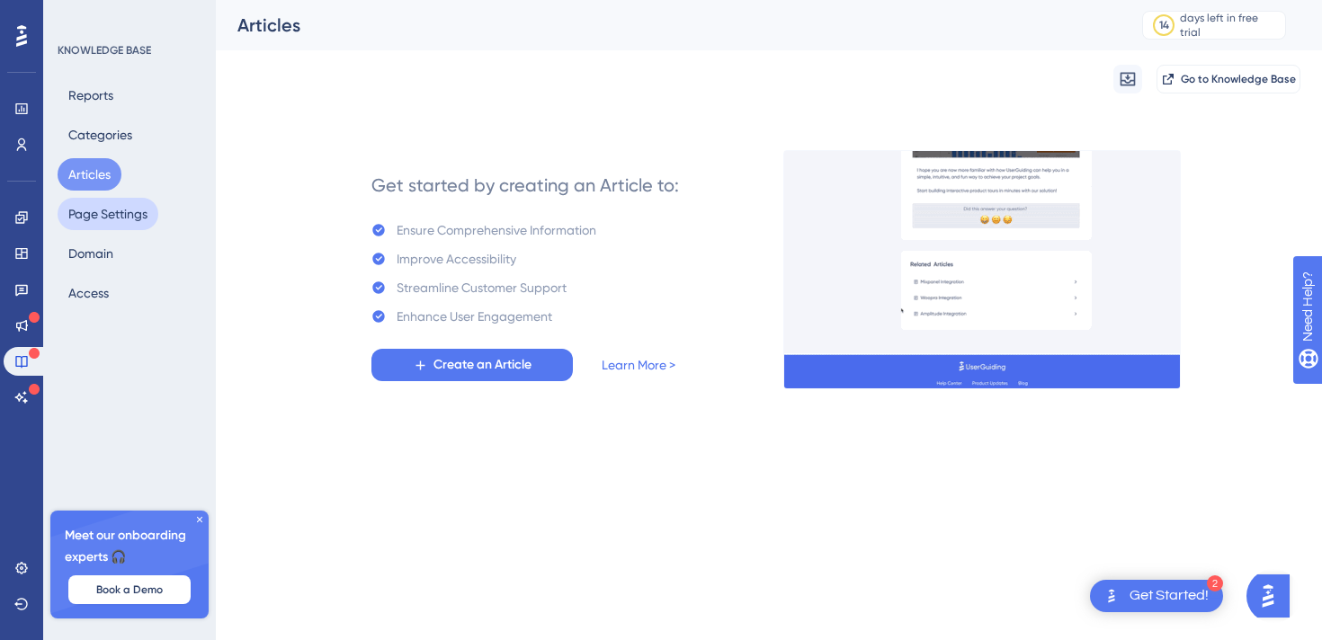
click at [96, 218] on button "Page Settings" at bounding box center [108, 214] width 101 height 32
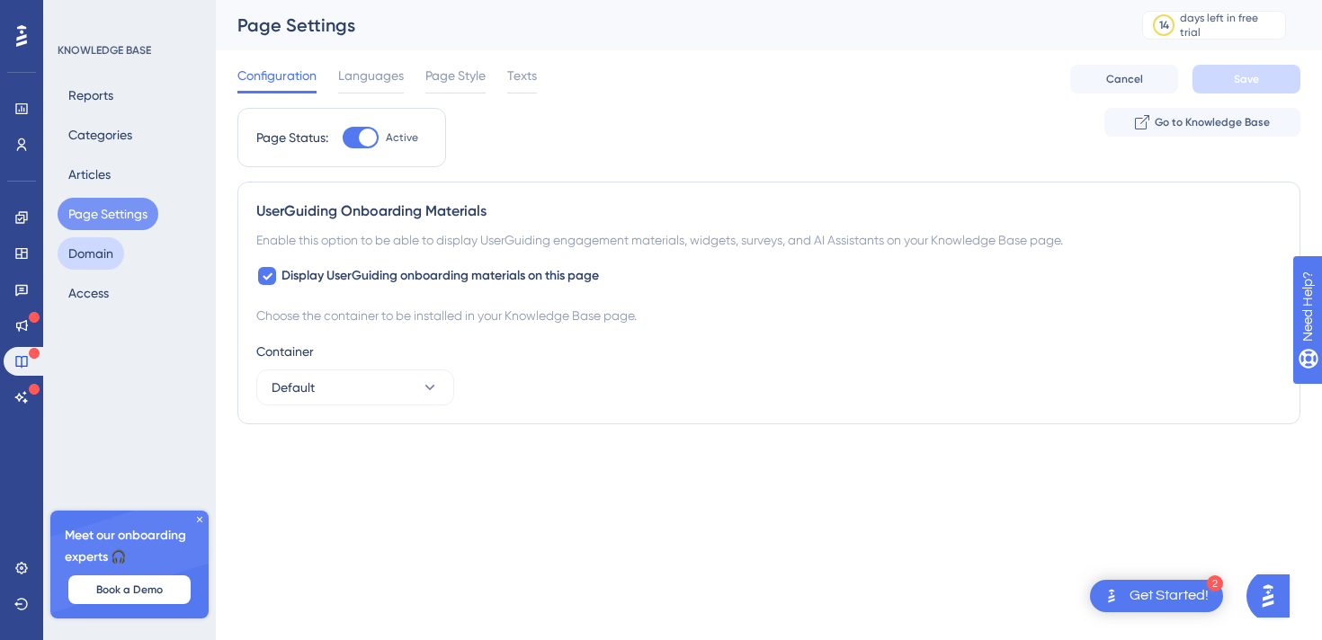
click at [94, 255] on button "Domain" at bounding box center [91, 253] width 67 height 32
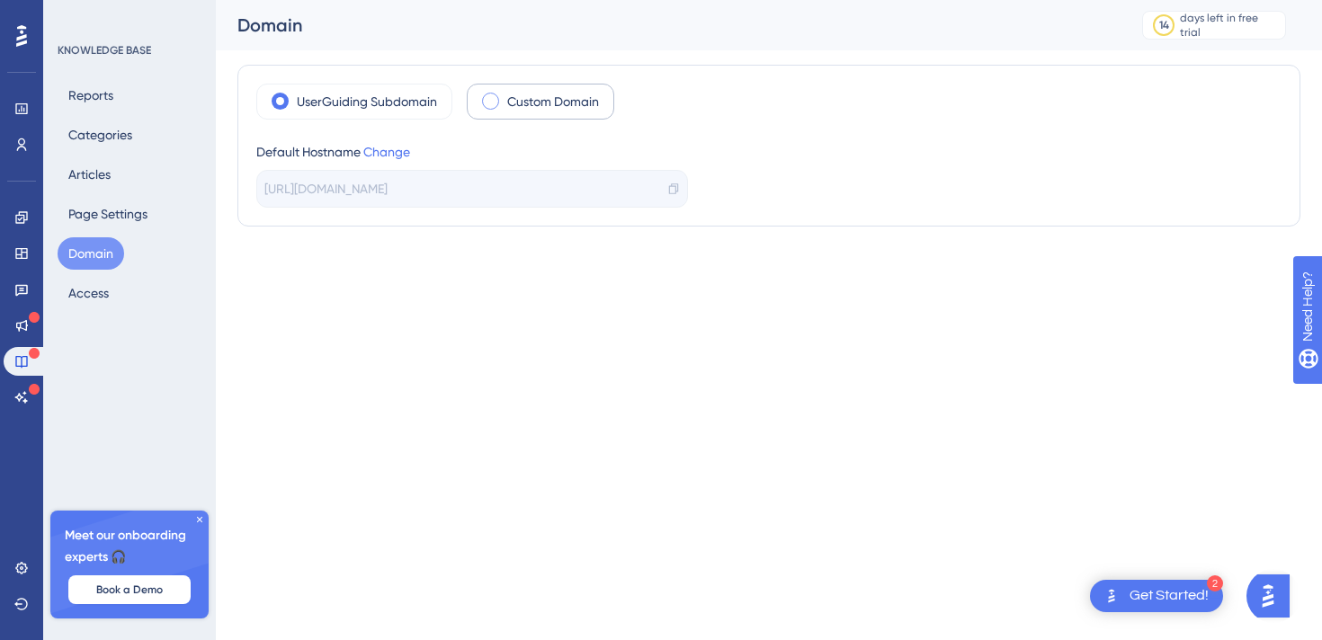
click at [529, 90] on div "Custom Domain" at bounding box center [541, 102] width 148 height 36
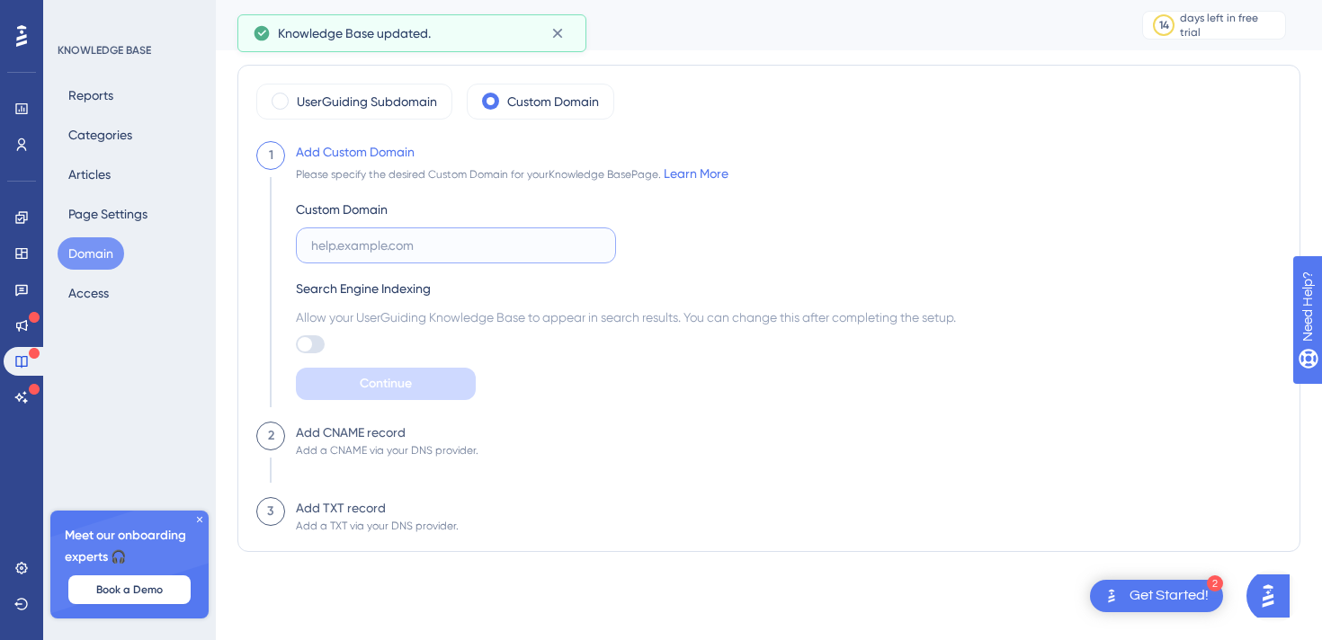
click at [445, 245] on input "text" at bounding box center [456, 246] width 290 height 20
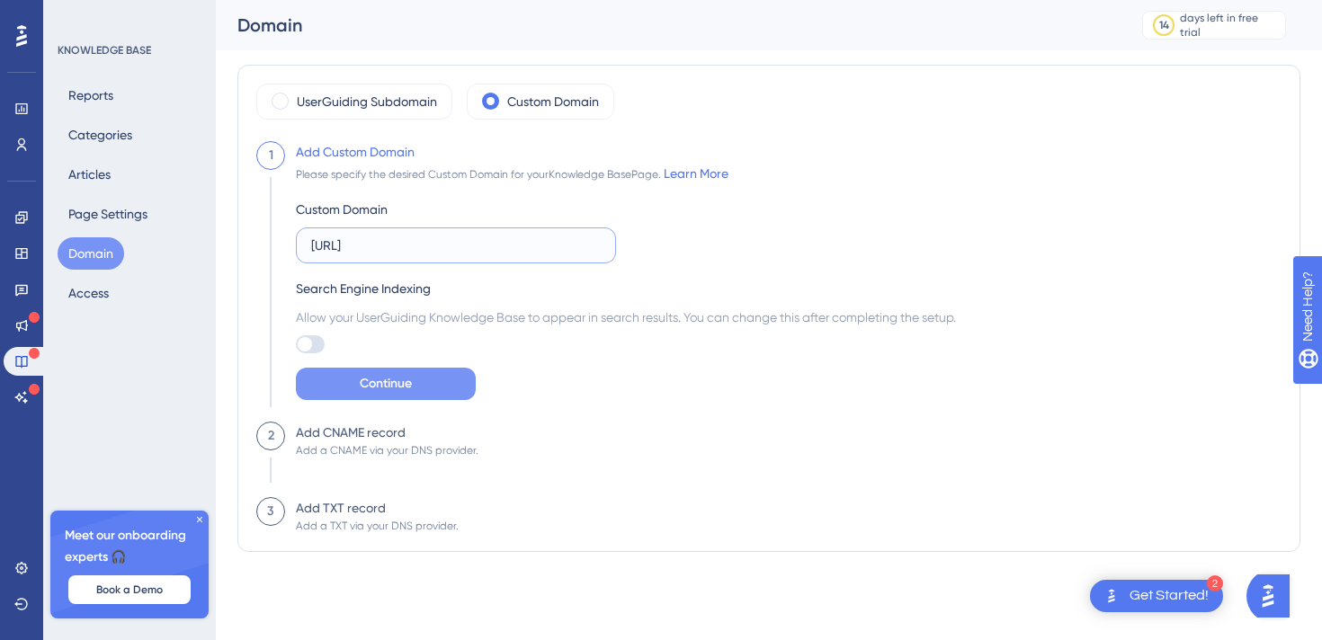
type input "[URL]"
click at [450, 395] on button "Continue" at bounding box center [386, 384] width 180 height 32
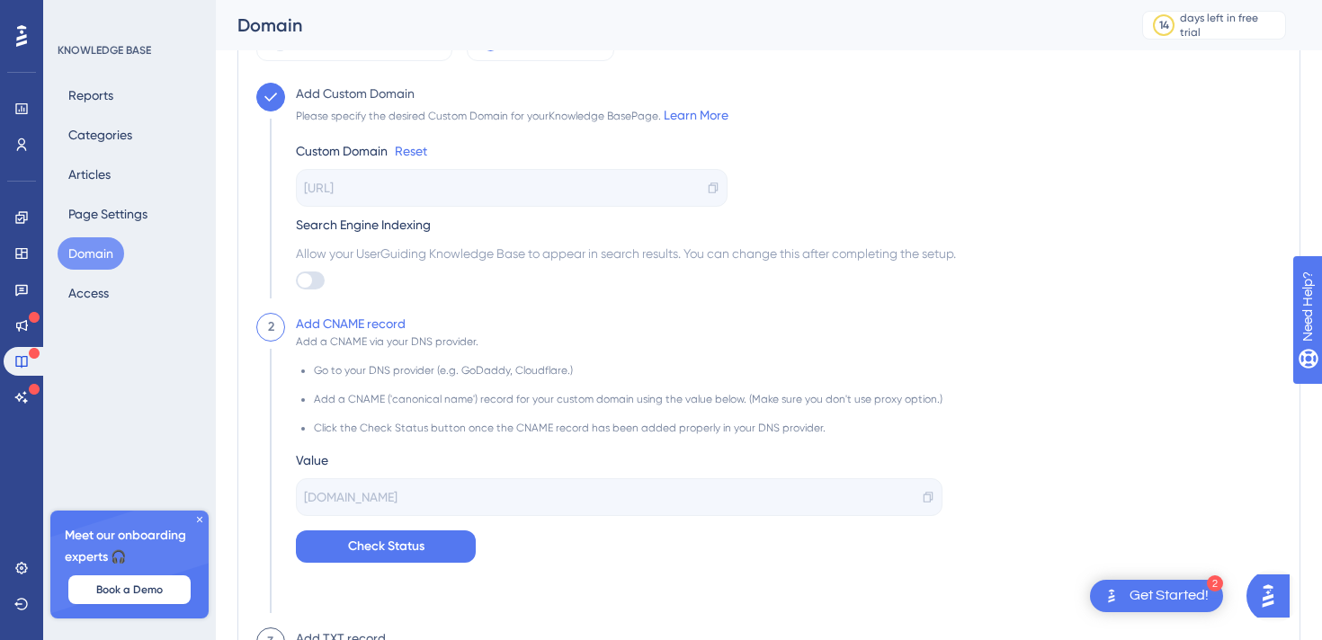
scroll to position [112, 0]
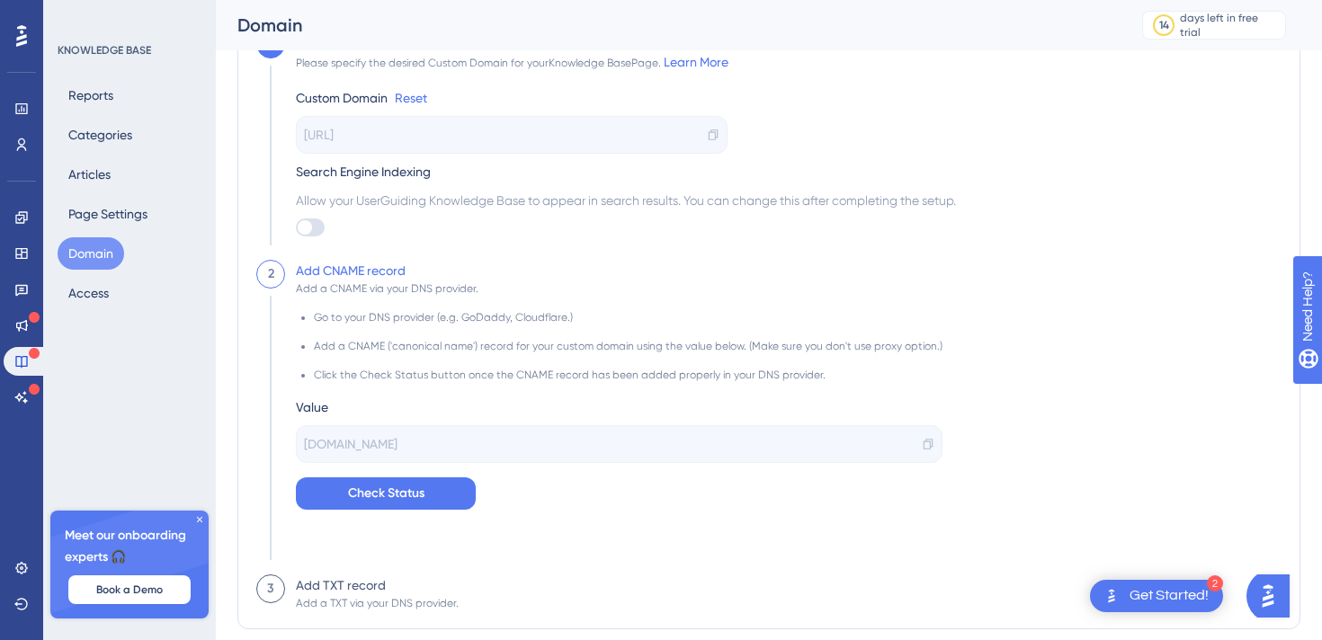
click at [499, 454] on div "[DOMAIN_NAME]" at bounding box center [619, 444] width 647 height 38
click at [499, 452] on div "[DOMAIN_NAME]" at bounding box center [619, 444] width 647 height 38
click at [398, 448] on span "[DOMAIN_NAME]" at bounding box center [351, 445] width 94 height 22
click at [391, 501] on span "Check Status" at bounding box center [386, 494] width 76 height 22
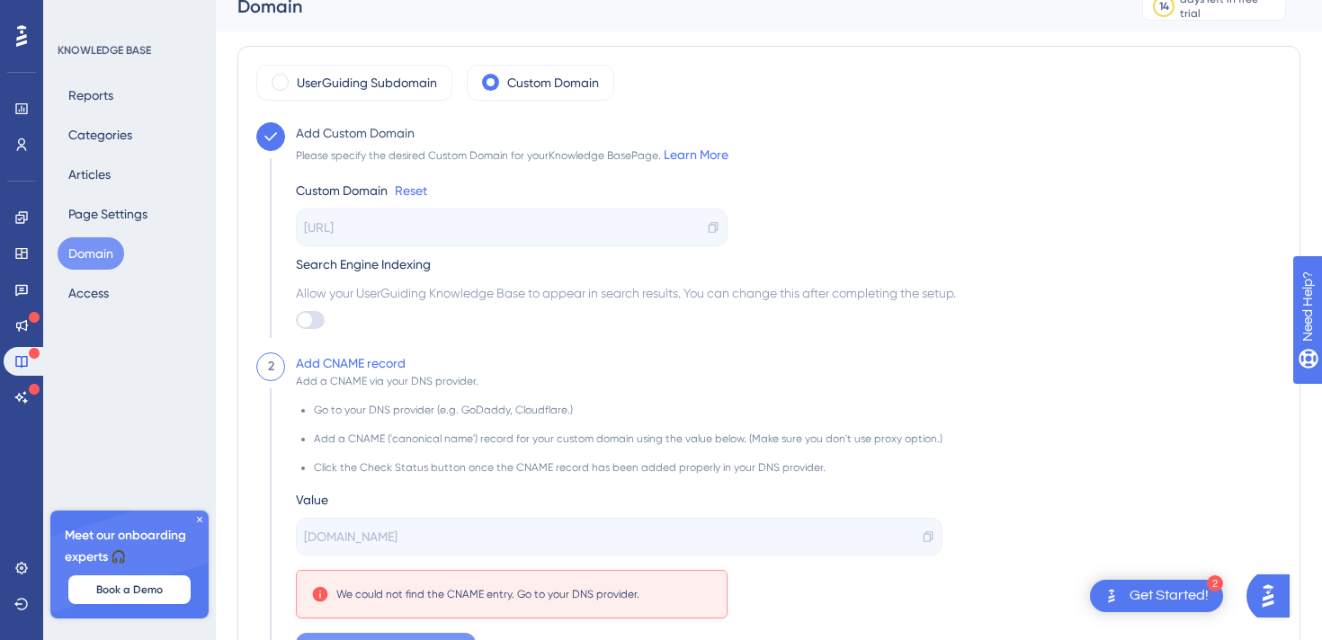
scroll to position [17, 0]
click at [297, 325] on div at bounding box center [310, 322] width 29 height 18
click at [296, 323] on input "checkbox" at bounding box center [295, 322] width 1 height 1
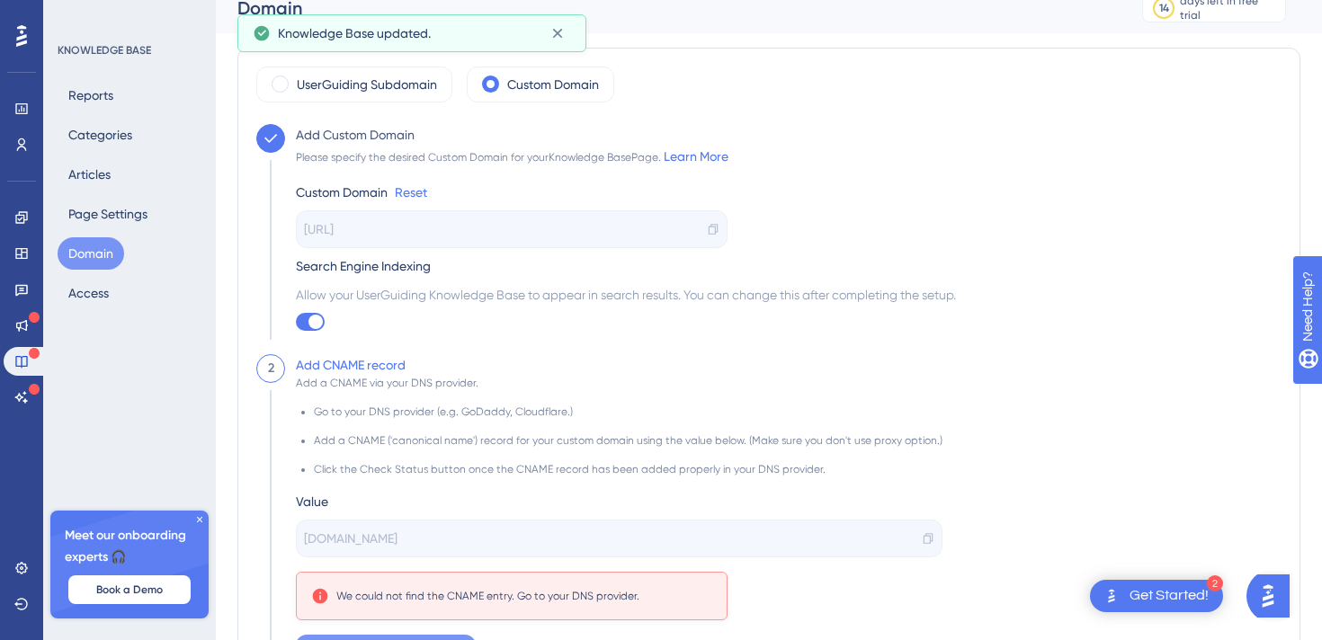
click at [309, 324] on div at bounding box center [316, 322] width 14 height 14
click at [296, 323] on input "checkbox" at bounding box center [295, 322] width 1 height 1
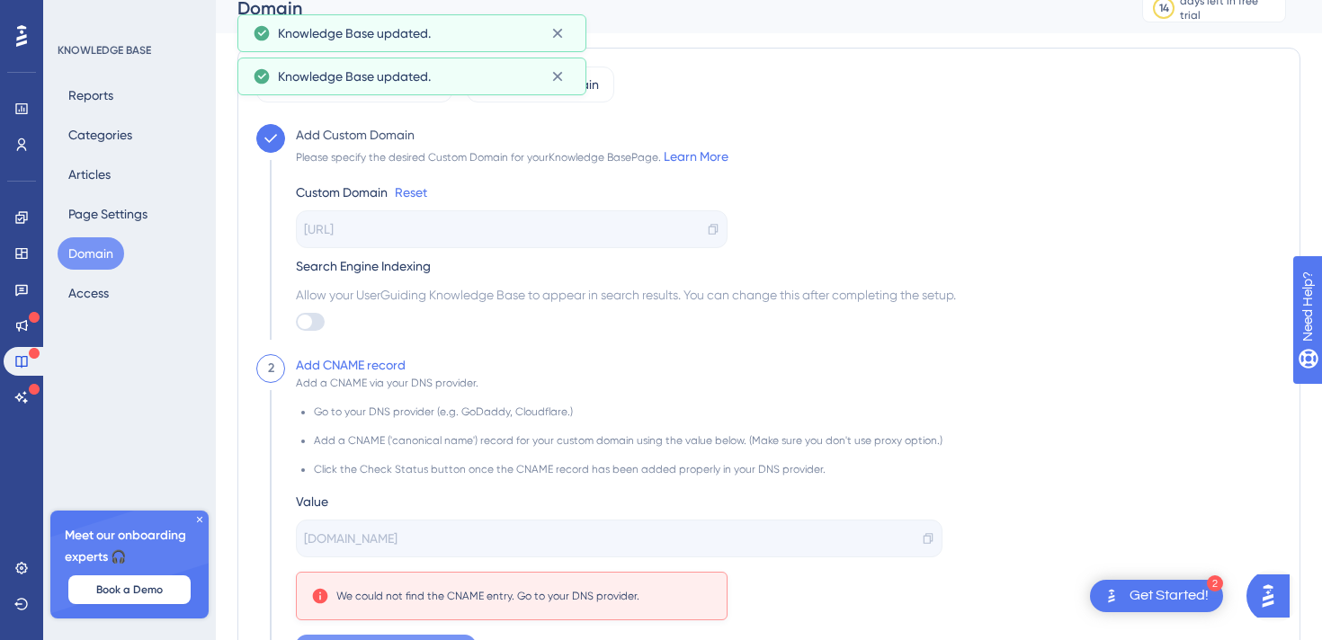
click at [309, 324] on div at bounding box center [305, 322] width 14 height 14
click at [296, 323] on input "checkbox" at bounding box center [295, 322] width 1 height 1
checkbox input "true"
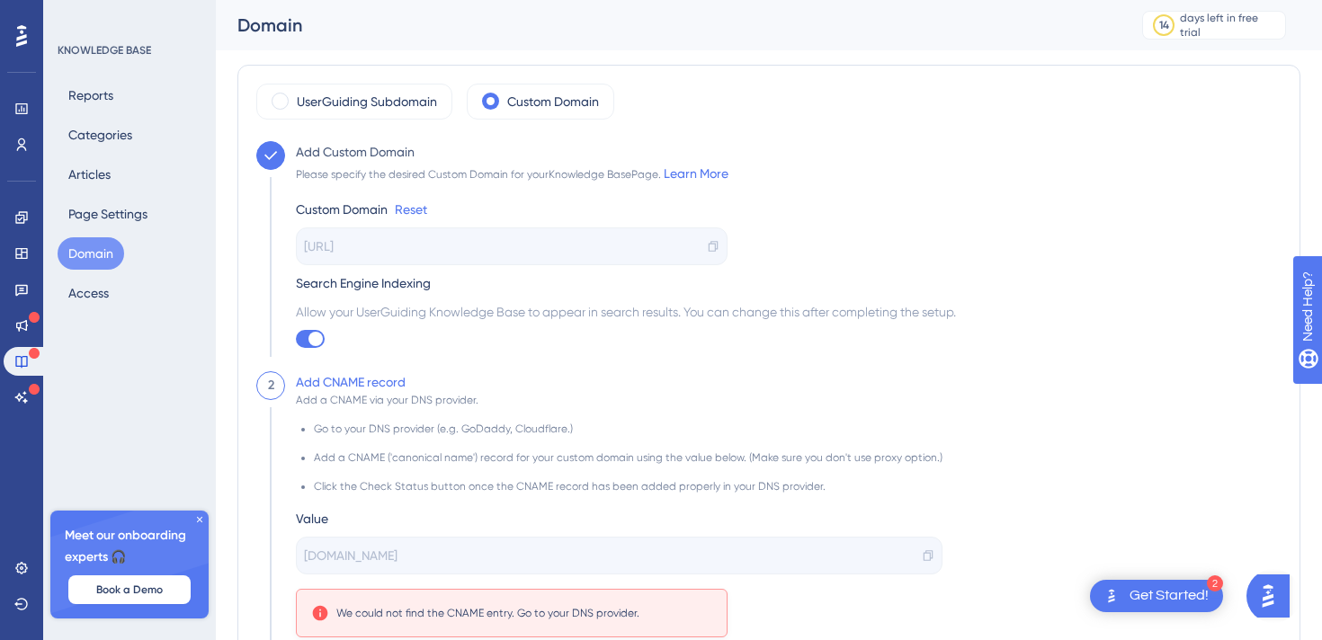
scroll to position [109, 0]
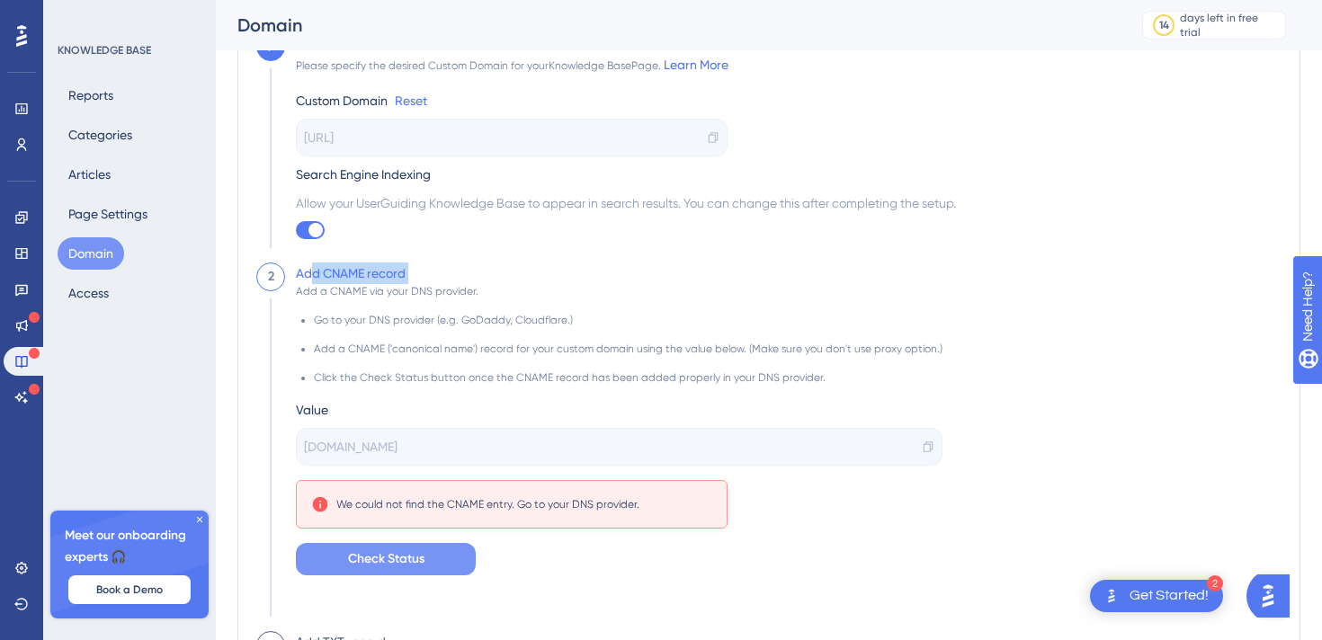
drag, startPoint x: 315, startPoint y: 271, endPoint x: 486, endPoint y: 273, distance: 170.9
click at [486, 273] on div "Add CNAME record Add a CNAME via your DNS provider. Go to your DNS provider (e.…" at bounding box center [614, 447] width 658 height 369
click at [1130, 581] on div "2 Get Started!" at bounding box center [1156, 596] width 133 height 32
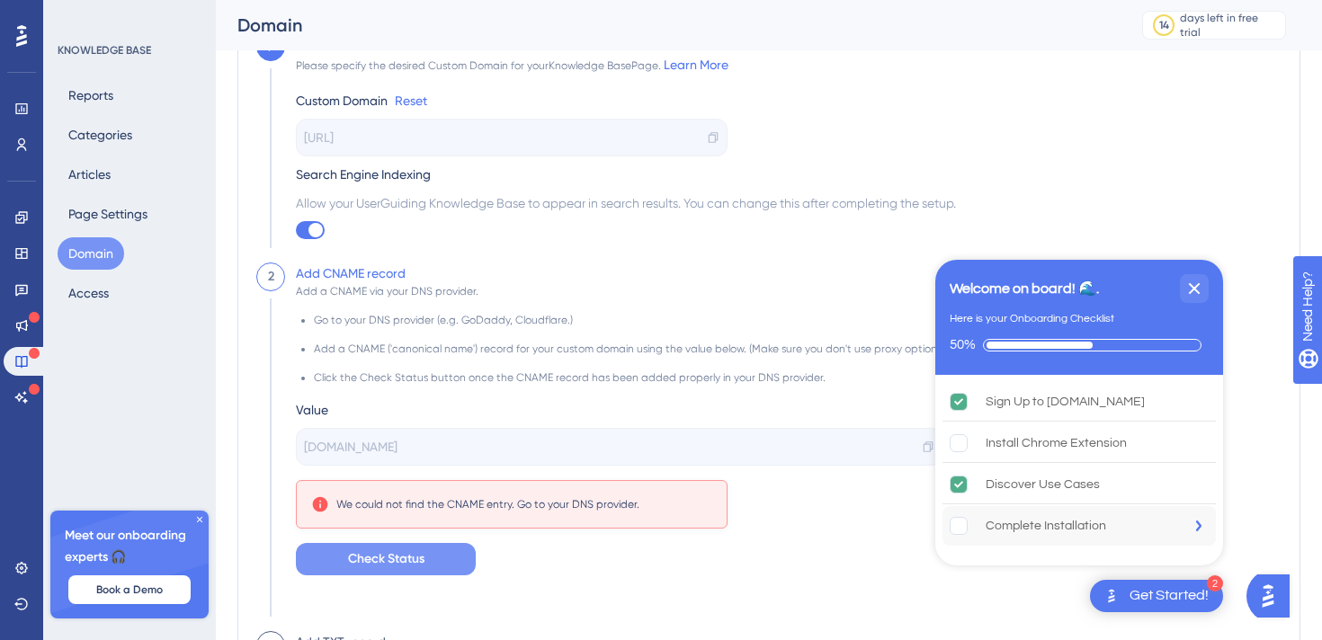
click at [1045, 529] on div "Complete Installation" at bounding box center [1046, 526] width 121 height 22
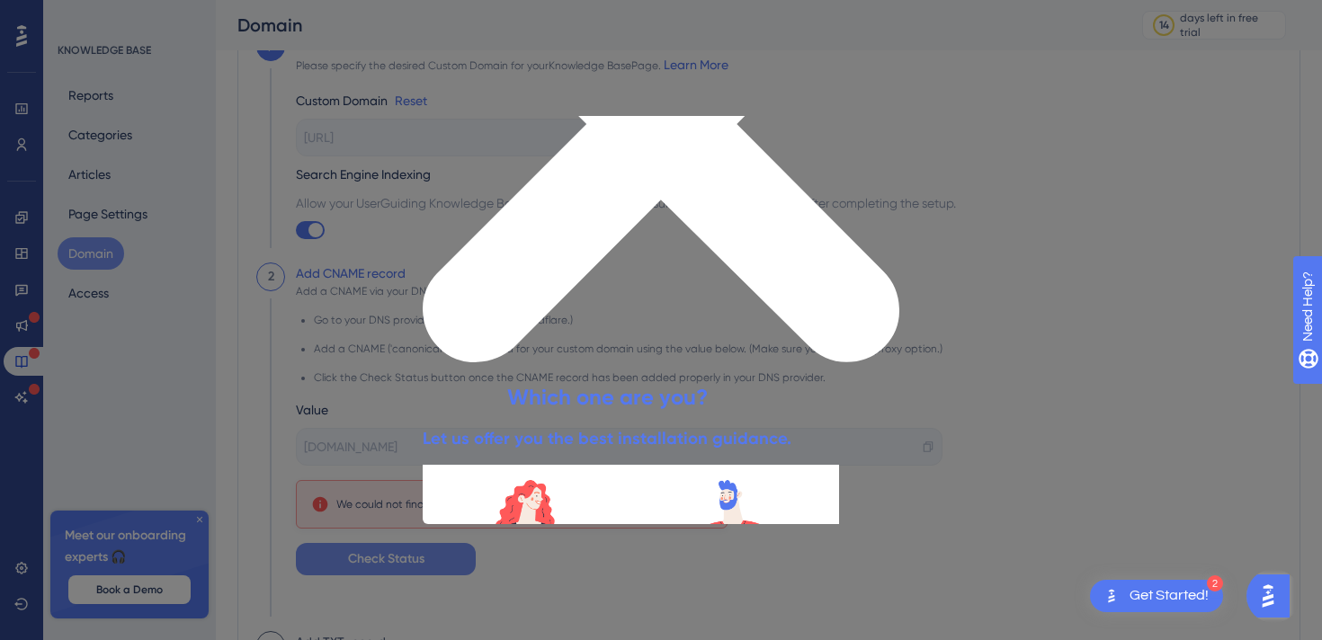
scroll to position [0, 0]
click at [693, 626] on button "NON-TECHNICAL" at bounding box center [625, 643] width 135 height 34
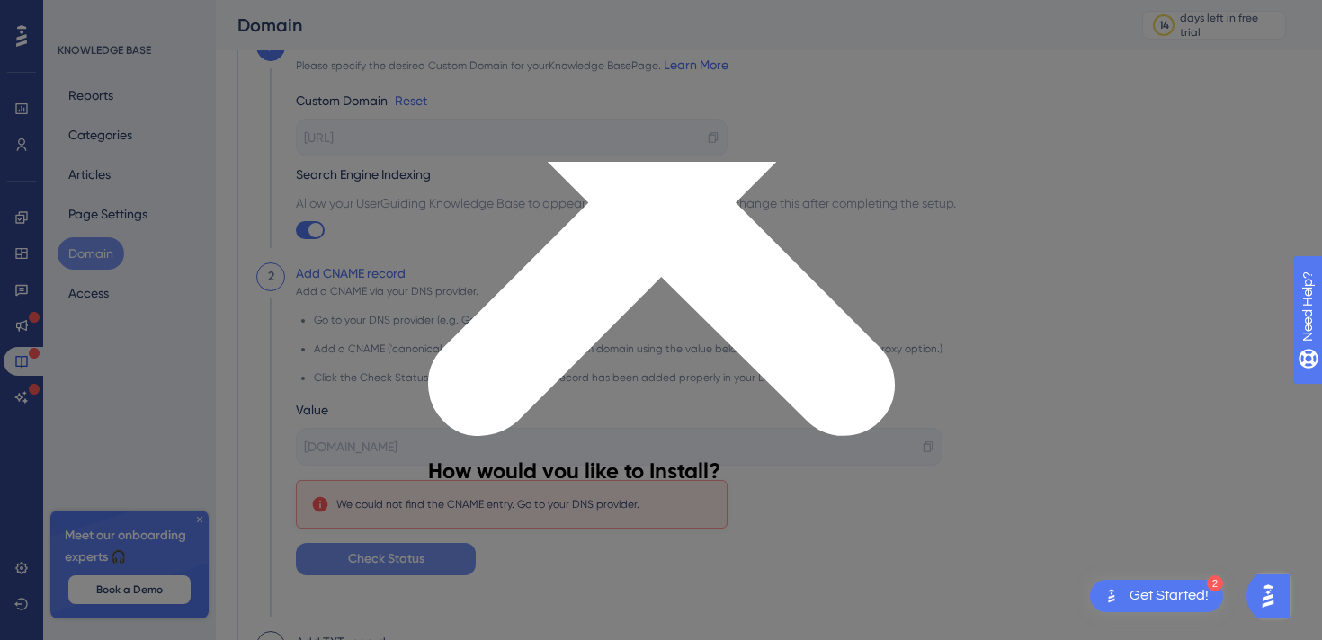
click at [698, 591] on button "E-MAIL YOUR DEVS" at bounding box center [630, 608] width 135 height 34
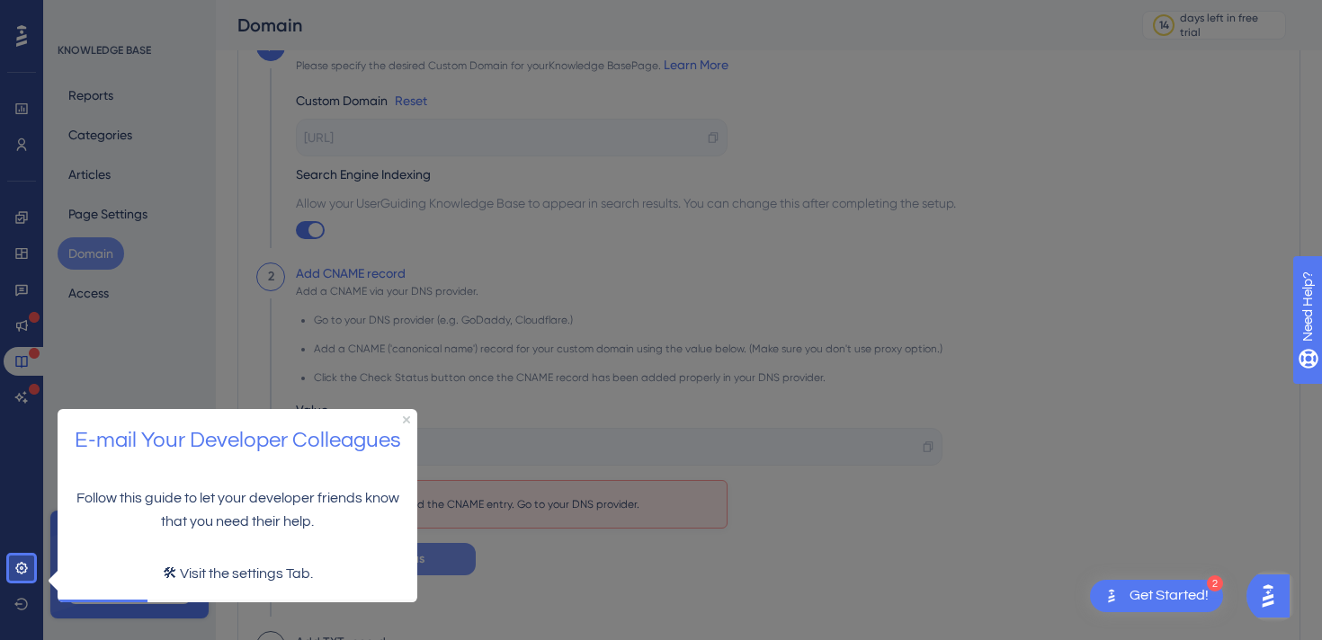
click at [269, 578] on p "🛠 Visit the settings Tab." at bounding box center [237, 573] width 331 height 23
click at [267, 569] on p "🛠 Visit the settings Tab." at bounding box center [237, 573] width 331 height 23
click at [194, 452] on h2 "E-mail Your Developer Colleagues" at bounding box center [237, 440] width 331 height 35
click at [16, 566] on icon at bounding box center [21, 568] width 14 height 14
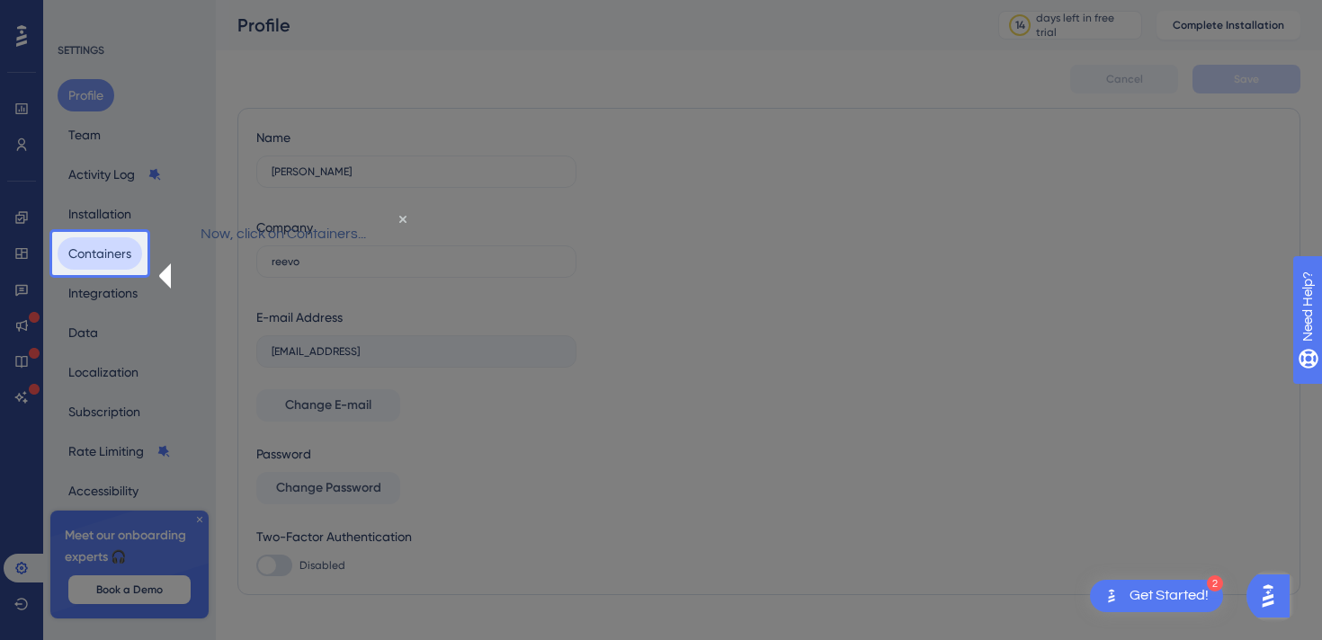
click at [103, 267] on button "Containers" at bounding box center [100, 253] width 85 height 32
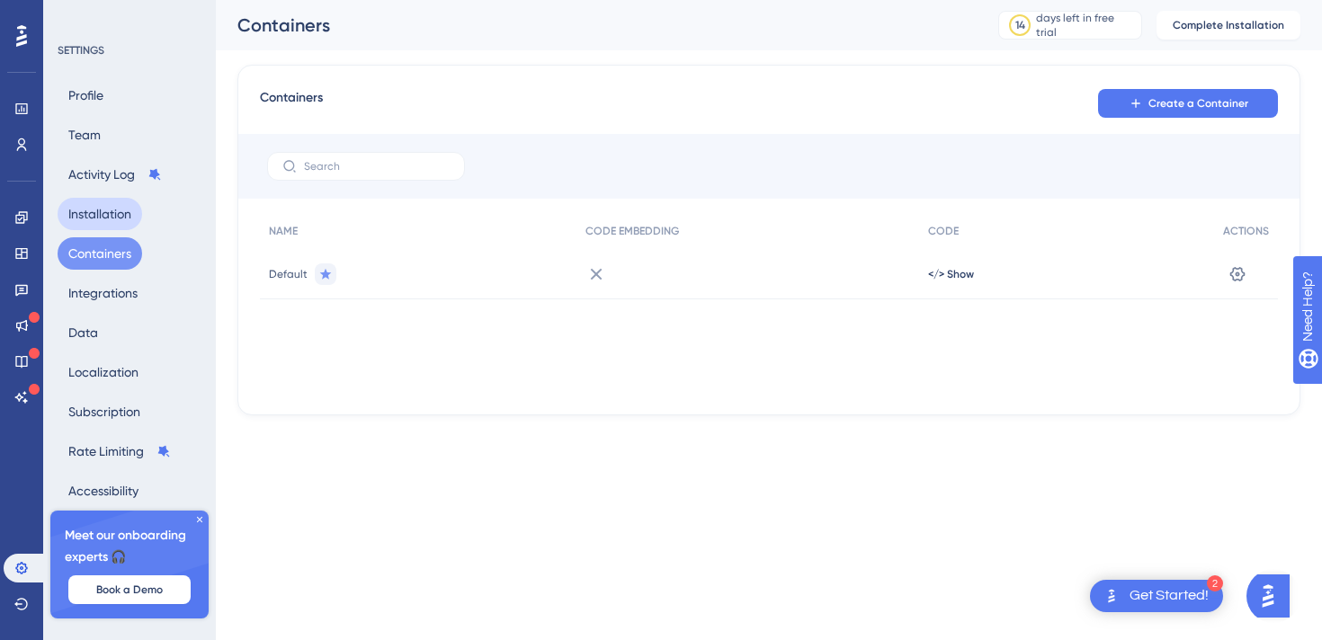
click at [110, 201] on button "Installation" at bounding box center [100, 214] width 85 height 32
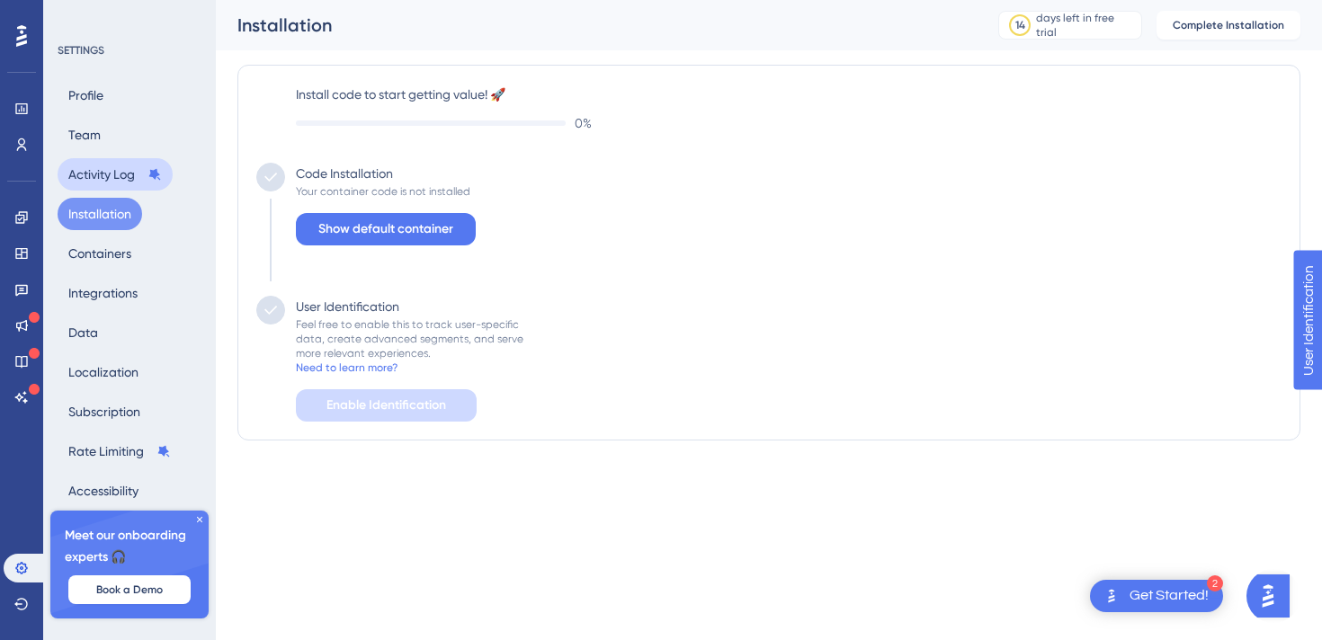
click at [108, 170] on button "Activity Log" at bounding box center [115, 174] width 115 height 32
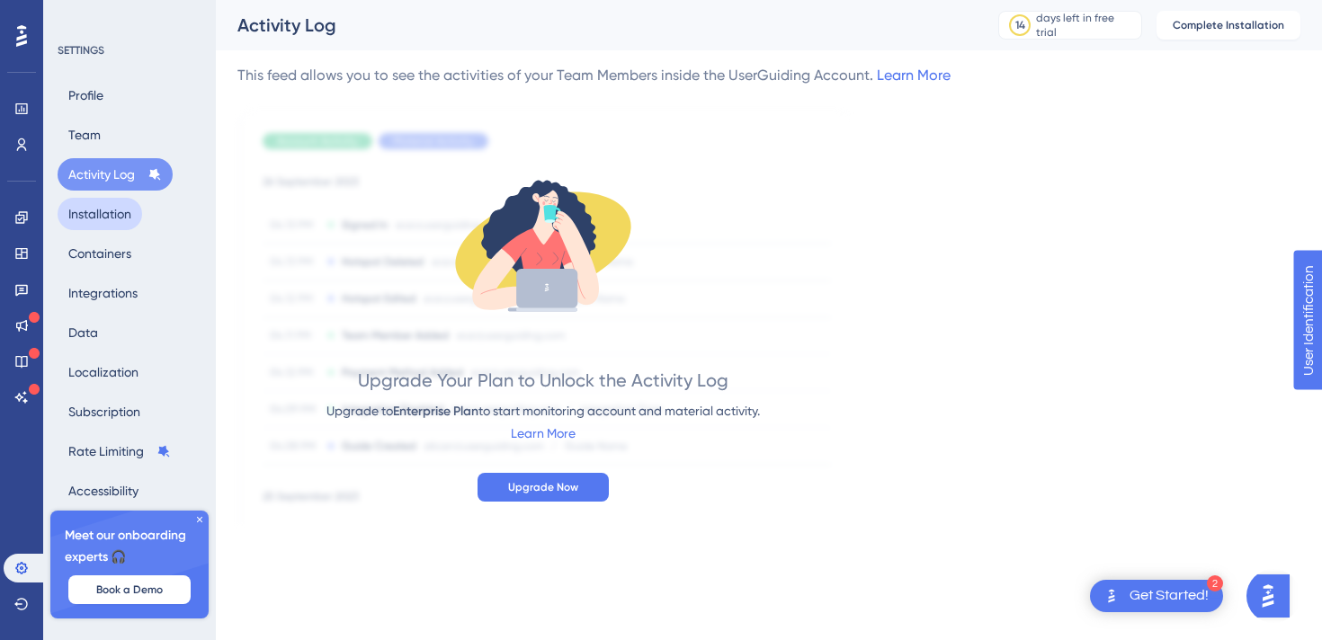
click at [109, 218] on button "Installation" at bounding box center [100, 214] width 85 height 32
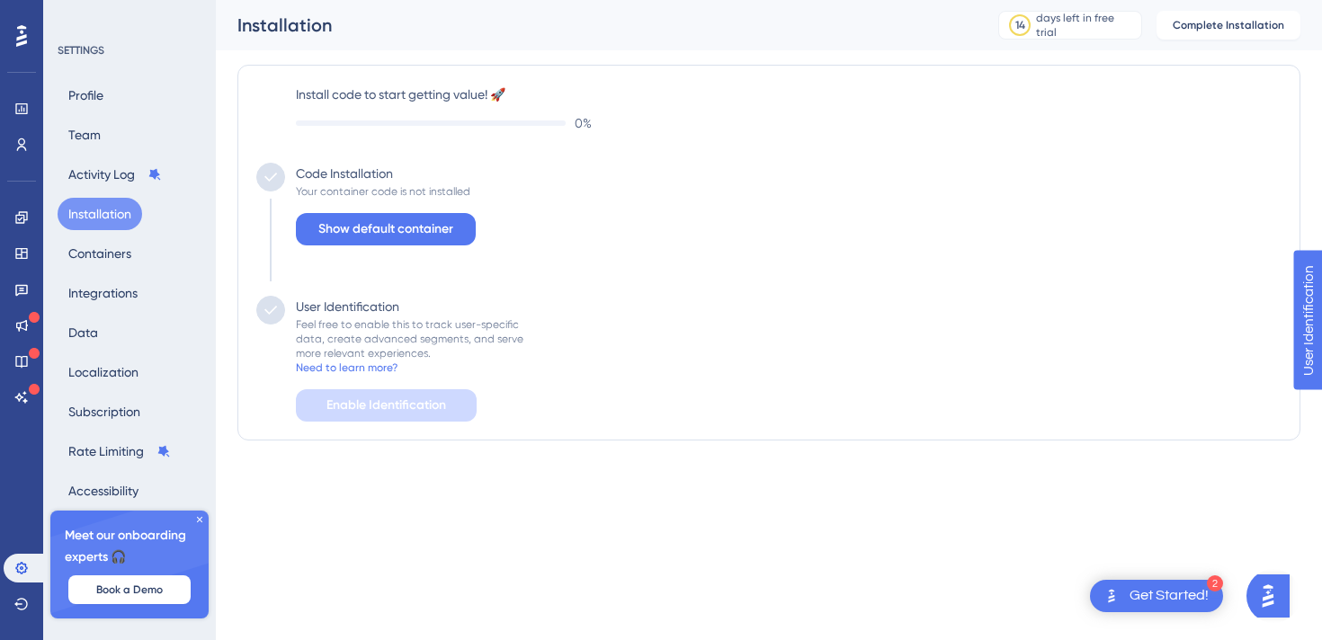
click at [197, 516] on icon at bounding box center [199, 519] width 11 height 11
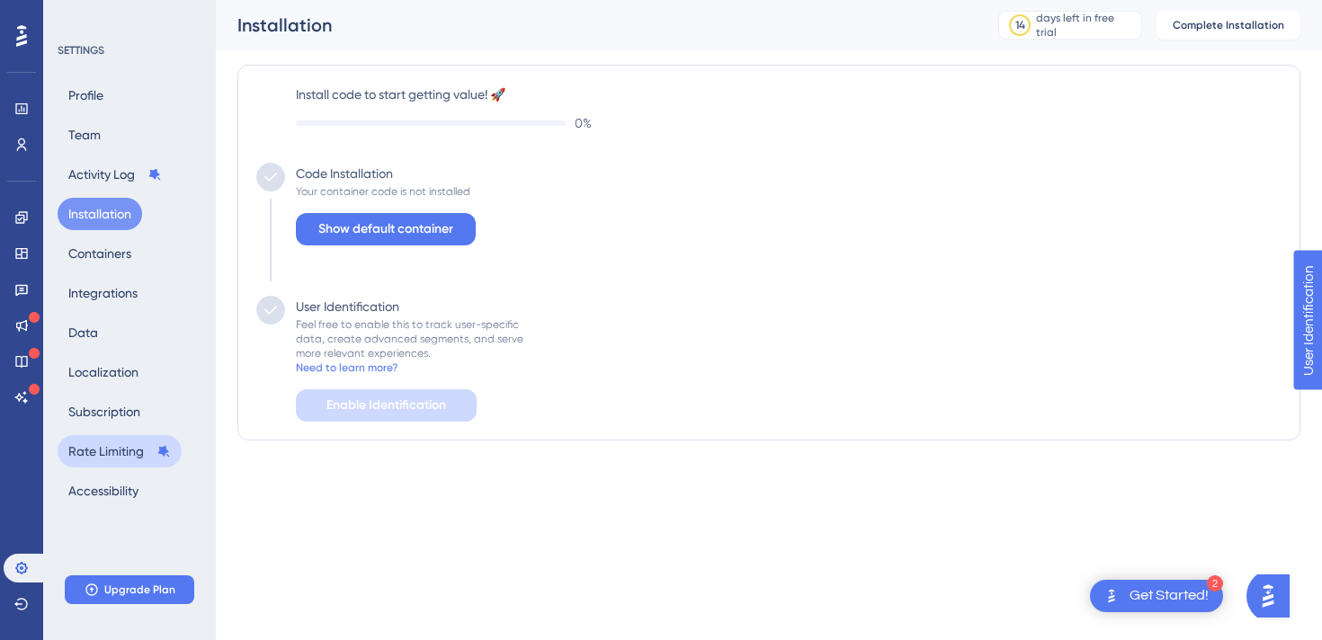
click at [127, 443] on button "Rate Limiting" at bounding box center [120, 451] width 124 height 32
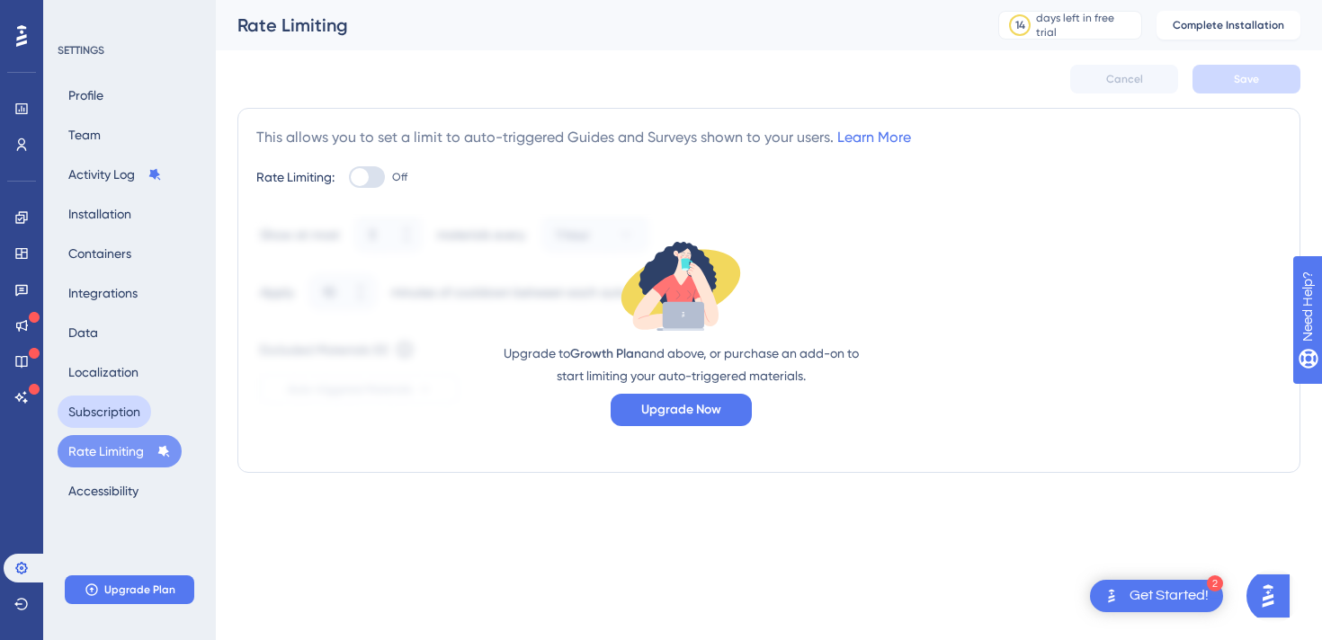
click at [113, 406] on button "Subscription" at bounding box center [105, 412] width 94 height 32
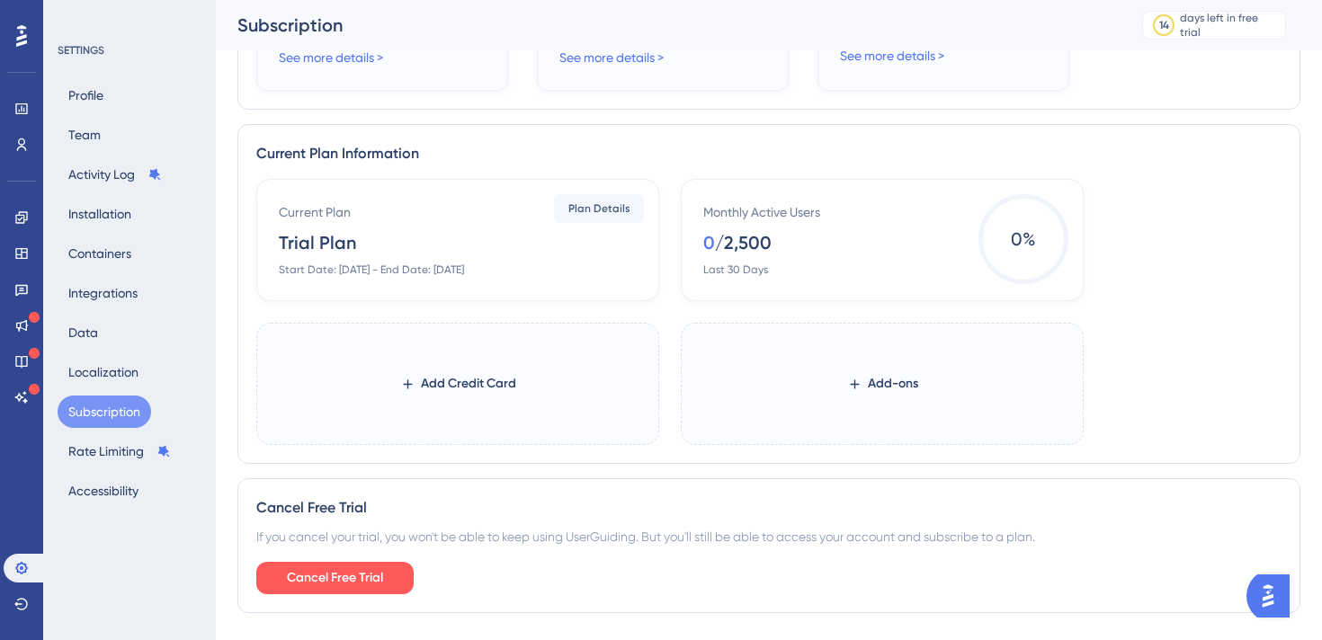
scroll to position [809, 0]
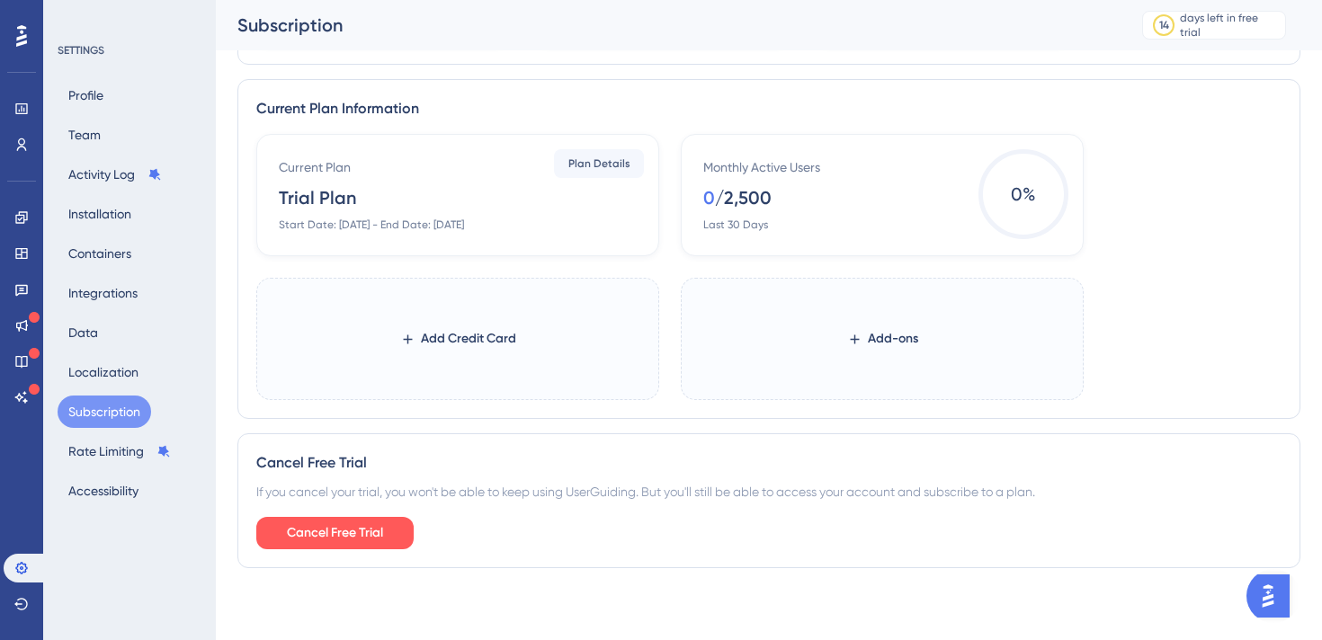
click at [123, 136] on div "Profile Team Activity Log Installation Containers Integrations Data Localizatio…" at bounding box center [131, 293] width 146 height 428
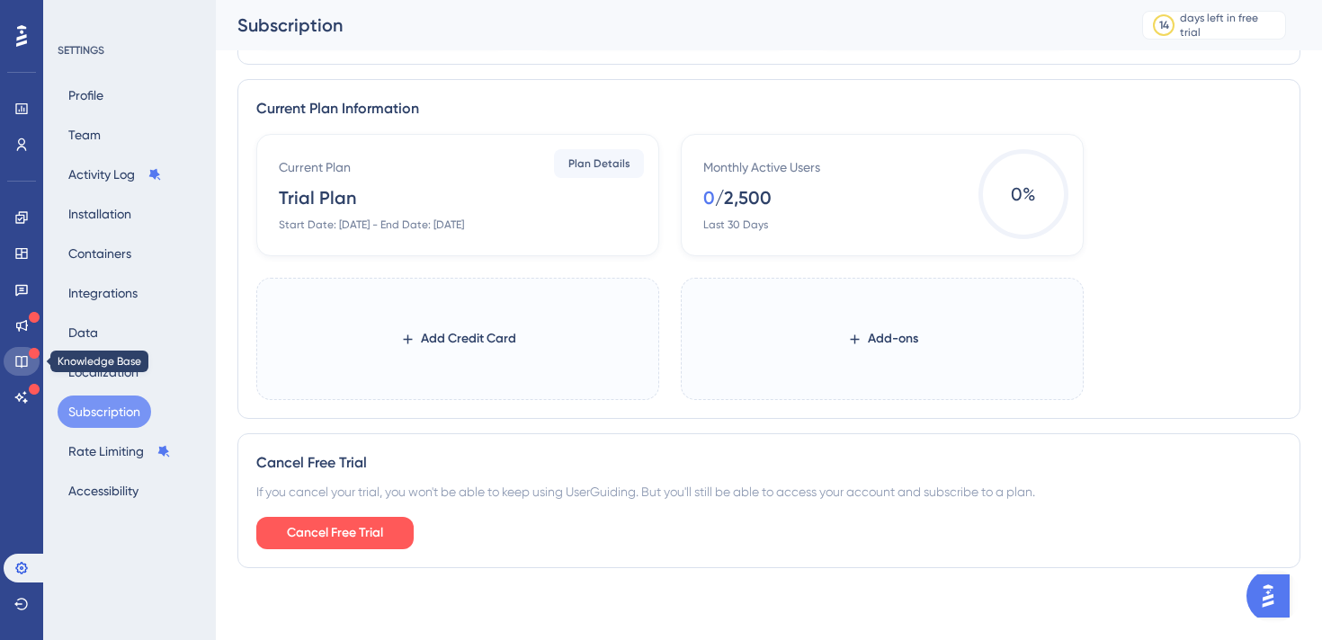
click at [28, 356] on icon at bounding box center [21, 361] width 14 height 14
